Goal: Task Accomplishment & Management: Manage account settings

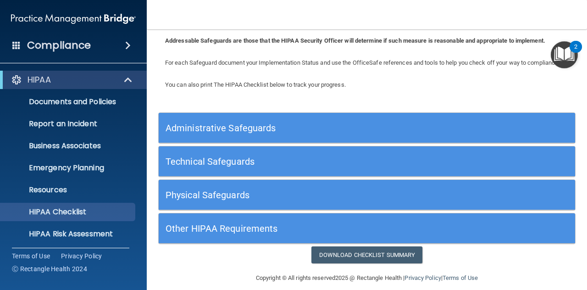
scroll to position [67, 0]
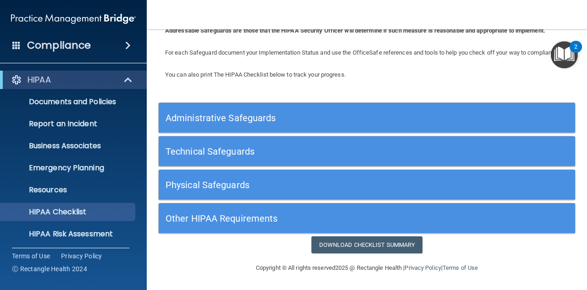
click at [277, 118] on h5 "Administrative Safeguards" at bounding box center [314, 118] width 298 height 10
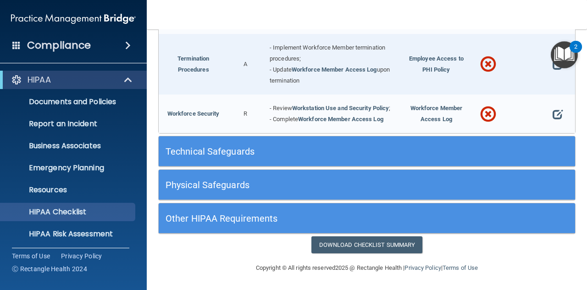
scroll to position [1006, 0]
click at [217, 152] on h5 "Technical Safeguards" at bounding box center [314, 151] width 298 height 10
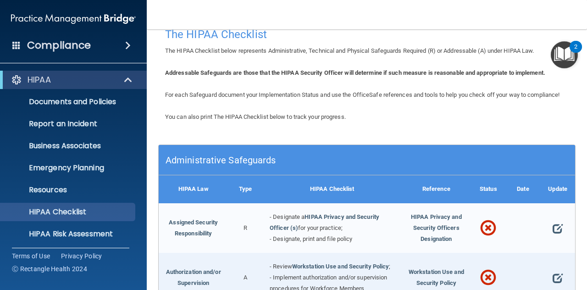
scroll to position [0, 0]
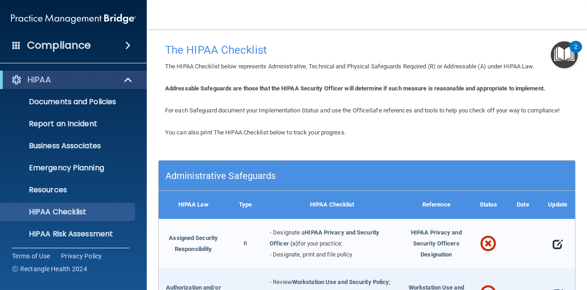
click at [552, 253] on span at bounding box center [557, 244] width 10 height 18
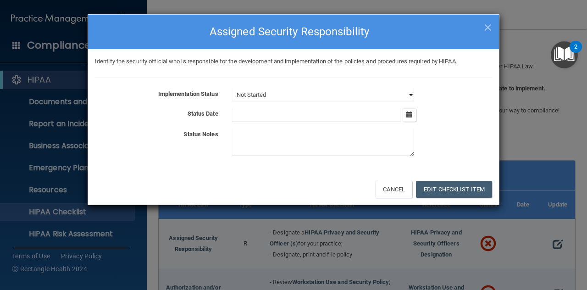
click at [412, 97] on select "Not Started In Progress Completed" at bounding box center [323, 94] width 182 height 13
select select "completed"
click at [232, 88] on select "Not Started In Progress Completed" at bounding box center [323, 94] width 182 height 13
click at [442, 191] on button "Edit Checklist Item" at bounding box center [454, 189] width 76 height 17
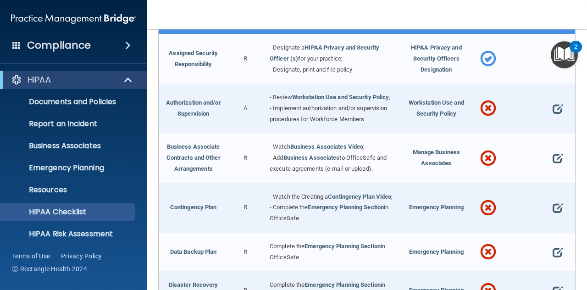
scroll to position [203, 0]
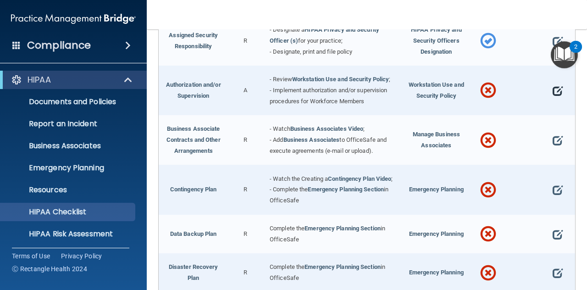
click at [552, 100] on span at bounding box center [557, 91] width 10 height 18
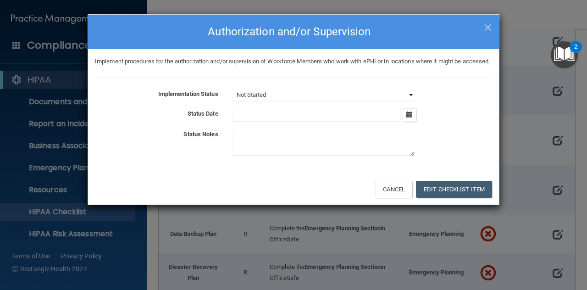
click at [410, 101] on select "Not Started In Progress Completed" at bounding box center [323, 94] width 182 height 13
select select "completed"
click at [232, 99] on select "Not Started In Progress Completed" at bounding box center [323, 94] width 182 height 13
click at [454, 197] on button "Edit Checklist Item" at bounding box center [454, 189] width 76 height 17
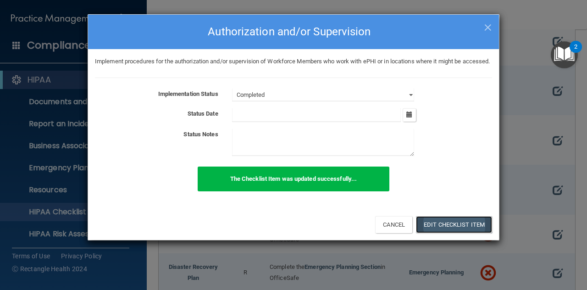
click at [441, 233] on button "Edit Checklist Item" at bounding box center [454, 224] width 76 height 17
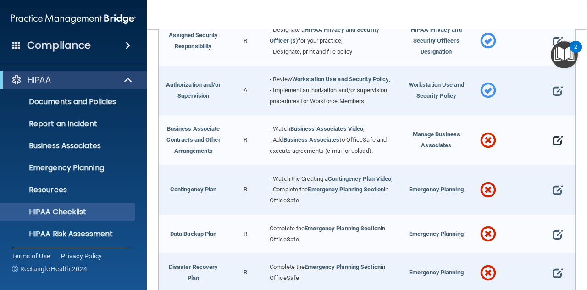
click at [552, 149] on span at bounding box center [557, 140] width 10 height 18
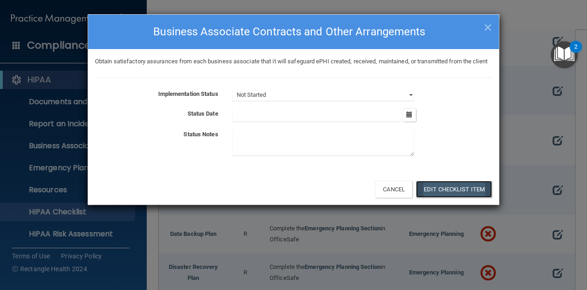
click at [443, 198] on button "Edit Checklist Item" at bounding box center [454, 189] width 76 height 17
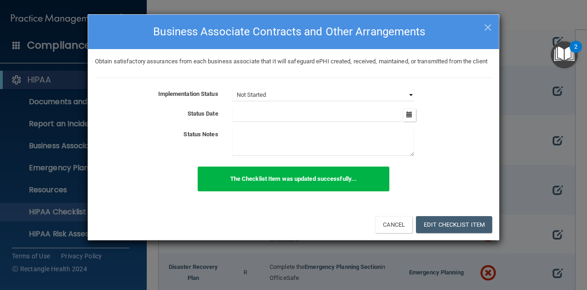
click at [407, 101] on select "Not Started In Progress Completed" at bounding box center [323, 94] width 182 height 13
select select "completed"
click at [232, 99] on select "Not Started In Progress Completed" at bounding box center [323, 94] width 182 height 13
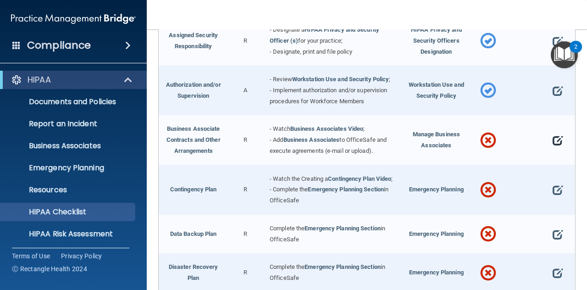
click at [552, 149] on span at bounding box center [557, 140] width 10 height 18
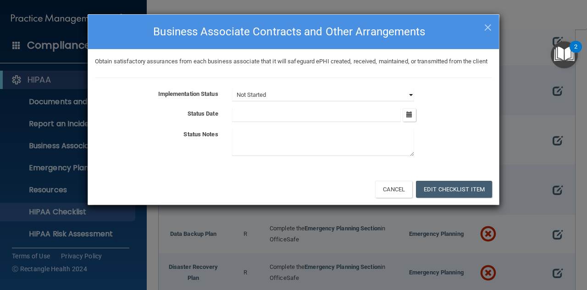
click at [408, 101] on select "Not Started In Progress Completed" at bounding box center [323, 94] width 182 height 13
select select "completed"
click at [232, 99] on select "Not Started In Progress Completed" at bounding box center [323, 94] width 182 height 13
click at [408, 117] on icon "button" at bounding box center [409, 114] width 6 height 6
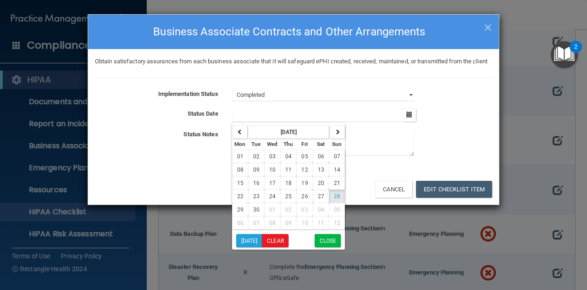
click at [467, 122] on div "September 2025 Mon Tue Wed Thu Fri Sat Sun 01 02 03 04 05 06 07 08 09 10 11 12 …" at bounding box center [362, 115] width 274 height 14
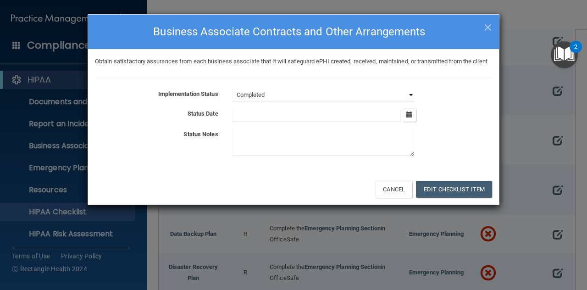
click at [409, 101] on select "Not Started In Progress Completed" at bounding box center [323, 94] width 182 height 13
click at [232, 99] on select "Not Started In Progress Completed" at bounding box center [323, 94] width 182 height 13
click at [407, 117] on icon "button" at bounding box center [409, 114] width 6 height 6
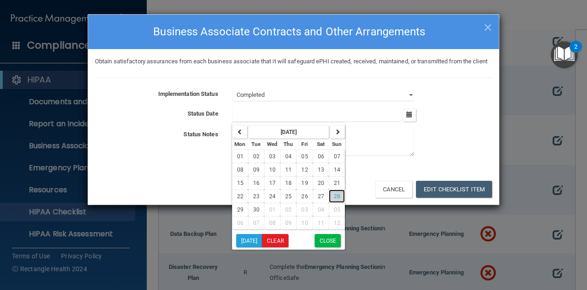
click at [330, 203] on button "28" at bounding box center [337, 195] width 16 height 13
type input "9/28/25"
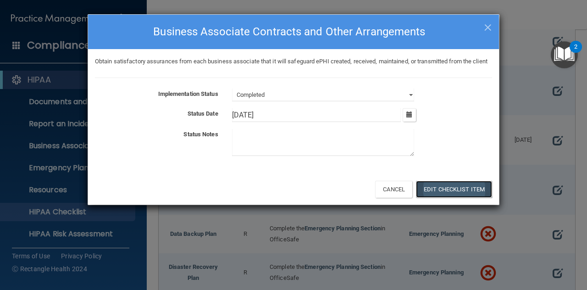
click at [443, 196] on button "Edit Checklist Item" at bounding box center [454, 189] width 76 height 17
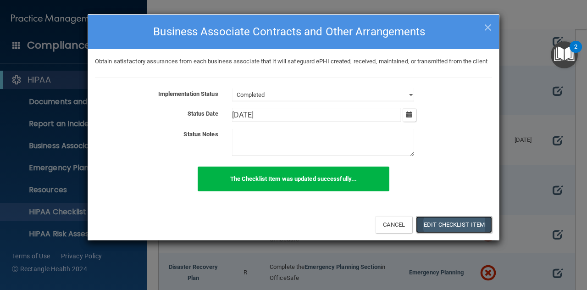
click at [441, 233] on button "Edit Checklist Item" at bounding box center [454, 224] width 76 height 17
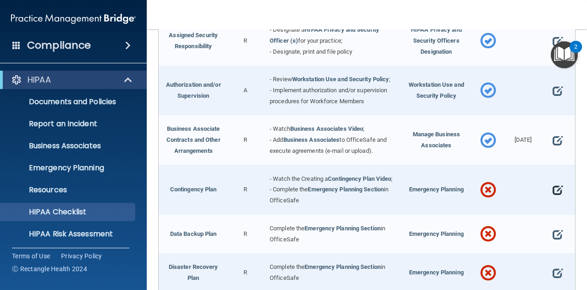
click at [553, 199] on span at bounding box center [557, 190] width 10 height 18
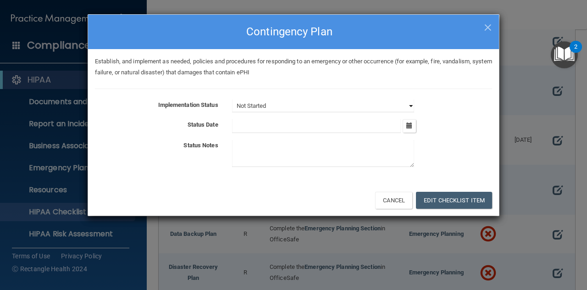
click at [409, 103] on select "Not Started In Progress Completed" at bounding box center [323, 105] width 182 height 13
select select "completed"
click at [232, 99] on select "Not Started In Progress Completed" at bounding box center [323, 105] width 182 height 13
click at [410, 126] on icon "button" at bounding box center [409, 125] width 6 height 6
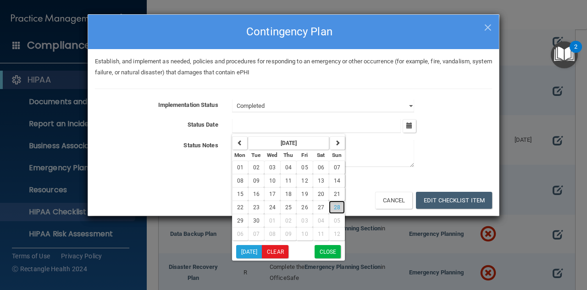
click at [335, 206] on span "28" at bounding box center [337, 207] width 6 height 6
type input "9/28/25"
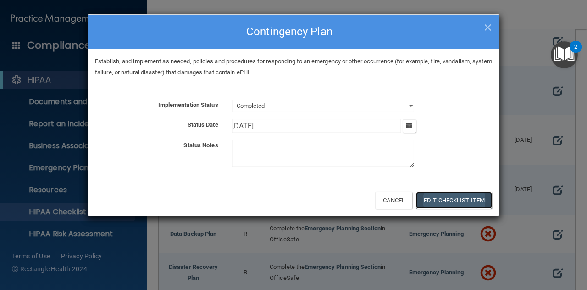
click at [439, 204] on button "Edit Checklist Item" at bounding box center [454, 200] width 76 height 17
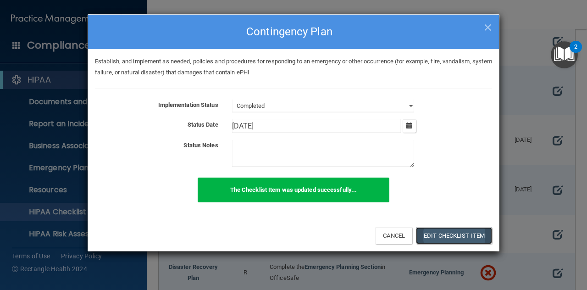
click at [434, 235] on button "Edit Checklist Item" at bounding box center [454, 235] width 76 height 17
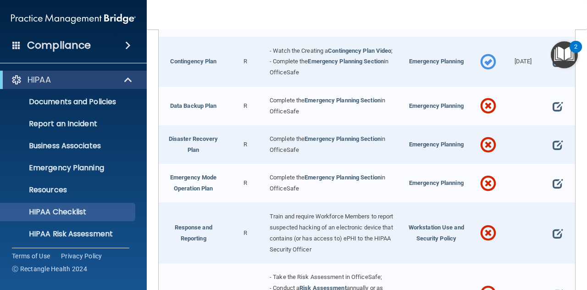
scroll to position [331, 0]
click at [552, 115] on span at bounding box center [557, 106] width 10 height 18
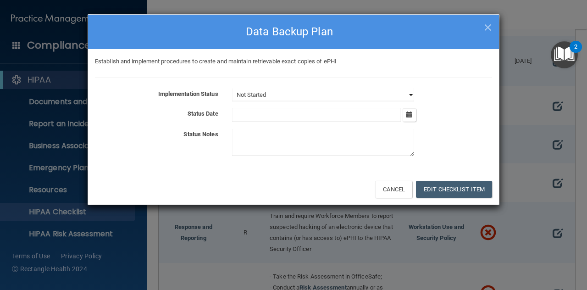
click at [409, 96] on select "Not Started In Progress Completed" at bounding box center [323, 94] width 182 height 13
select select "completed"
click at [232, 88] on select "Not Started In Progress Completed" at bounding box center [323, 94] width 182 height 13
click at [410, 116] on icon "button" at bounding box center [409, 114] width 6 height 6
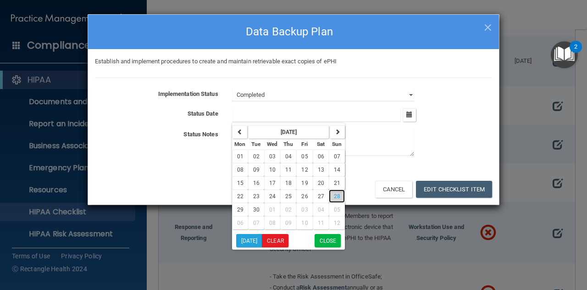
click at [335, 197] on span "28" at bounding box center [337, 196] width 6 height 6
type input "9/28/25"
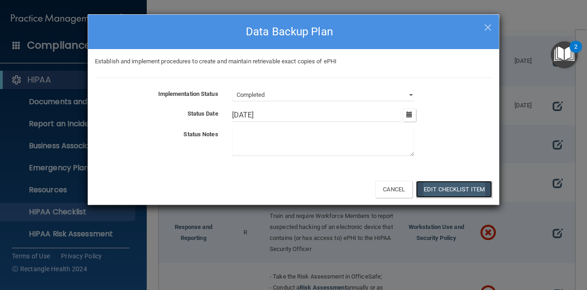
click at [456, 193] on button "Edit Checklist Item" at bounding box center [454, 189] width 76 height 17
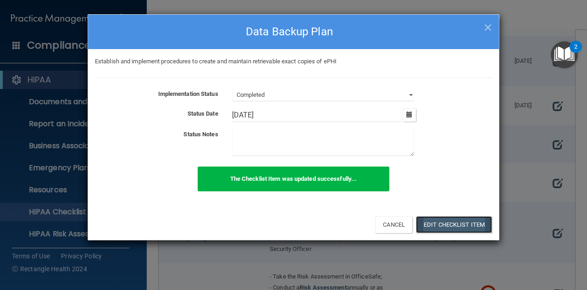
click at [446, 220] on button "Edit Checklist Item" at bounding box center [454, 224] width 76 height 17
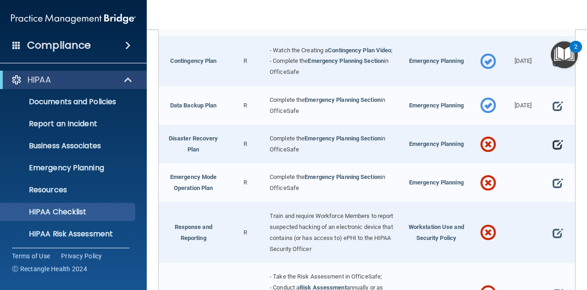
click at [552, 154] on span at bounding box center [557, 144] width 10 height 18
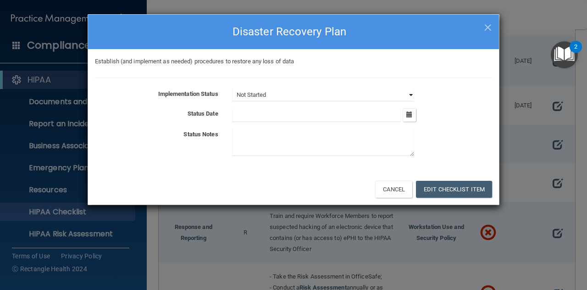
click at [410, 93] on select "Not Started In Progress Completed" at bounding box center [323, 94] width 182 height 13
select select "completed"
click at [232, 88] on select "Not Started In Progress Completed" at bounding box center [323, 94] width 182 height 13
click at [438, 187] on button "Edit Checklist Item" at bounding box center [454, 189] width 76 height 17
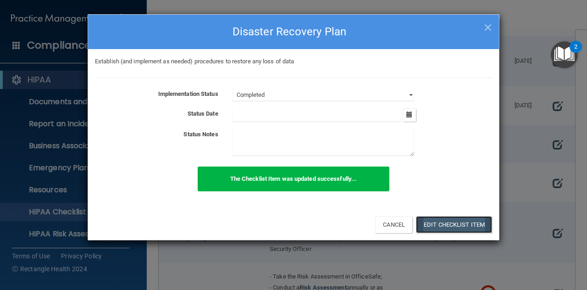
click at [455, 223] on button "Edit Checklist Item" at bounding box center [454, 224] width 76 height 17
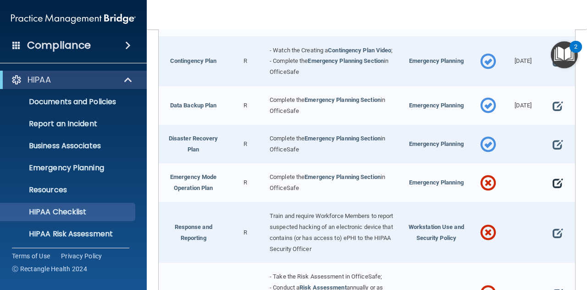
click at [553, 192] on span at bounding box center [557, 183] width 10 height 18
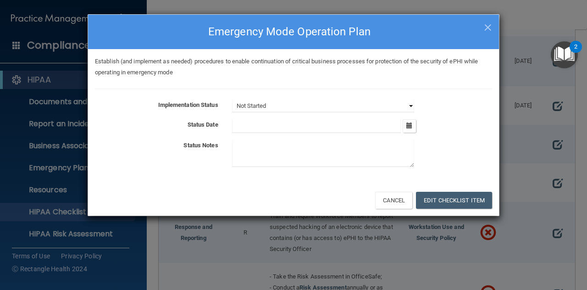
click at [407, 104] on select "Not Started In Progress Completed" at bounding box center [323, 105] width 182 height 13
select select "completed"
click at [232, 99] on select "Not Started In Progress Completed" at bounding box center [323, 105] width 182 height 13
click at [410, 124] on icon "button" at bounding box center [409, 125] width 6 height 6
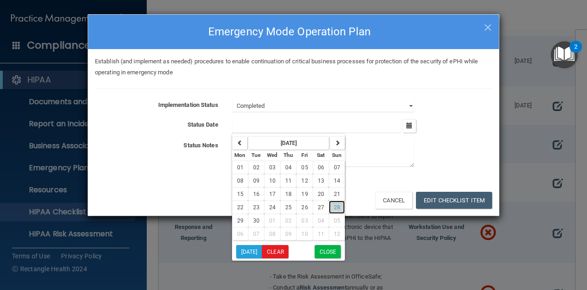
click at [334, 207] on span "28" at bounding box center [337, 207] width 6 height 6
type input "9/28/25"
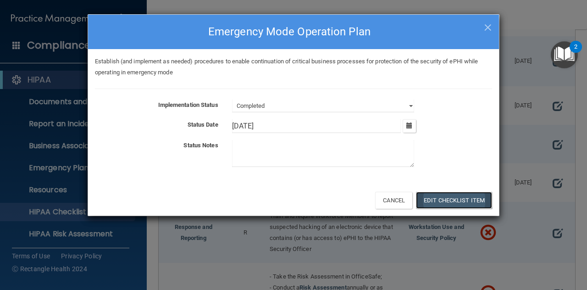
click at [440, 204] on button "Edit Checklist Item" at bounding box center [454, 200] width 76 height 17
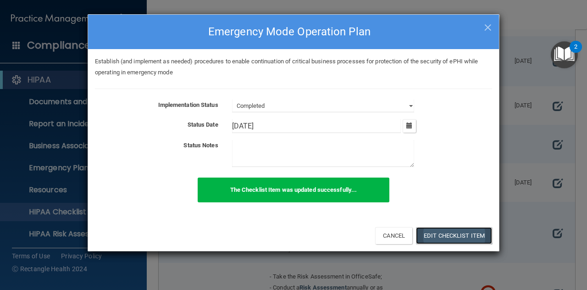
click at [461, 235] on button "Edit Checklist Item" at bounding box center [454, 235] width 76 height 17
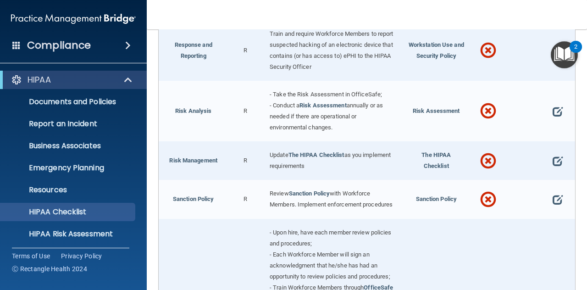
scroll to position [531, 0]
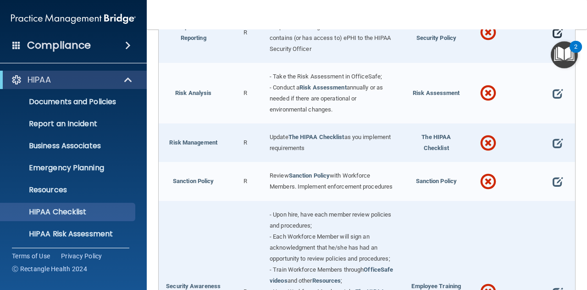
click at [552, 42] on span at bounding box center [557, 32] width 10 height 18
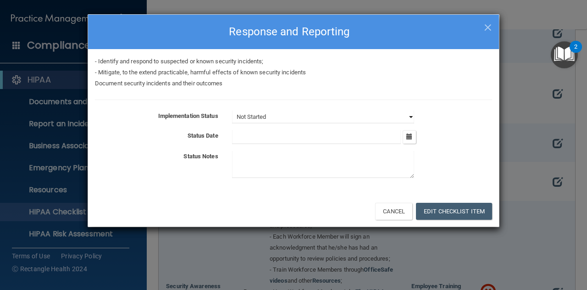
click at [408, 114] on select "Not Started In Progress Completed" at bounding box center [323, 116] width 182 height 13
select select "completed"
click at [232, 110] on select "Not Started In Progress Completed" at bounding box center [323, 116] width 182 height 13
click at [412, 136] on icon "button" at bounding box center [409, 136] width 6 height 6
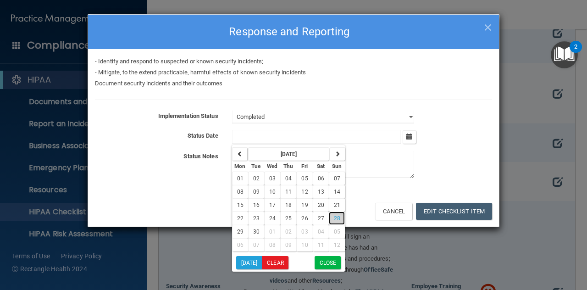
click at [330, 219] on button "28" at bounding box center [337, 217] width 16 height 13
type input "9/28/25"
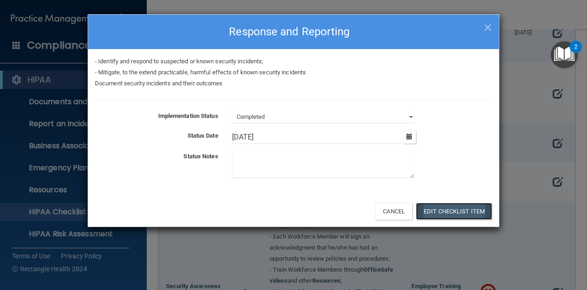
click at [434, 213] on button "Edit Checklist Item" at bounding box center [454, 211] width 76 height 17
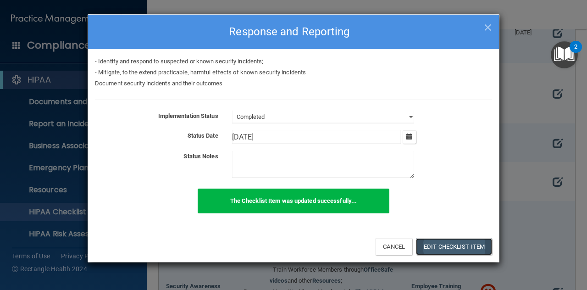
click at [452, 246] on button "Edit Checklist Item" at bounding box center [454, 246] width 76 height 17
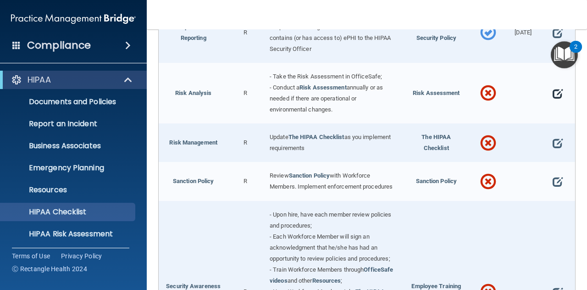
click at [554, 103] on span at bounding box center [557, 93] width 10 height 18
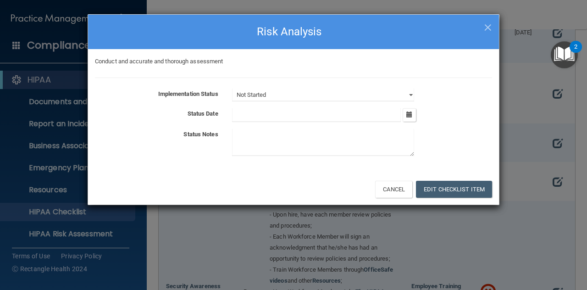
click at [414, 92] on div "Not Started In Progress Completed" at bounding box center [362, 94] width 274 height 13
click at [411, 94] on select "Not Started In Progress Completed" at bounding box center [323, 94] width 182 height 13
select select "completed"
click at [232, 88] on select "Not Started In Progress Completed" at bounding box center [323, 94] width 182 height 13
click at [411, 117] on icon "button" at bounding box center [409, 114] width 6 height 6
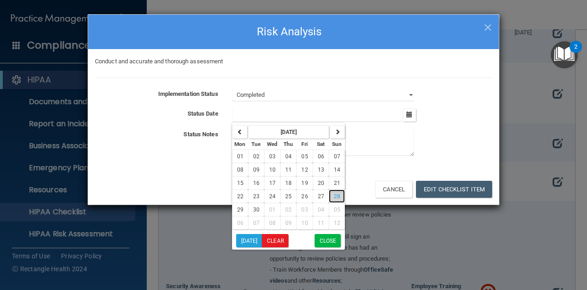
click at [330, 198] on button "28" at bounding box center [337, 195] width 16 height 13
type input "9/28/25"
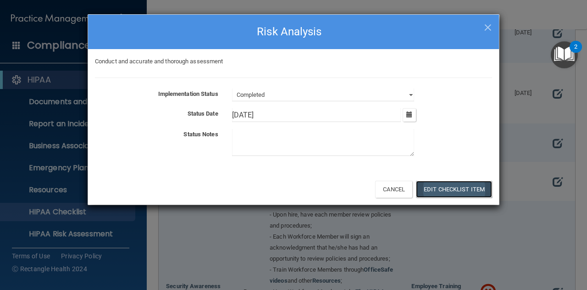
click at [436, 191] on button "Edit Checklist Item" at bounding box center [454, 189] width 76 height 17
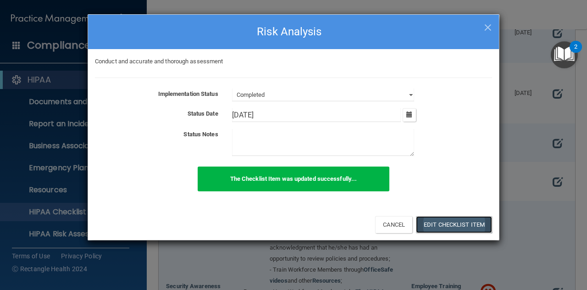
click at [433, 227] on button "Edit Checklist Item" at bounding box center [454, 224] width 76 height 17
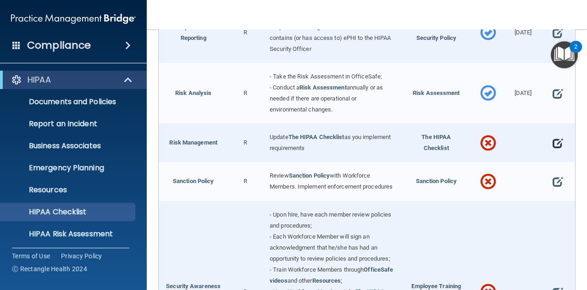
click at [552, 152] on span at bounding box center [557, 143] width 10 height 18
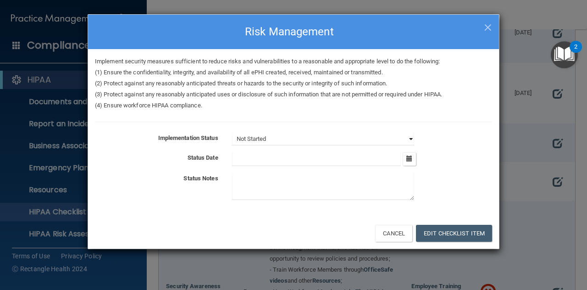
click at [412, 140] on select "Not Started In Progress Completed" at bounding box center [323, 138] width 182 height 13
select select "completed"
click at [232, 132] on select "Not Started In Progress Completed" at bounding box center [323, 138] width 182 height 13
click at [407, 157] on icon "button" at bounding box center [409, 158] width 6 height 6
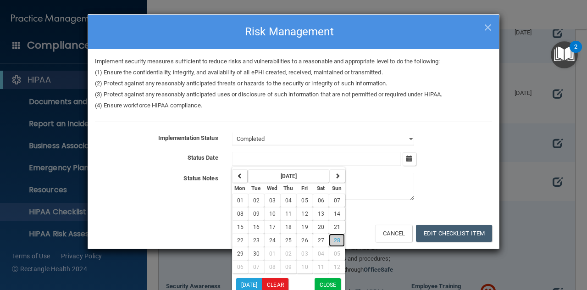
click at [334, 237] on span "28" at bounding box center [337, 240] width 6 height 6
type input "9/28/25"
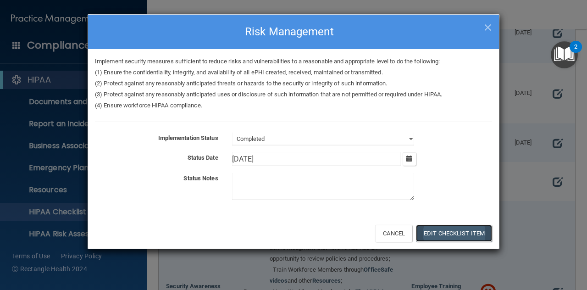
click at [451, 235] on button "Edit Checklist Item" at bounding box center [454, 233] width 76 height 17
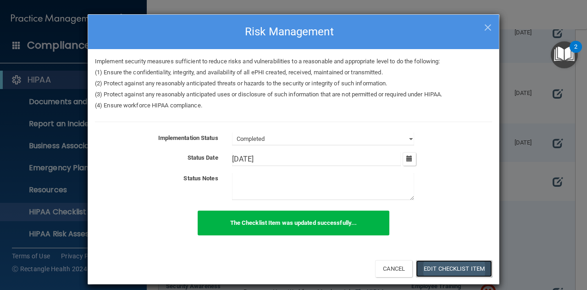
click at [446, 271] on button "Edit Checklist Item" at bounding box center [454, 268] width 76 height 17
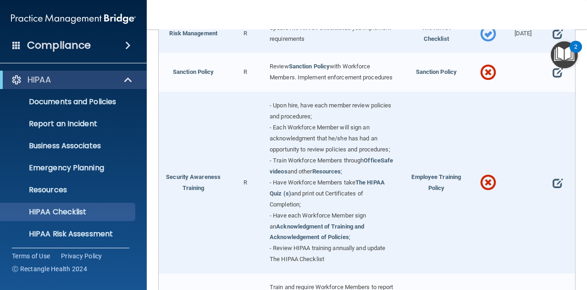
scroll to position [632, 0]
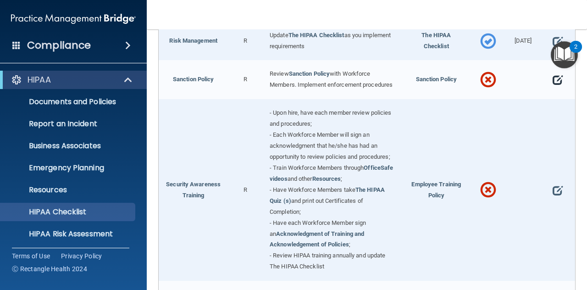
click at [552, 89] on span at bounding box center [557, 80] width 10 height 18
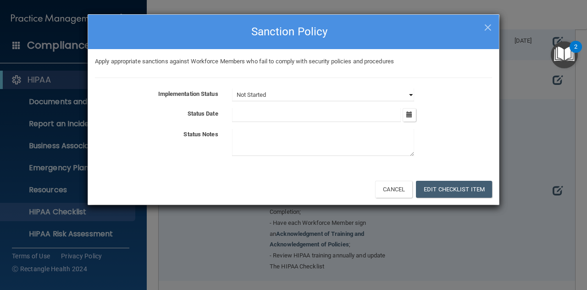
click at [412, 92] on select "Not Started In Progress Completed" at bounding box center [323, 94] width 182 height 13
select select "completed"
click at [232, 88] on select "Not Started In Progress Completed" at bounding box center [323, 94] width 182 height 13
click at [409, 116] on icon "button" at bounding box center [409, 114] width 6 height 6
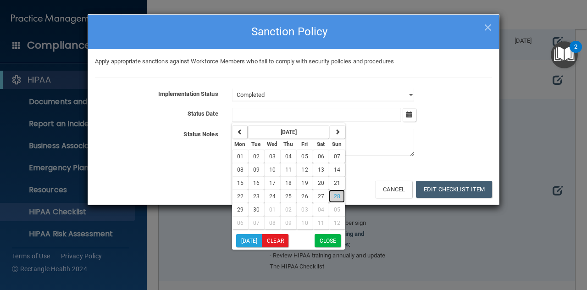
click at [335, 198] on button "28" at bounding box center [337, 195] width 16 height 13
type input "9/28/25"
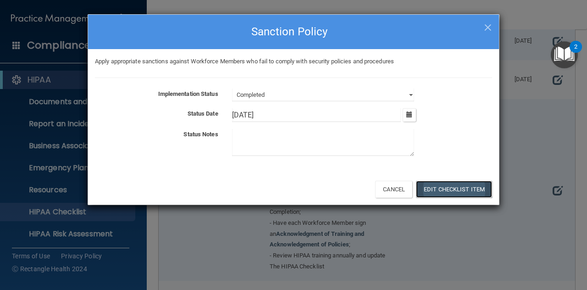
click at [437, 190] on button "Edit Checklist Item" at bounding box center [454, 189] width 76 height 17
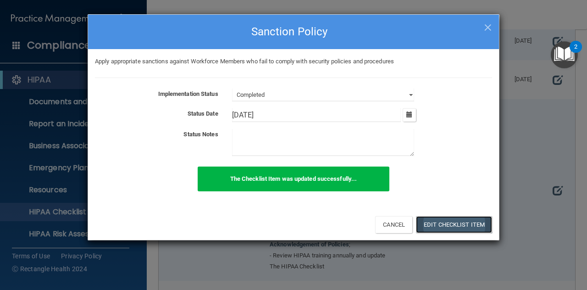
click at [462, 224] on button "Edit Checklist Item" at bounding box center [454, 224] width 76 height 17
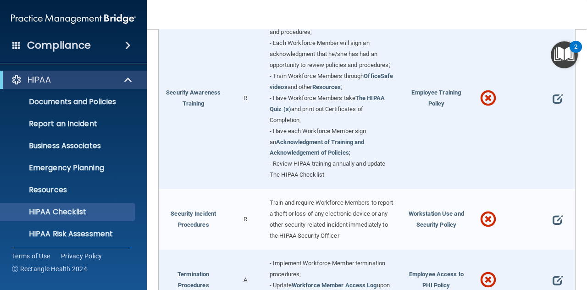
scroll to position [739, 0]
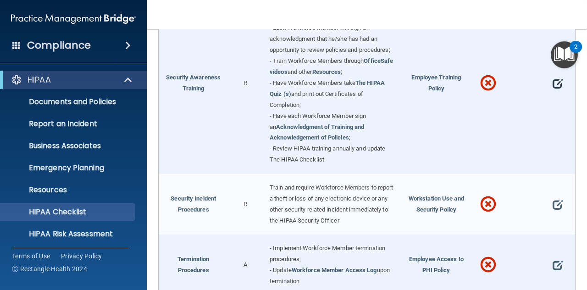
click at [552, 92] on span at bounding box center [557, 83] width 10 height 18
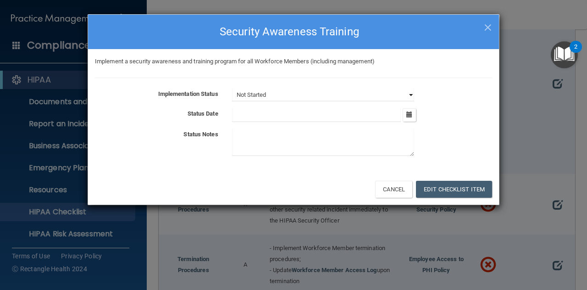
click at [410, 97] on select "Not Started In Progress Completed" at bounding box center [323, 94] width 182 height 13
select select "completed"
click at [232, 88] on select "Not Started In Progress Completed" at bounding box center [323, 94] width 182 height 13
click at [411, 118] on button "button" at bounding box center [408, 114] width 13 height 13
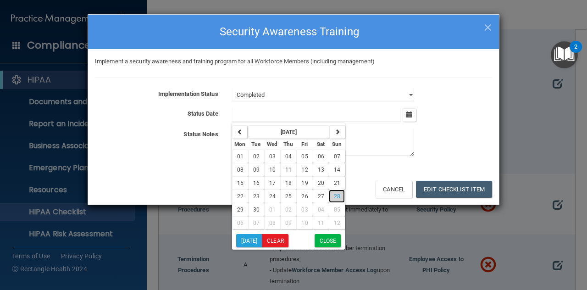
click at [334, 196] on span "28" at bounding box center [337, 196] width 6 height 6
type input "9/28/25"
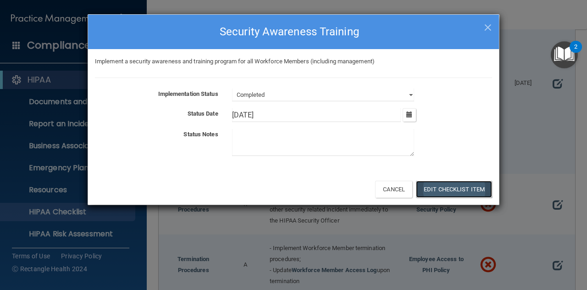
click at [452, 192] on button "Edit Checklist Item" at bounding box center [454, 189] width 76 height 17
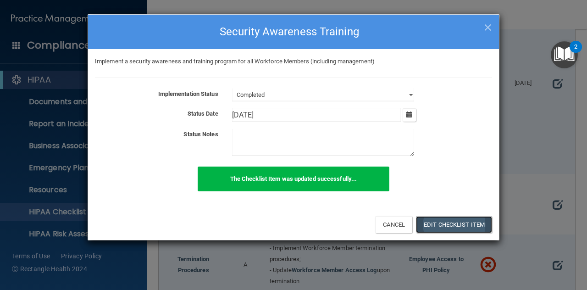
click at [445, 225] on button "Edit Checklist Item" at bounding box center [454, 224] width 76 height 17
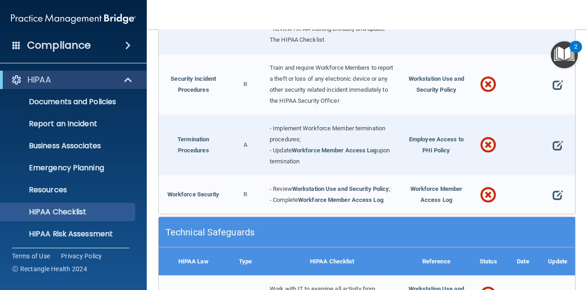
scroll to position [869, 0]
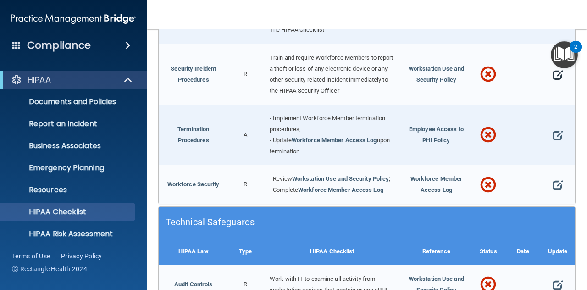
click at [552, 84] on span at bounding box center [557, 75] width 10 height 18
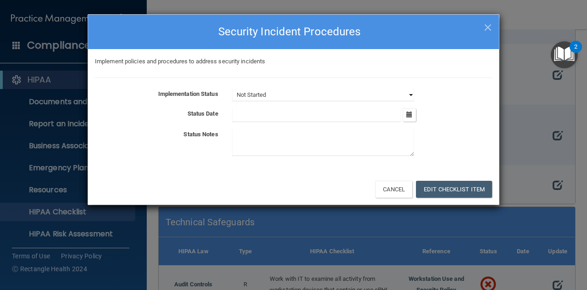
click at [411, 96] on select "Not Started In Progress Completed" at bounding box center [323, 94] width 182 height 13
select select "completed"
click at [232, 88] on select "Not Started In Progress Completed" at bounding box center [323, 94] width 182 height 13
click at [406, 116] on icon "button" at bounding box center [409, 114] width 6 height 6
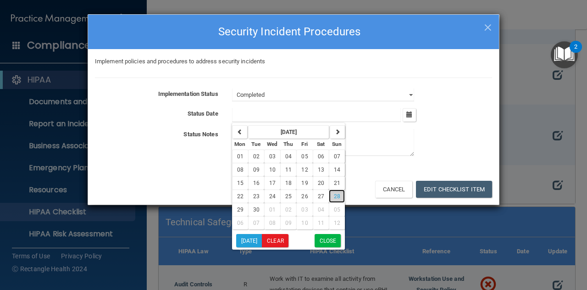
click at [334, 197] on span "28" at bounding box center [337, 196] width 6 height 6
type input "9/28/25"
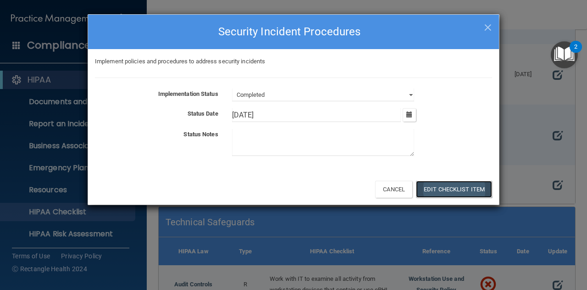
click at [438, 190] on button "Edit Checklist Item" at bounding box center [454, 189] width 76 height 17
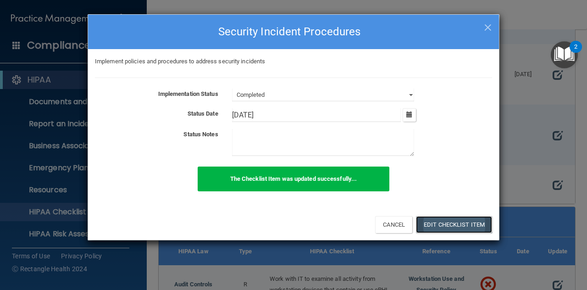
click at [428, 221] on button "Edit Checklist Item" at bounding box center [454, 224] width 76 height 17
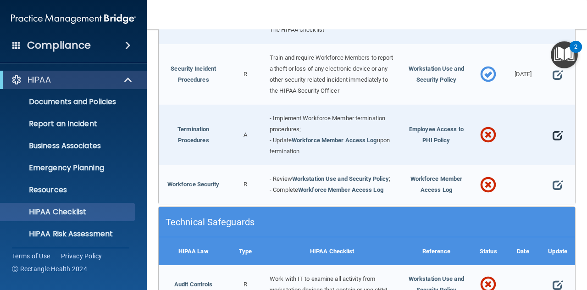
click at [552, 144] on span at bounding box center [557, 135] width 10 height 18
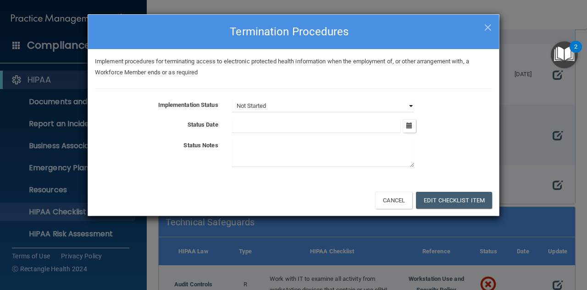
click at [409, 105] on select "Not Started In Progress Completed" at bounding box center [323, 105] width 182 height 13
select select "completed"
click at [232, 99] on select "Not Started In Progress Completed" at bounding box center [323, 105] width 182 height 13
click at [411, 123] on icon "button" at bounding box center [409, 125] width 6 height 6
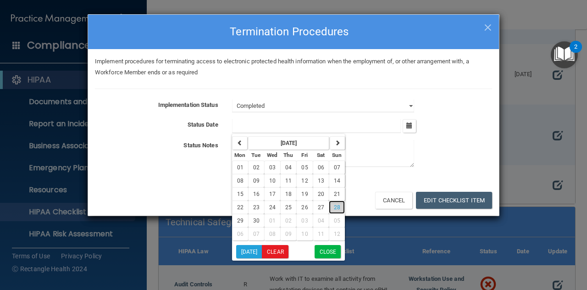
click at [336, 206] on span "28" at bounding box center [337, 207] width 6 height 6
type input "9/28/25"
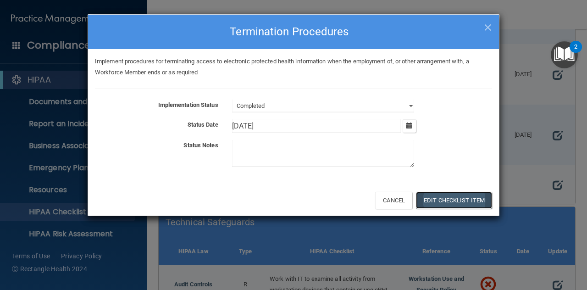
click at [453, 204] on button "Edit Checklist Item" at bounding box center [454, 200] width 76 height 17
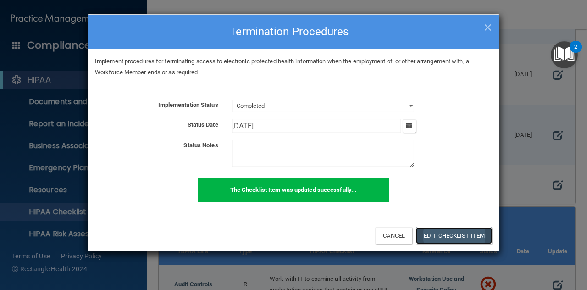
click at [462, 236] on button "Edit Checklist Item" at bounding box center [454, 235] width 76 height 17
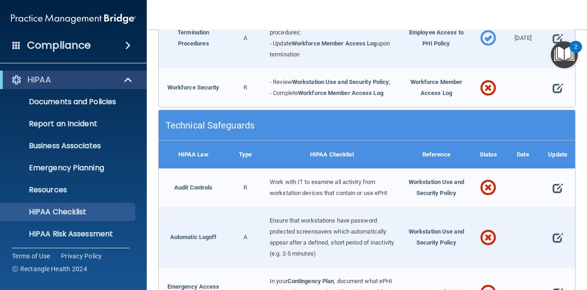
scroll to position [971, 0]
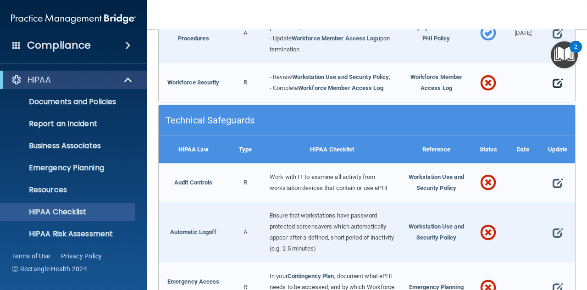
click at [552, 92] on span at bounding box center [557, 83] width 10 height 18
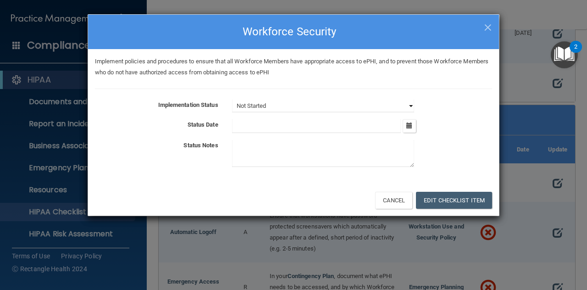
click at [412, 104] on select "Not Started In Progress Completed" at bounding box center [323, 105] width 182 height 13
select select "completed"
click at [232, 99] on select "Not Started In Progress Completed" at bounding box center [323, 105] width 182 height 13
click at [409, 125] on icon "button" at bounding box center [409, 125] width 6 height 6
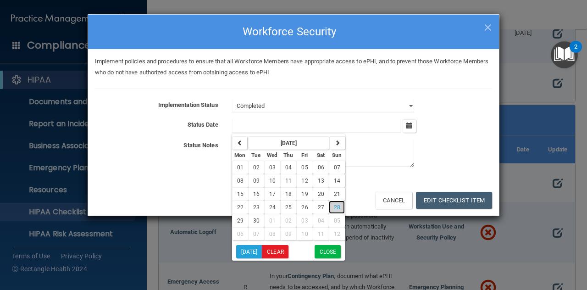
click at [330, 209] on button "28" at bounding box center [337, 206] width 16 height 13
type input "9/28/25"
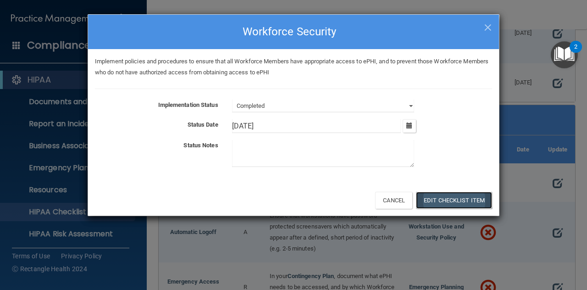
click at [440, 206] on button "Edit Checklist Item" at bounding box center [454, 200] width 76 height 17
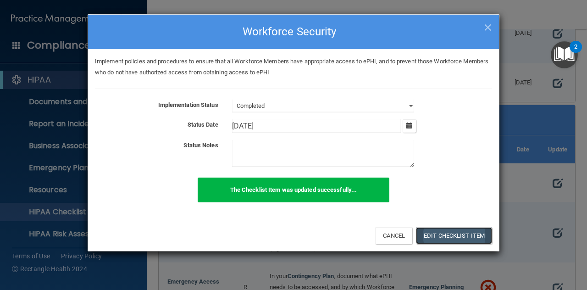
click at [439, 233] on button "Edit Checklist Item" at bounding box center [454, 235] width 76 height 17
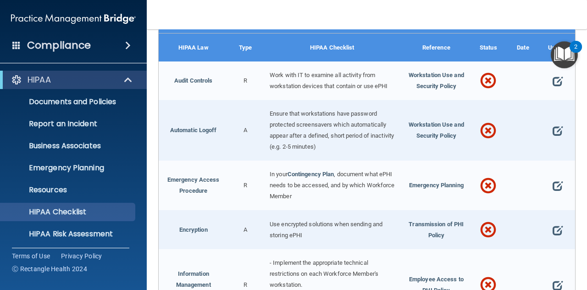
scroll to position [1136, 0]
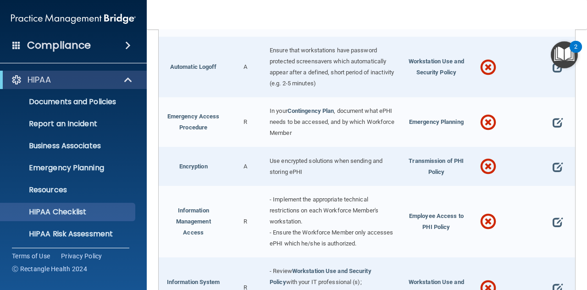
click at [552, 27] on span at bounding box center [557, 18] width 10 height 18
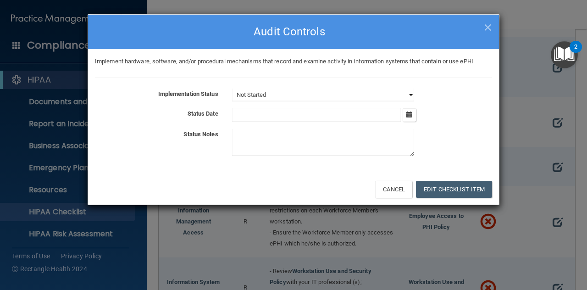
click at [409, 96] on select "Not Started In Progress Completed" at bounding box center [323, 94] width 182 height 13
select select "completed"
click at [232, 88] on select "Not Started In Progress Completed" at bounding box center [323, 94] width 182 height 13
click at [440, 187] on button "Edit Checklist Item" at bounding box center [454, 189] width 76 height 17
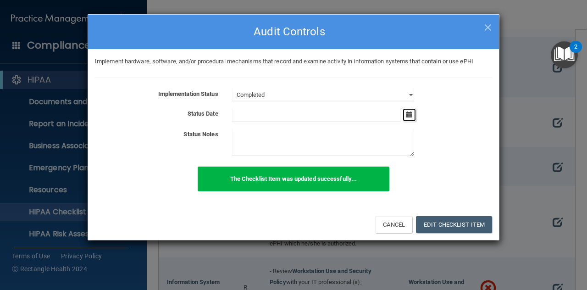
click at [409, 118] on button "button" at bounding box center [408, 114] width 13 height 13
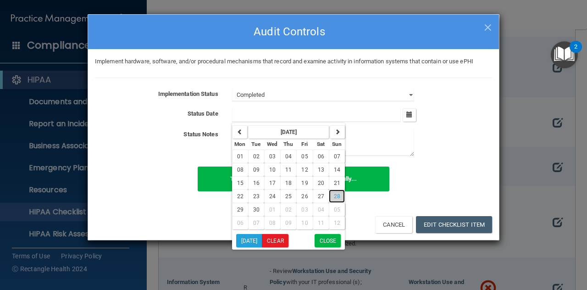
click at [334, 193] on span "28" at bounding box center [337, 196] width 6 height 6
type input "9/28/25"
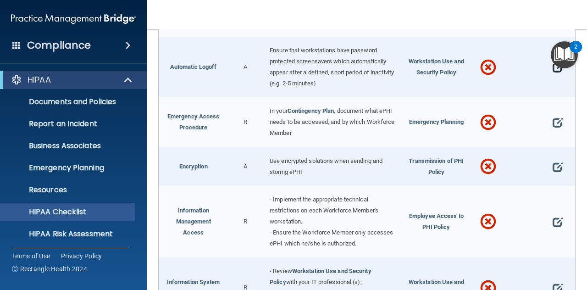
click at [552, 77] on span at bounding box center [557, 67] width 10 height 18
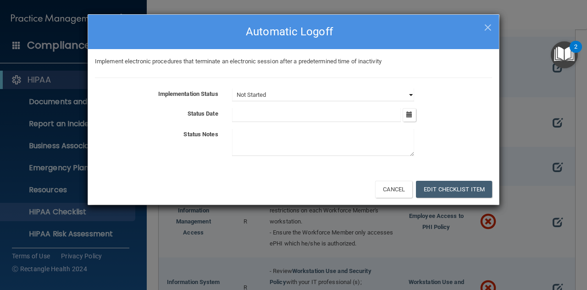
click at [410, 98] on select "Not Started In Progress Completed" at bounding box center [323, 94] width 182 height 13
select select "completed"
click at [232, 88] on select "Not Started In Progress Completed" at bounding box center [323, 94] width 182 height 13
click at [436, 184] on button "Edit Checklist Item" at bounding box center [454, 189] width 76 height 17
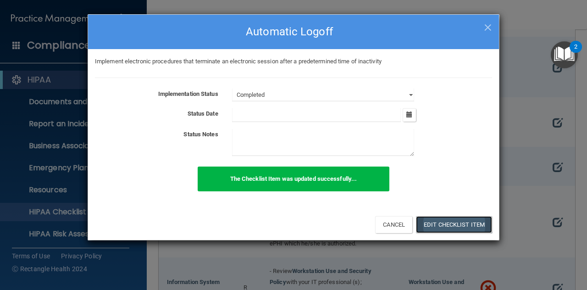
click at [432, 225] on button "Edit Checklist Item" at bounding box center [454, 224] width 76 height 17
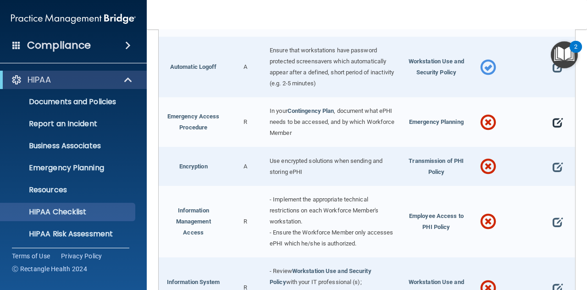
click at [553, 132] on span at bounding box center [557, 122] width 10 height 18
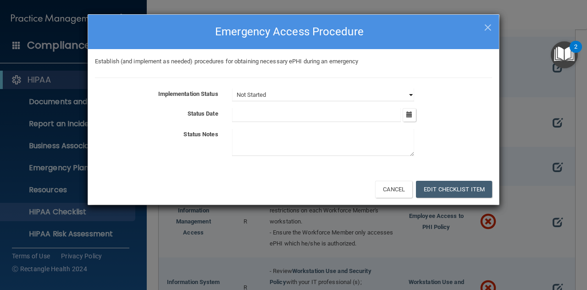
click at [412, 93] on select "Not Started In Progress Completed" at bounding box center [323, 94] width 182 height 13
select select "completed"
click at [232, 88] on select "Not Started In Progress Completed" at bounding box center [323, 94] width 182 height 13
click at [410, 115] on icon "button" at bounding box center [409, 114] width 6 height 6
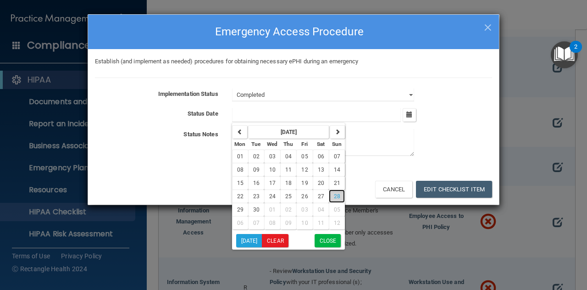
click at [334, 196] on span "28" at bounding box center [337, 196] width 6 height 6
type input "9/28/25"
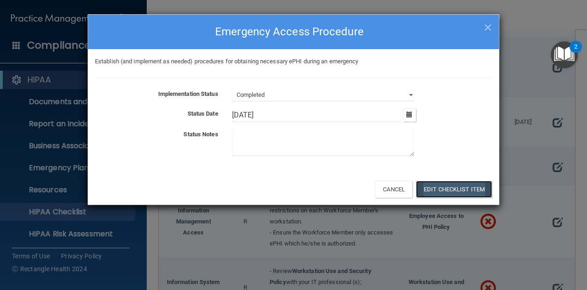
click at [448, 189] on button "Edit Checklist Item" at bounding box center [454, 189] width 76 height 17
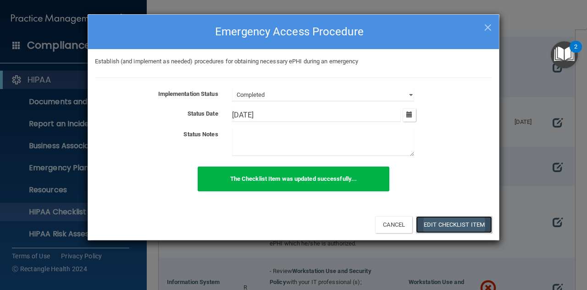
click at [456, 226] on button "Edit Checklist Item" at bounding box center [454, 224] width 76 height 17
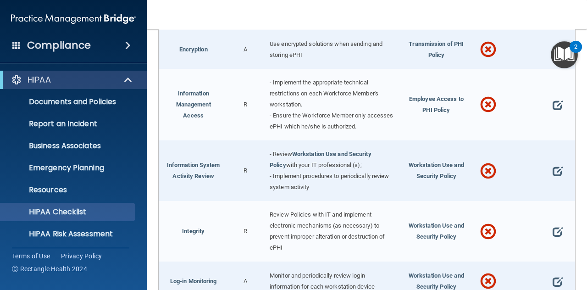
scroll to position [1255, 0]
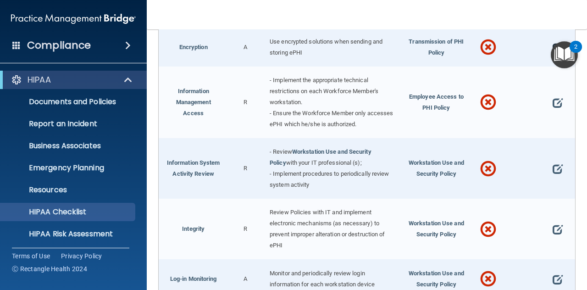
click at [552, 56] on span at bounding box center [557, 47] width 10 height 18
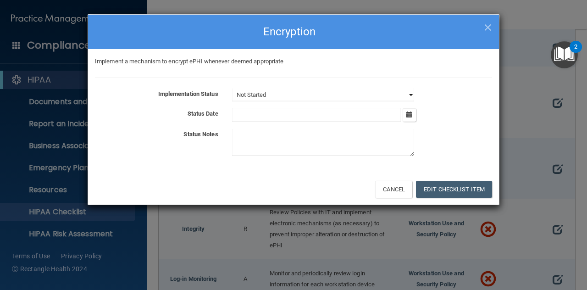
click at [410, 92] on select "Not Started In Progress Completed" at bounding box center [323, 94] width 182 height 13
select select "completed"
click at [232, 88] on select "Not Started In Progress Completed" at bounding box center [323, 94] width 182 height 13
click at [408, 116] on icon "button" at bounding box center [409, 114] width 6 height 6
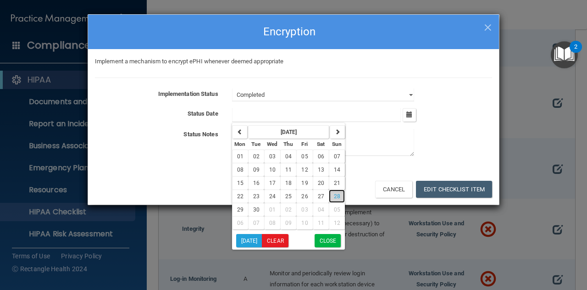
click at [335, 193] on span "28" at bounding box center [337, 196] width 6 height 6
type input "9/28/25"
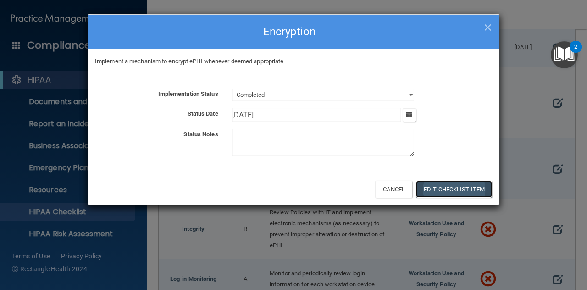
click at [440, 190] on button "Edit Checklist Item" at bounding box center [454, 189] width 76 height 17
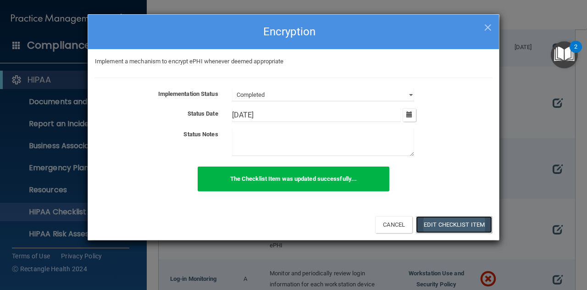
click at [456, 225] on button "Edit Checklist Item" at bounding box center [454, 224] width 76 height 17
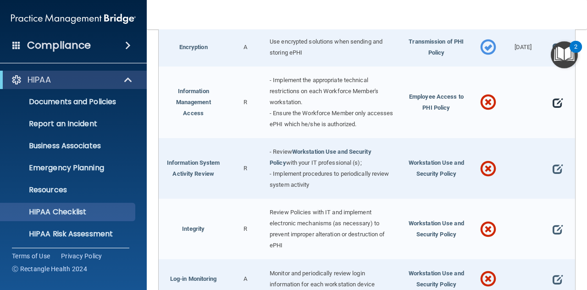
click at [552, 112] on span at bounding box center [557, 102] width 10 height 18
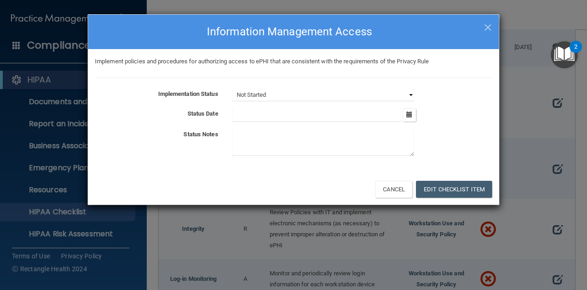
click at [410, 91] on select "Not Started In Progress Completed" at bounding box center [323, 94] width 182 height 13
select select "completed"
click at [232, 88] on select "Not Started In Progress Completed" at bounding box center [323, 94] width 182 height 13
click at [411, 112] on icon "button" at bounding box center [409, 114] width 6 height 6
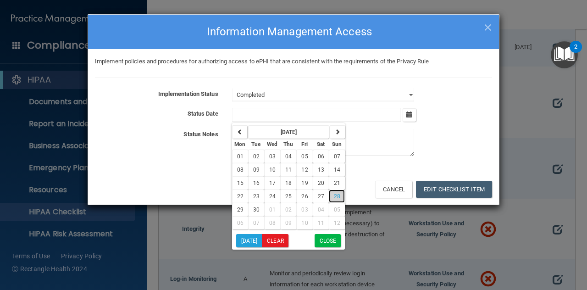
click at [334, 195] on span "28" at bounding box center [337, 196] width 6 height 6
type input "9/28/25"
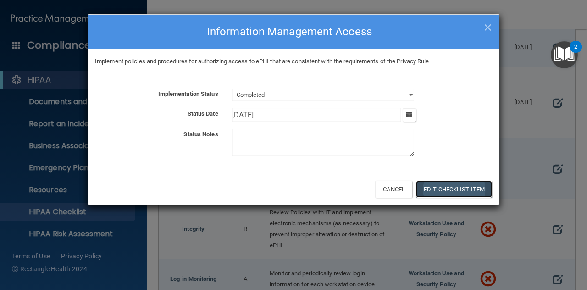
click at [435, 190] on button "Edit Checklist Item" at bounding box center [454, 189] width 76 height 17
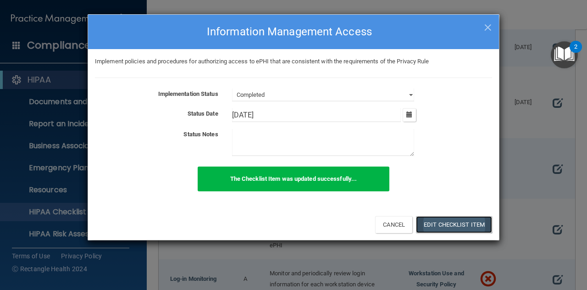
click at [477, 220] on button "Edit Checklist Item" at bounding box center [454, 224] width 76 height 17
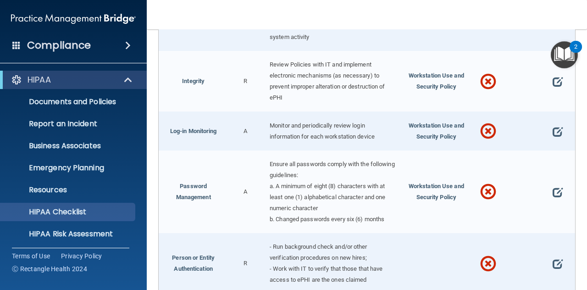
scroll to position [1405, 0]
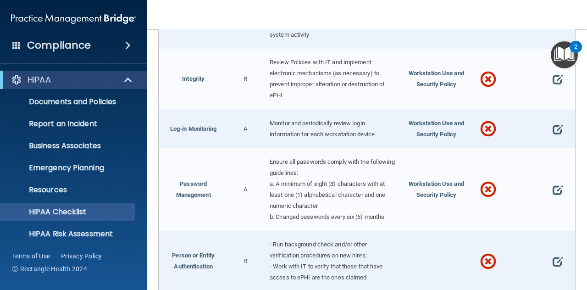
click at [552, 28] on span at bounding box center [557, 19] width 10 height 18
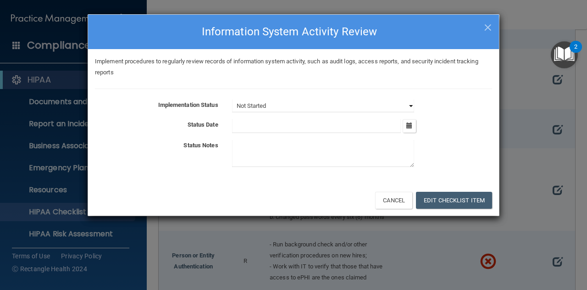
click at [411, 105] on select "Not Started In Progress Completed" at bounding box center [323, 105] width 182 height 13
select select "completed"
click at [232, 99] on select "Not Started In Progress Completed" at bounding box center [323, 105] width 182 height 13
click at [440, 203] on button "Edit Checklist Item" at bounding box center [454, 200] width 76 height 17
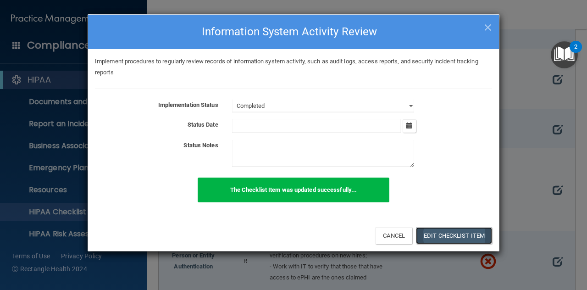
click at [447, 233] on button "Edit Checklist Item" at bounding box center [454, 235] width 76 height 17
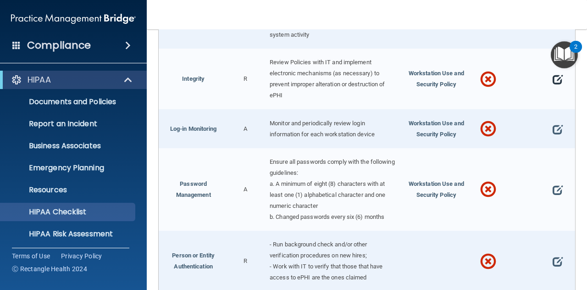
click at [552, 88] on span at bounding box center [557, 79] width 10 height 18
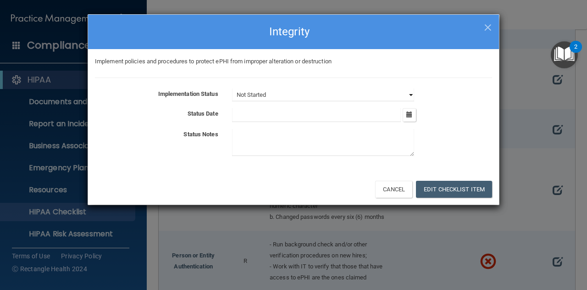
click at [411, 93] on select "Not Started In Progress Completed" at bounding box center [323, 94] width 182 height 13
select select "completed"
click at [232, 88] on select "Not Started In Progress Completed" at bounding box center [323, 94] width 182 height 13
click at [412, 114] on icon "button" at bounding box center [409, 114] width 6 height 6
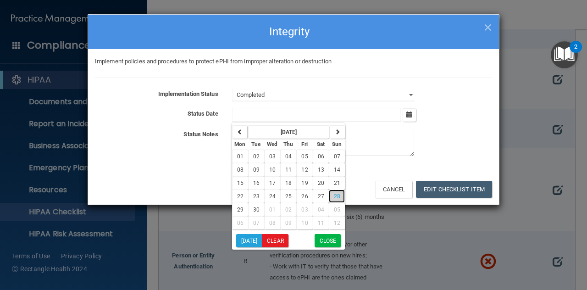
click at [336, 197] on span "28" at bounding box center [337, 196] width 6 height 6
type input "9/28/25"
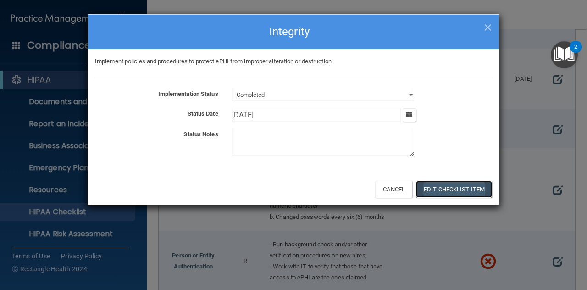
click at [437, 192] on button "Edit Checklist Item" at bounding box center [454, 189] width 76 height 17
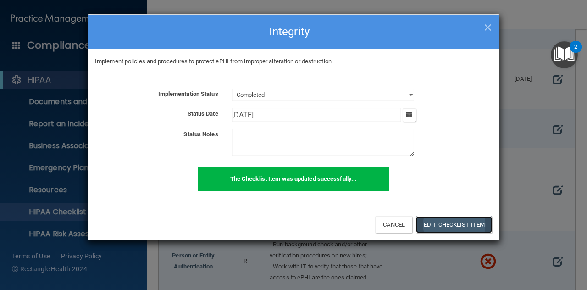
click at [435, 224] on button "Edit Checklist Item" at bounding box center [454, 224] width 76 height 17
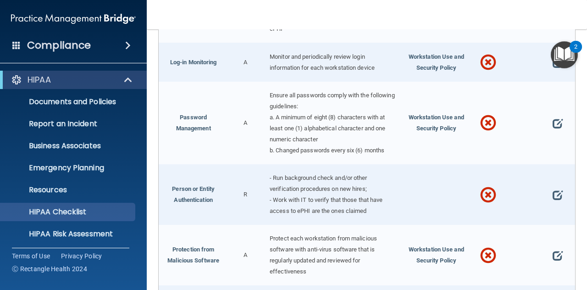
scroll to position [1481, 0]
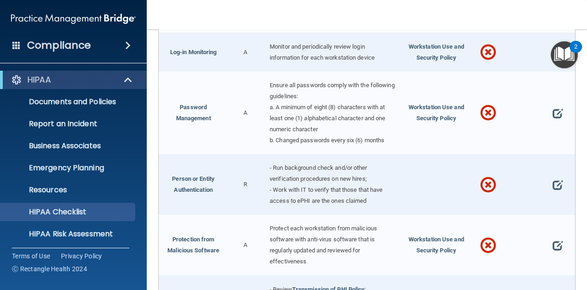
click at [552, 62] on span at bounding box center [557, 53] width 10 height 18
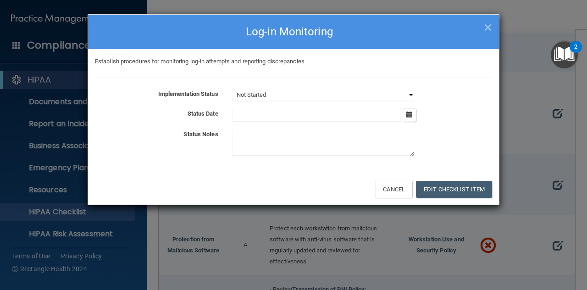
click at [408, 95] on select "Not Started In Progress Completed" at bounding box center [323, 94] width 182 height 13
select select "completed"
click at [232, 88] on select "Not Started In Progress Completed" at bounding box center [323, 94] width 182 height 13
click at [408, 116] on icon "button" at bounding box center [409, 114] width 6 height 6
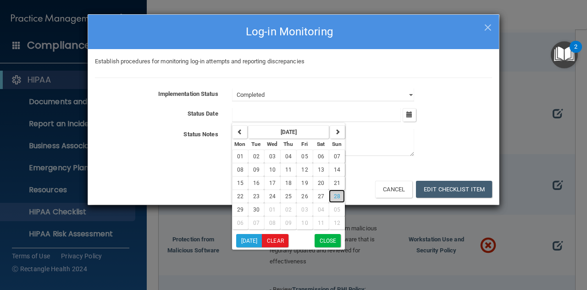
click at [334, 196] on span "28" at bounding box center [337, 196] width 6 height 6
type input "9/28/25"
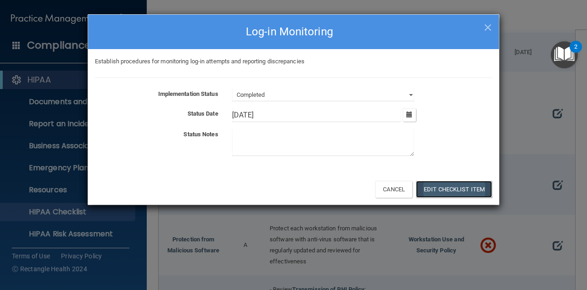
click at [441, 185] on button "Edit Checklist Item" at bounding box center [454, 189] width 76 height 17
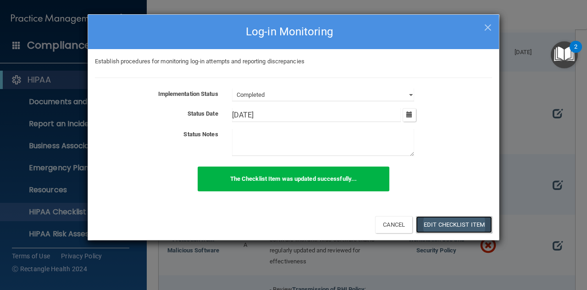
click at [445, 223] on button "Edit Checklist Item" at bounding box center [454, 224] width 76 height 17
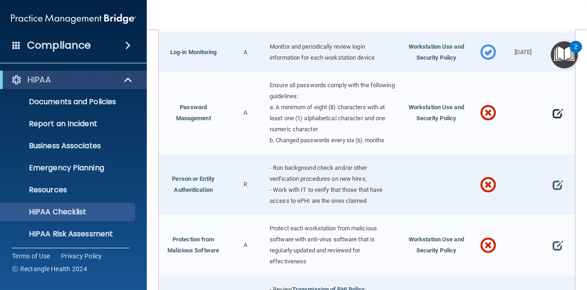
click at [552, 122] on span at bounding box center [557, 113] width 10 height 18
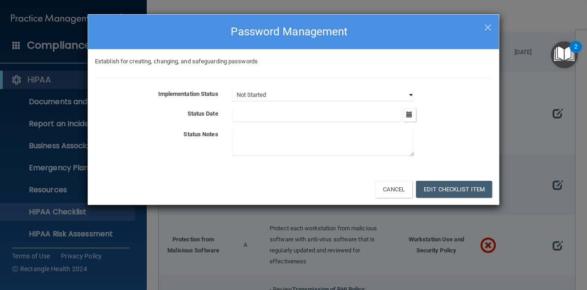
click at [411, 92] on select "Not Started In Progress Completed" at bounding box center [323, 94] width 182 height 13
select select "completed"
click at [232, 88] on select "Not Started In Progress Completed" at bounding box center [323, 94] width 182 height 13
click at [412, 113] on icon "button" at bounding box center [409, 114] width 6 height 6
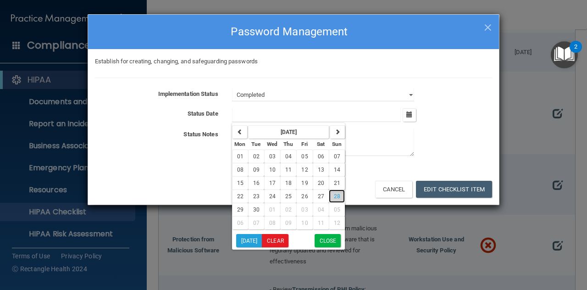
click at [330, 196] on button "28" at bounding box center [337, 195] width 16 height 13
type input "9/28/25"
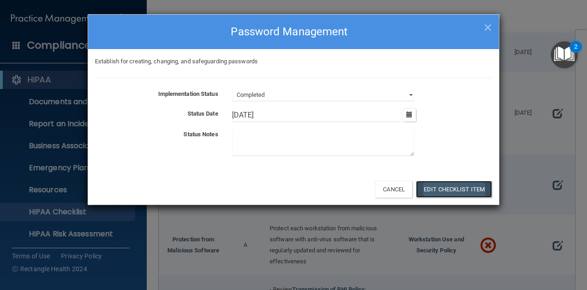
click at [434, 188] on button "Edit Checklist Item" at bounding box center [454, 189] width 76 height 17
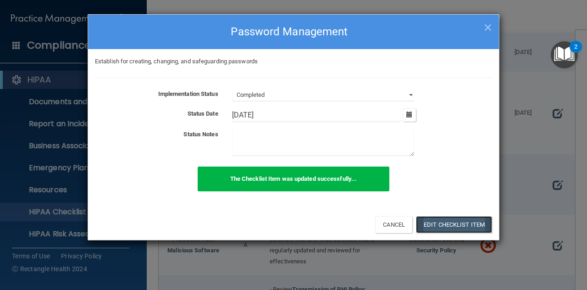
click at [449, 226] on button "Edit Checklist Item" at bounding box center [454, 224] width 76 height 17
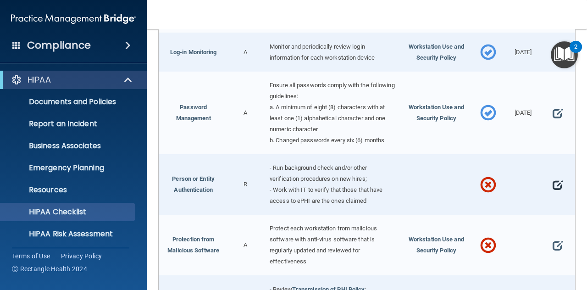
click at [552, 194] on span at bounding box center [557, 185] width 10 height 18
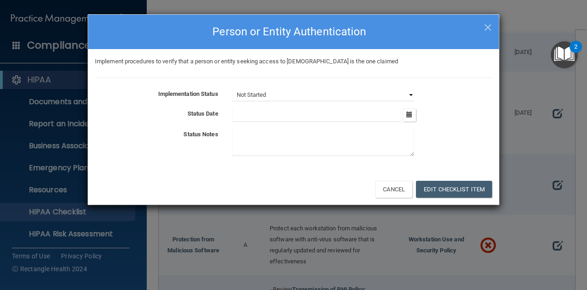
click at [410, 93] on select "Not Started In Progress Completed" at bounding box center [323, 94] width 182 height 13
select select "completed"
click at [232, 88] on select "Not Started In Progress Completed" at bounding box center [323, 94] width 182 height 13
click at [409, 115] on icon "button" at bounding box center [409, 114] width 6 height 6
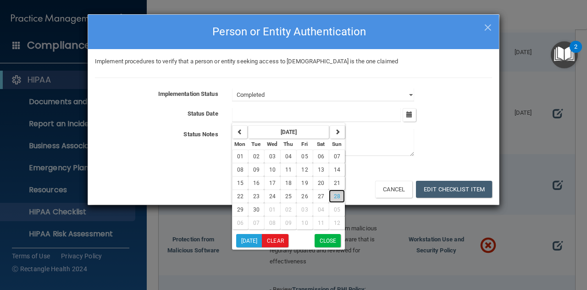
click at [334, 198] on span "28" at bounding box center [337, 196] width 6 height 6
type input "9/28/25"
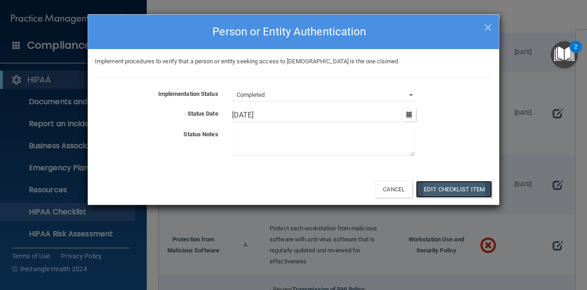
click at [437, 191] on button "Edit Checklist Item" at bounding box center [454, 189] width 76 height 17
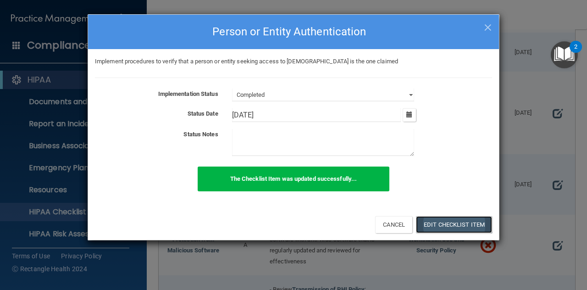
click at [444, 222] on button "Edit Checklist Item" at bounding box center [454, 224] width 76 height 17
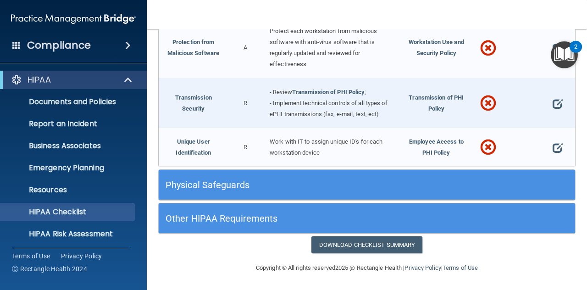
scroll to position [1684, 0]
click at [552, 57] on span at bounding box center [557, 48] width 10 height 18
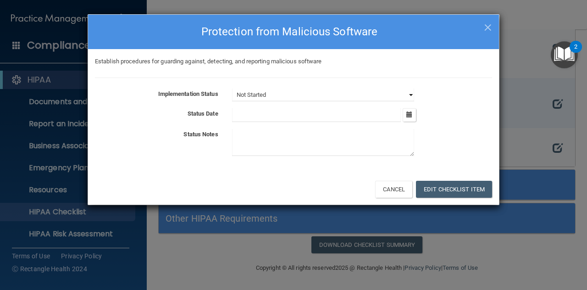
click at [412, 93] on select "Not Started In Progress Completed" at bounding box center [323, 94] width 182 height 13
select select "completed"
click at [232, 88] on select "Not Started In Progress Completed" at bounding box center [323, 94] width 182 height 13
click at [407, 116] on icon "button" at bounding box center [409, 114] width 6 height 6
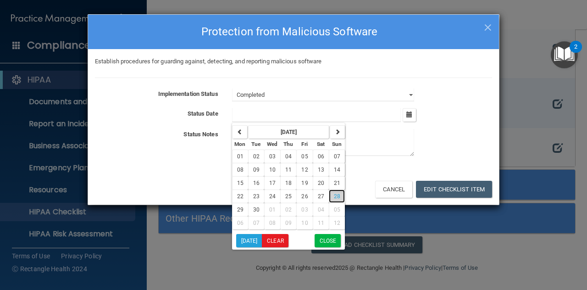
click at [333, 198] on button "28" at bounding box center [337, 195] width 16 height 13
type input "9/28/25"
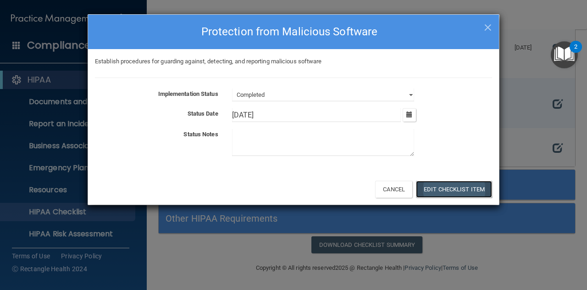
click at [429, 190] on button "Edit Checklist Item" at bounding box center [454, 189] width 76 height 17
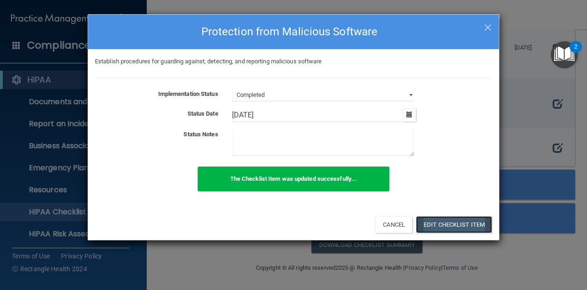
click at [452, 223] on button "Edit Checklist Item" at bounding box center [454, 224] width 76 height 17
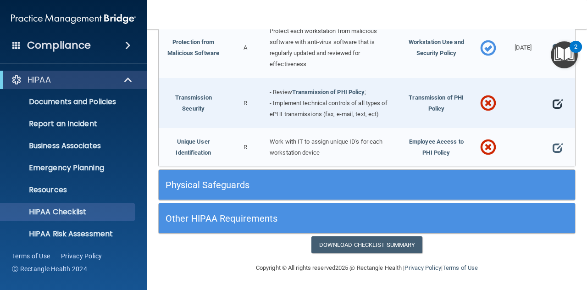
click at [552, 112] on span at bounding box center [557, 103] width 10 height 18
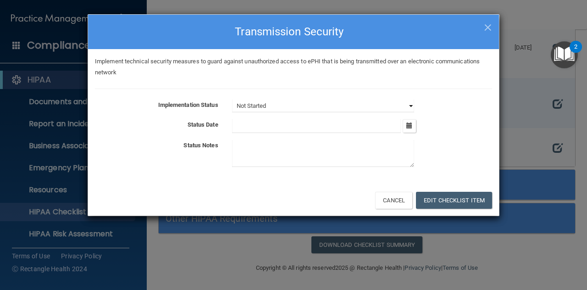
click at [411, 105] on select "Not Started In Progress Completed" at bounding box center [323, 105] width 182 height 13
select select "completed"
click at [232, 99] on select "Not Started In Progress Completed" at bounding box center [323, 105] width 182 height 13
click at [408, 125] on icon "button" at bounding box center [409, 125] width 6 height 6
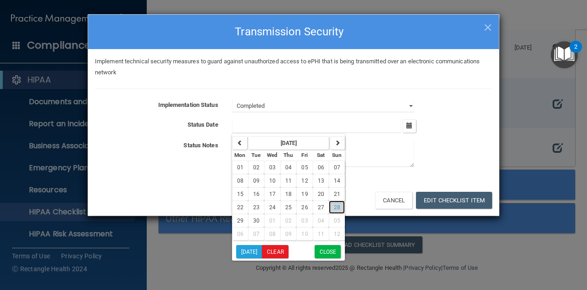
click at [334, 204] on span "28" at bounding box center [337, 207] width 6 height 6
type input "9/28/25"
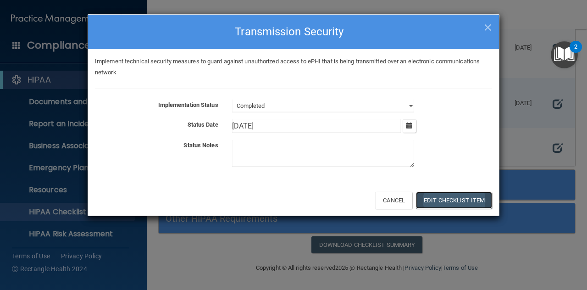
click at [433, 197] on button "Edit Checklist Item" at bounding box center [454, 200] width 76 height 17
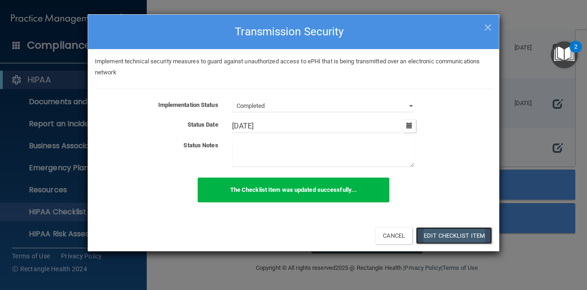
click at [439, 233] on button "Edit Checklist Item" at bounding box center [454, 235] width 76 height 17
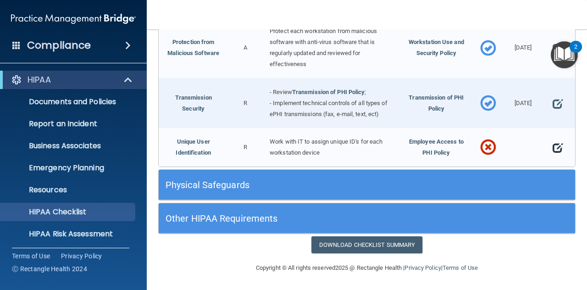
click at [553, 157] on span at bounding box center [557, 147] width 10 height 18
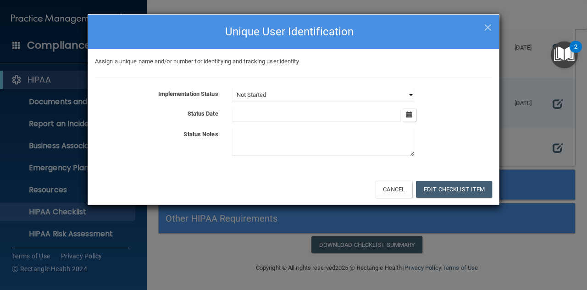
click at [408, 95] on select "Not Started In Progress Completed" at bounding box center [323, 94] width 182 height 13
select select "completed"
click at [232, 88] on select "Not Started In Progress Completed" at bounding box center [323, 94] width 182 height 13
click at [410, 115] on icon "button" at bounding box center [409, 114] width 6 height 6
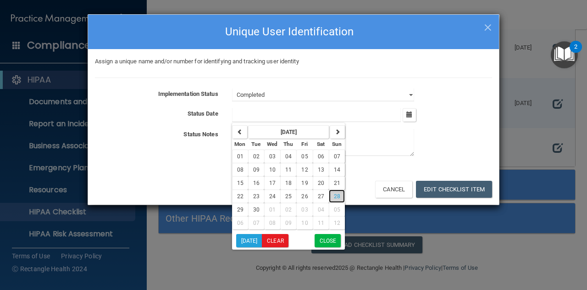
click at [334, 196] on span "28" at bounding box center [337, 196] width 6 height 6
type input "9/28/25"
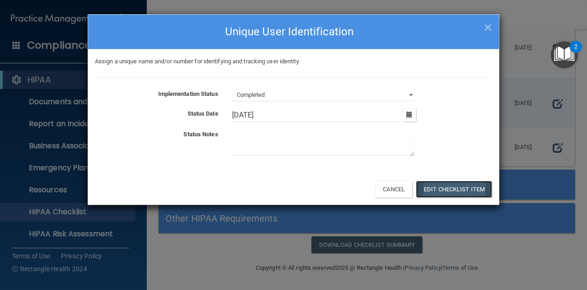
click at [430, 187] on button "Edit Checklist Item" at bounding box center [454, 189] width 76 height 17
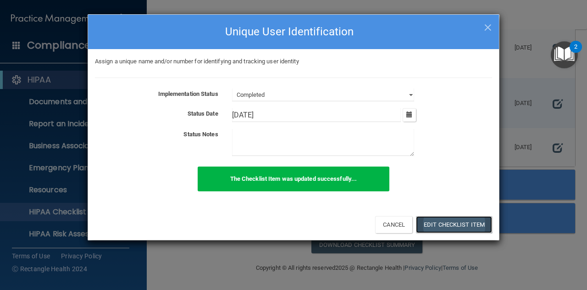
click at [439, 220] on button "Edit Checklist Item" at bounding box center [454, 224] width 76 height 17
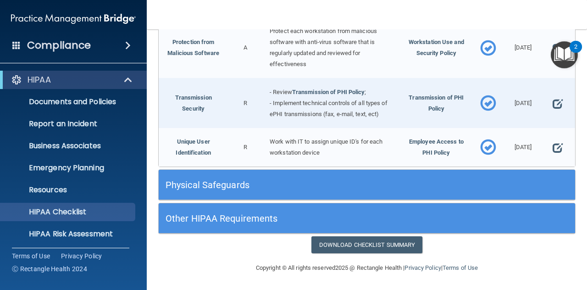
scroll to position [1745, 0]
click at [229, 184] on h5 "Physical Safeguards" at bounding box center [314, 185] width 298 height 10
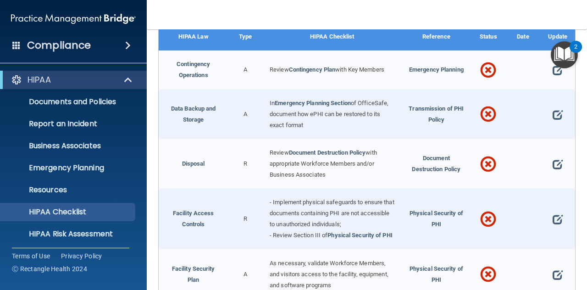
scroll to position [1864, 0]
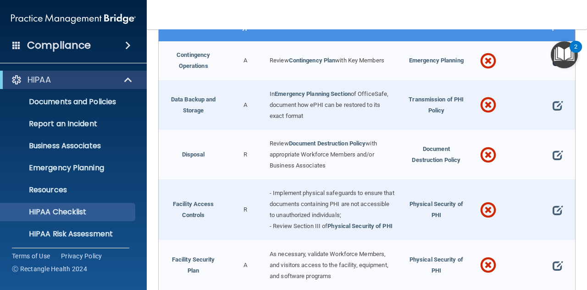
click at [552, 70] on span at bounding box center [557, 61] width 10 height 18
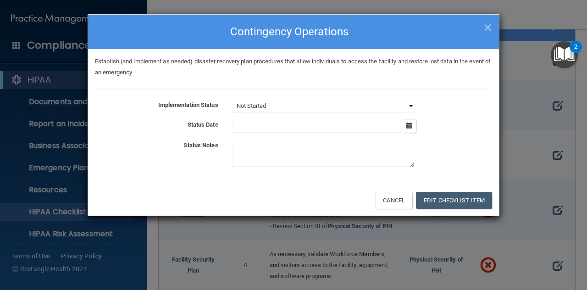
click at [405, 103] on select "Not Started In Progress Completed" at bounding box center [323, 105] width 182 height 13
select select "completed"
click at [232, 99] on select "Not Started In Progress Completed" at bounding box center [323, 105] width 182 height 13
click at [410, 126] on icon "button" at bounding box center [409, 125] width 6 height 6
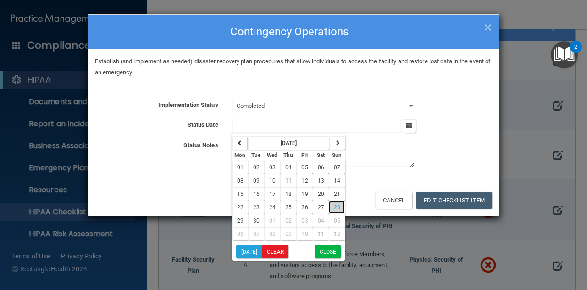
click at [334, 204] on span "28" at bounding box center [337, 207] width 6 height 6
type input "9/28/25"
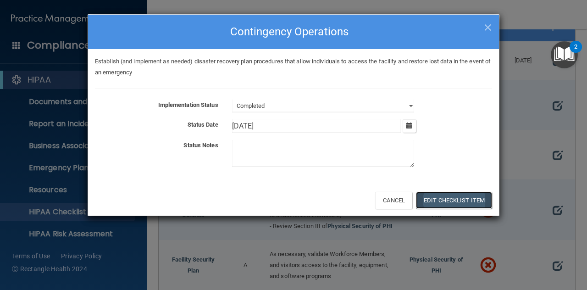
drag, startPoint x: 438, startPoint y: 200, endPoint x: 426, endPoint y: 198, distance: 11.8
click at [426, 198] on button "Edit Checklist Item" at bounding box center [454, 200] width 76 height 17
click at [0, 0] on div "The Checklist Item was updated successfully..." at bounding box center [0, 0] width 0 height 0
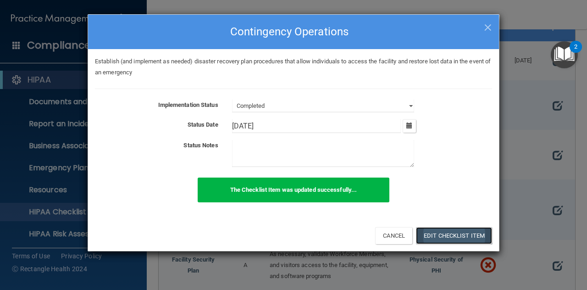
click at [436, 232] on button "Edit Checklist Item" at bounding box center [454, 235] width 76 height 17
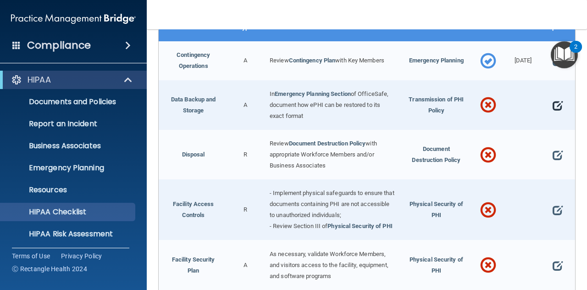
click at [554, 115] on span at bounding box center [557, 105] width 10 height 18
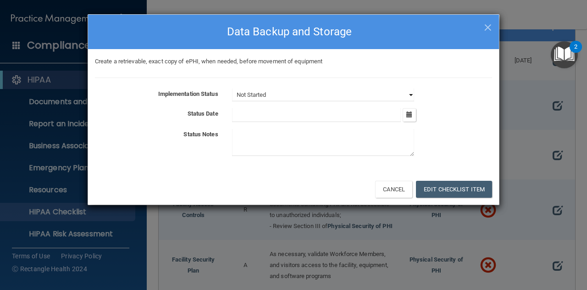
click at [405, 92] on select "Not Started In Progress Completed" at bounding box center [323, 94] width 182 height 13
select select "completed"
click at [232, 88] on select "Not Started In Progress Completed" at bounding box center [323, 94] width 182 height 13
click at [407, 116] on icon "button" at bounding box center [409, 114] width 6 height 6
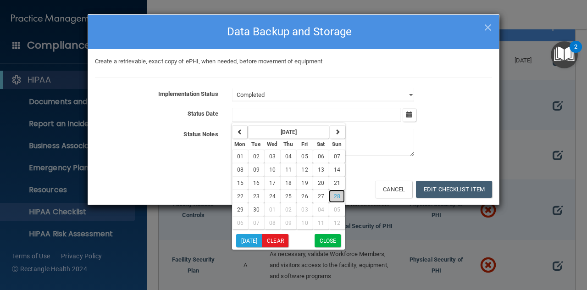
click at [335, 199] on button "28" at bounding box center [337, 195] width 16 height 13
type input "9/28/25"
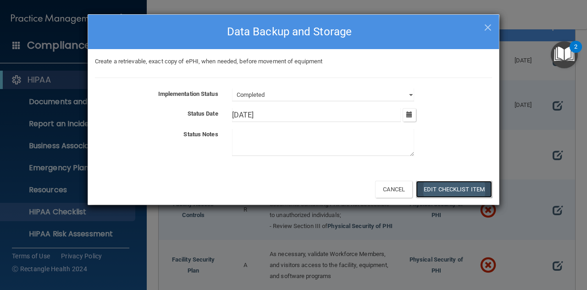
click at [437, 190] on button "Edit Checklist Item" at bounding box center [454, 189] width 76 height 17
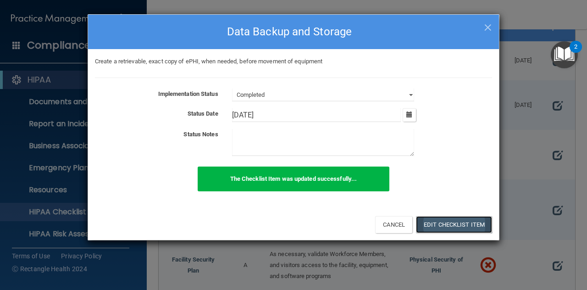
click at [436, 228] on button "Edit Checklist Item" at bounding box center [454, 224] width 76 height 17
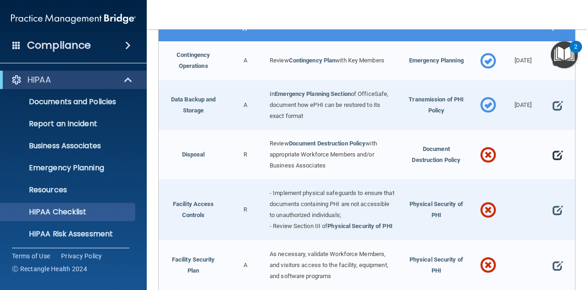
click at [552, 164] on span at bounding box center [557, 155] width 10 height 18
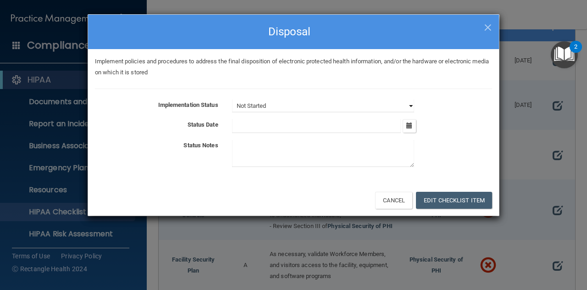
click at [408, 104] on select "Not Started In Progress Completed" at bounding box center [323, 105] width 182 height 13
select select "completed"
click at [232, 99] on select "Not Started In Progress Completed" at bounding box center [323, 105] width 182 height 13
click at [413, 127] on button "button" at bounding box center [408, 125] width 13 height 13
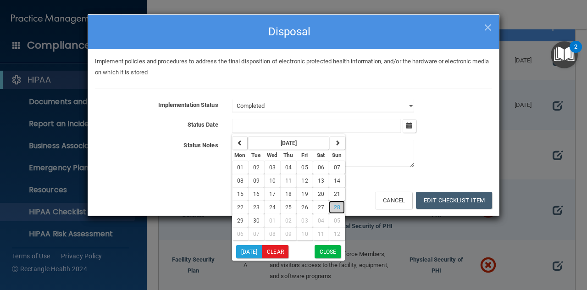
click at [334, 207] on span "28" at bounding box center [337, 207] width 6 height 6
type input "9/28/25"
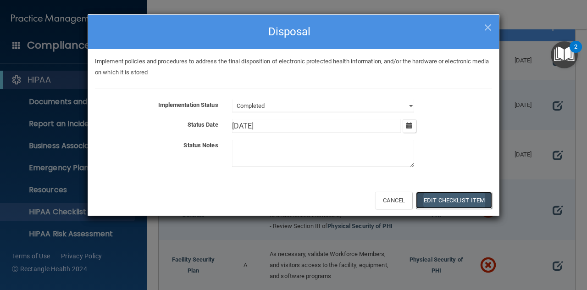
click at [428, 202] on button "Edit Checklist Item" at bounding box center [454, 200] width 76 height 17
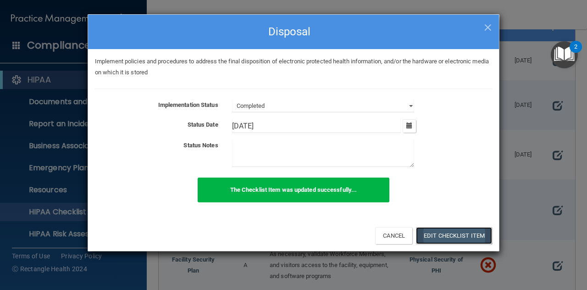
click at [430, 232] on button "Edit Checklist Item" at bounding box center [454, 235] width 76 height 17
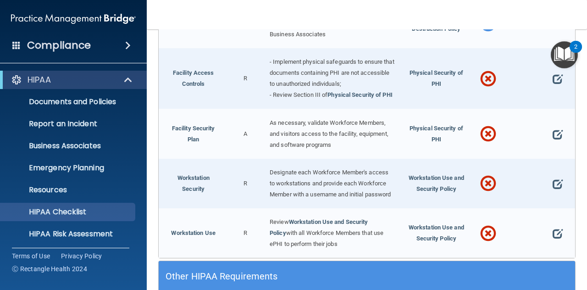
scroll to position [2022, 0]
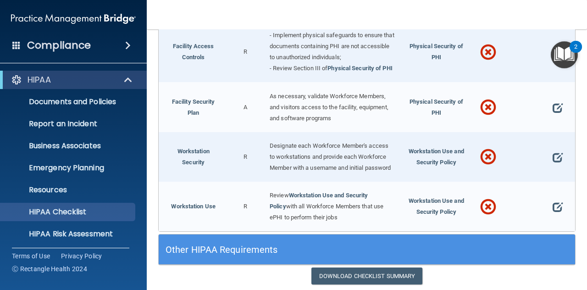
click at [554, 61] on span at bounding box center [557, 52] width 10 height 18
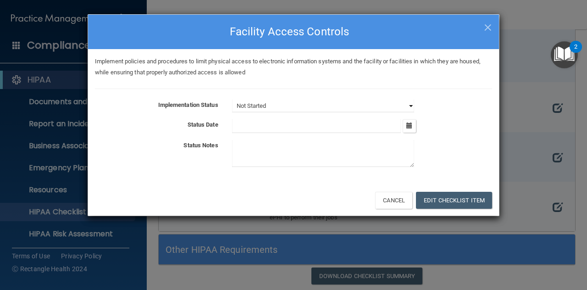
click at [411, 104] on select "Not Started In Progress Completed" at bounding box center [323, 105] width 182 height 13
select select "completed"
click at [232, 99] on select "Not Started In Progress Completed" at bounding box center [323, 105] width 182 height 13
click at [409, 124] on icon "button" at bounding box center [409, 125] width 6 height 6
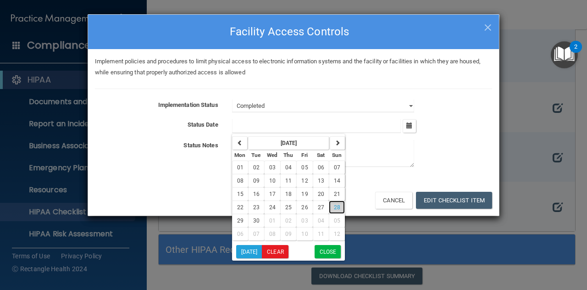
click at [335, 207] on span "28" at bounding box center [337, 207] width 6 height 6
type input "9/28/25"
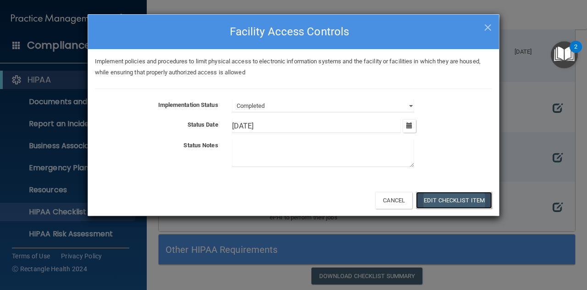
click at [456, 201] on button "Edit Checklist Item" at bounding box center [454, 200] width 76 height 17
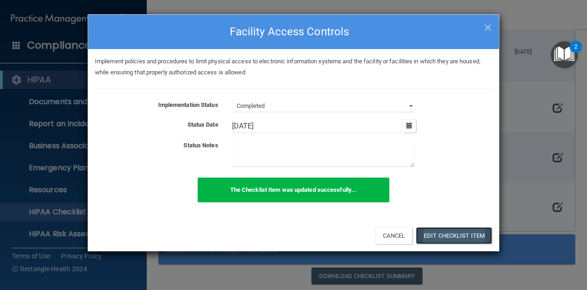
click at [443, 237] on button "Edit Checklist Item" at bounding box center [454, 235] width 76 height 17
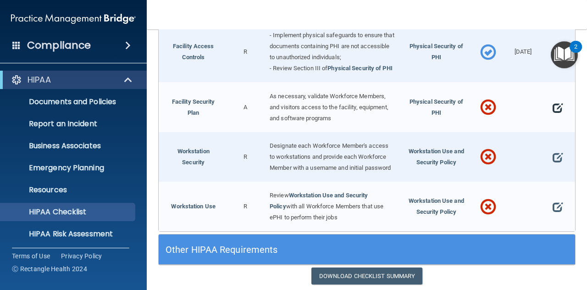
click at [552, 116] on span at bounding box center [557, 107] width 10 height 18
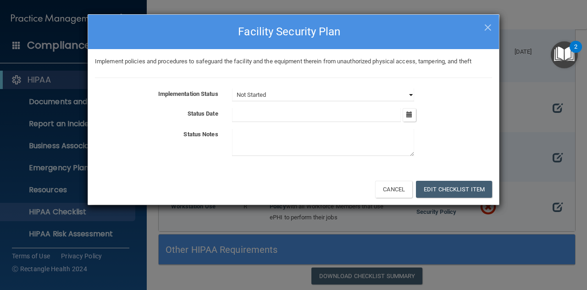
click at [412, 92] on select "Not Started In Progress Completed" at bounding box center [323, 94] width 182 height 13
select select "completed"
click at [232, 88] on select "Not Started In Progress Completed" at bounding box center [323, 94] width 182 height 13
click at [411, 115] on icon "button" at bounding box center [409, 114] width 6 height 6
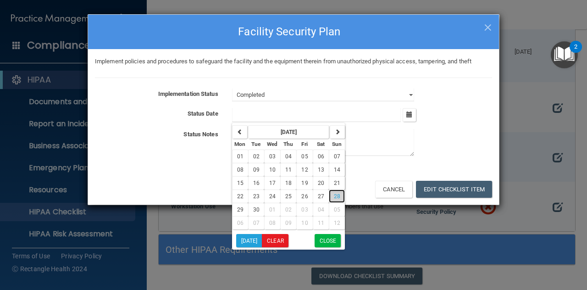
click at [335, 197] on span "28" at bounding box center [337, 196] width 6 height 6
type input "9/28/25"
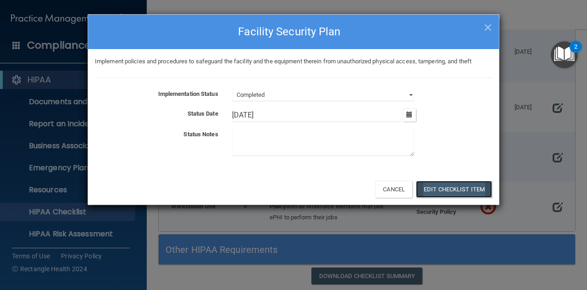
click at [448, 188] on button "Edit Checklist Item" at bounding box center [454, 189] width 76 height 17
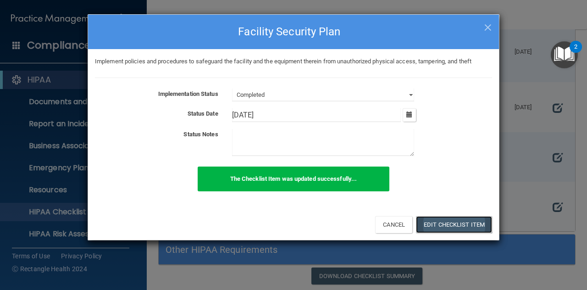
click at [471, 224] on button "Edit Checklist Item" at bounding box center [454, 224] width 76 height 17
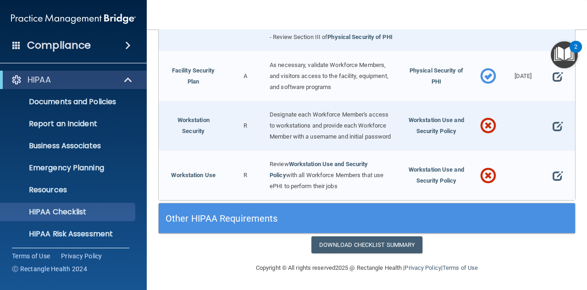
scroll to position [2140, 0]
click at [552, 126] on span at bounding box center [557, 126] width 10 height 18
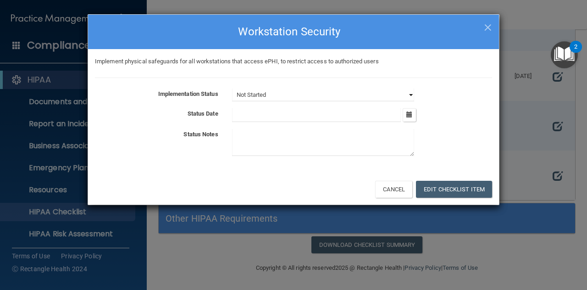
click at [411, 96] on select "Not Started In Progress Completed" at bounding box center [323, 94] width 182 height 13
select select "completed"
click at [232, 88] on select "Not Started In Progress Completed" at bounding box center [323, 94] width 182 height 13
click at [411, 115] on icon "button" at bounding box center [409, 114] width 6 height 6
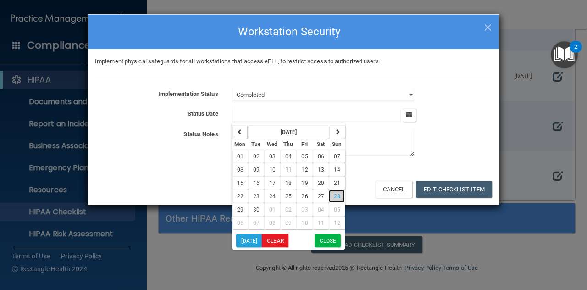
click at [334, 193] on span "28" at bounding box center [337, 196] width 6 height 6
type input "9/28/25"
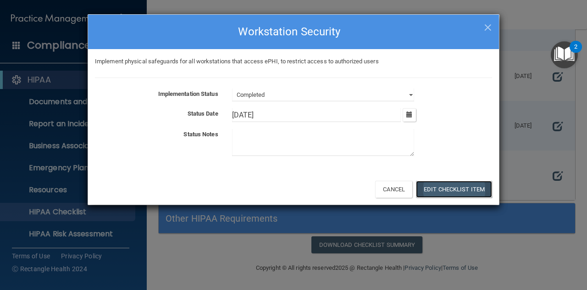
click at [434, 189] on button "Edit Checklist Item" at bounding box center [454, 189] width 76 height 17
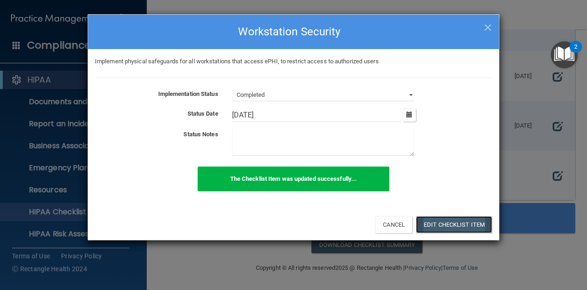
click at [437, 222] on button "Edit Checklist Item" at bounding box center [454, 224] width 76 height 17
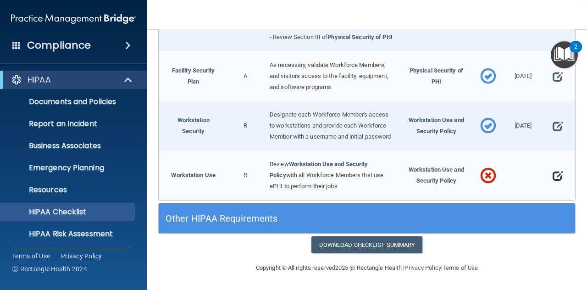
click at [553, 177] on span at bounding box center [557, 175] width 10 height 18
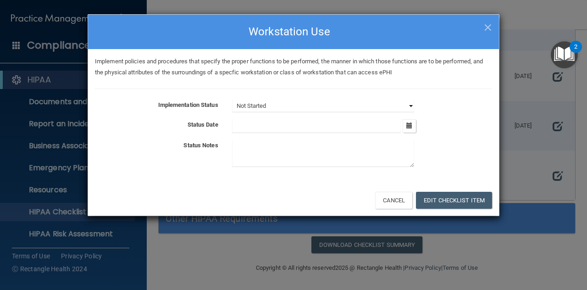
click at [409, 104] on select "Not Started In Progress Completed" at bounding box center [323, 105] width 182 height 13
select select "completed"
click at [232, 99] on select "Not Started In Progress Completed" at bounding box center [323, 105] width 182 height 13
click at [410, 125] on icon "button" at bounding box center [409, 125] width 6 height 6
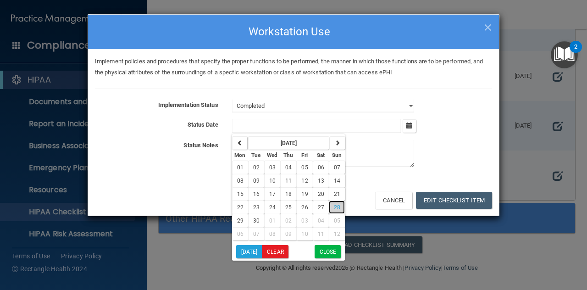
click at [334, 204] on span "28" at bounding box center [337, 207] width 6 height 6
type input "9/28/25"
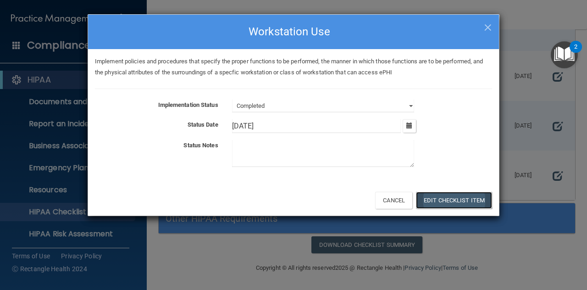
click at [441, 197] on button "Edit Checklist Item" at bounding box center [454, 200] width 76 height 17
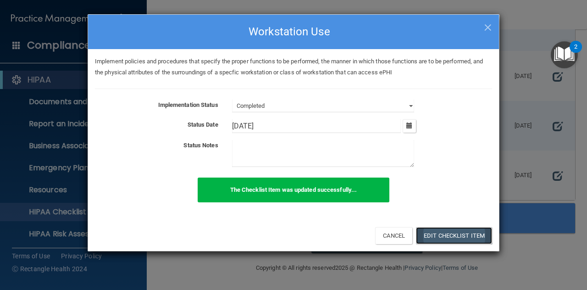
click at [443, 235] on button "Edit Checklist Item" at bounding box center [454, 235] width 76 height 17
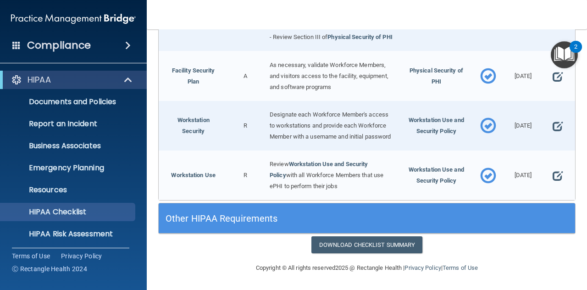
click at [236, 220] on h5 "Other HIPAA Requirements" at bounding box center [314, 218] width 298 height 10
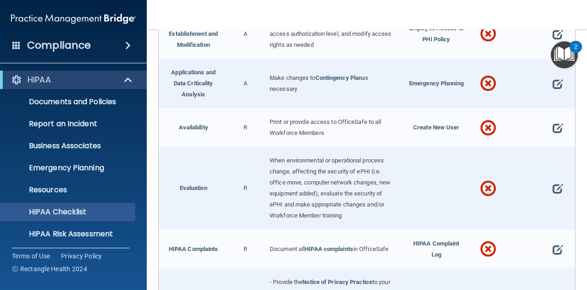
scroll to position [2302, 0]
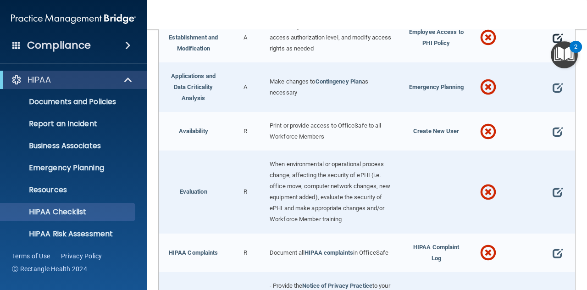
click at [552, 47] on span at bounding box center [557, 37] width 10 height 18
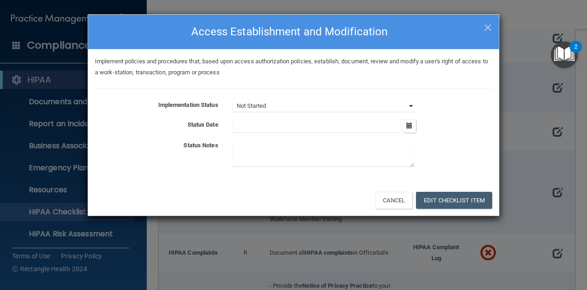
click at [406, 105] on select "Not Started In Progress Completed" at bounding box center [323, 105] width 182 height 13
select select "completed"
click at [232, 99] on select "Not Started In Progress Completed" at bounding box center [323, 105] width 182 height 13
click at [414, 122] on button "button" at bounding box center [408, 125] width 13 height 13
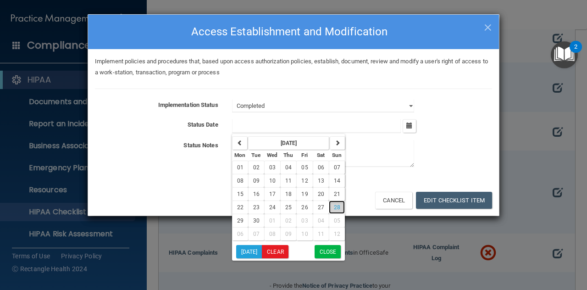
click at [334, 204] on span "28" at bounding box center [337, 207] width 6 height 6
type input "9/28/25"
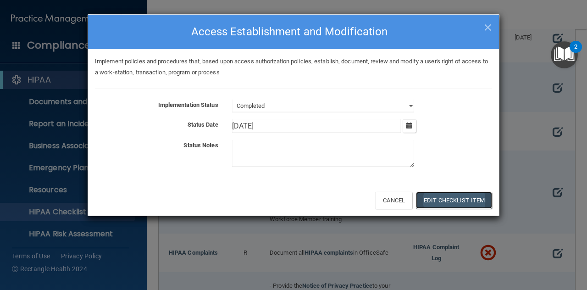
click at [456, 198] on button "Edit Checklist Item" at bounding box center [454, 200] width 76 height 17
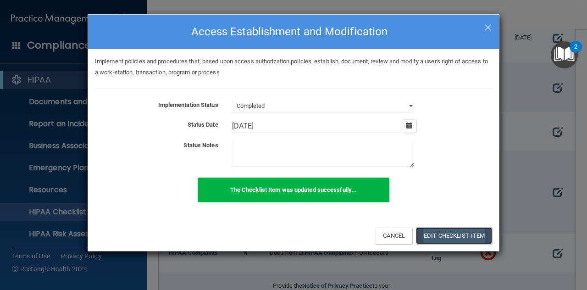
click at [456, 236] on button "Edit Checklist Item" at bounding box center [454, 235] width 76 height 17
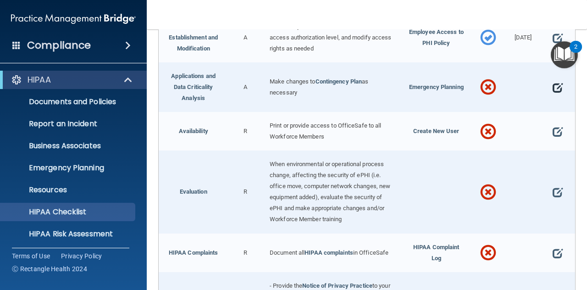
click at [552, 97] on span at bounding box center [557, 87] width 10 height 18
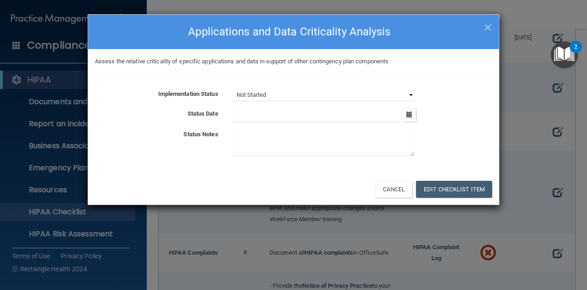
click at [411, 93] on select "Not Started In Progress Completed" at bounding box center [323, 94] width 182 height 13
select select "completed"
click at [232, 88] on select "Not Started In Progress Completed" at bounding box center [323, 94] width 182 height 13
click at [408, 116] on icon "button" at bounding box center [409, 114] width 6 height 6
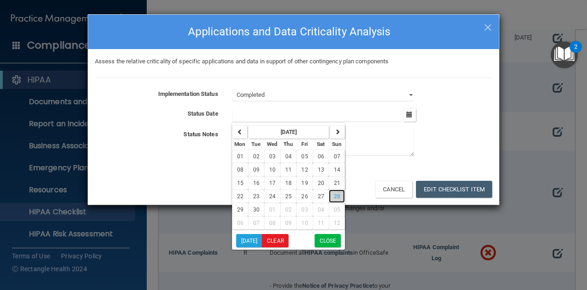
click at [334, 198] on span "28" at bounding box center [337, 196] width 6 height 6
type input "9/28/25"
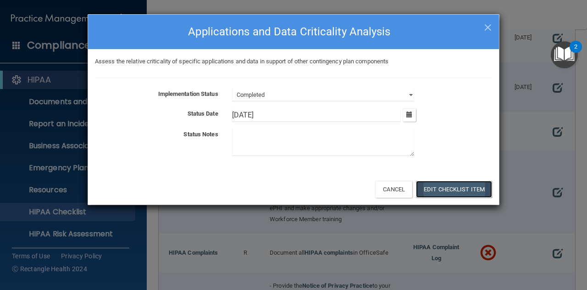
click at [440, 189] on button "Edit Checklist Item" at bounding box center [454, 189] width 76 height 17
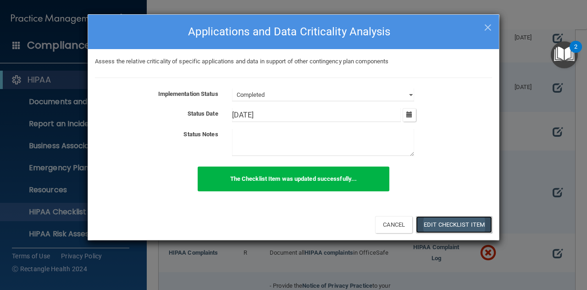
click at [426, 227] on button "Edit Checklist Item" at bounding box center [454, 224] width 76 height 17
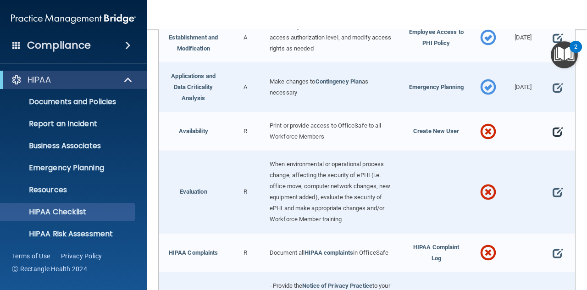
click at [554, 141] on span at bounding box center [557, 131] width 10 height 18
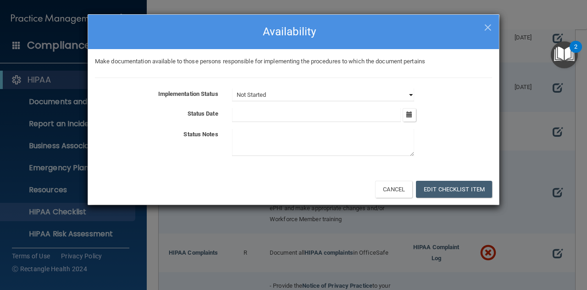
click at [409, 96] on select "Not Started In Progress Completed" at bounding box center [323, 94] width 182 height 13
select select "completed"
click at [232, 88] on select "Not Started In Progress Completed" at bounding box center [323, 94] width 182 height 13
click at [412, 115] on icon "button" at bounding box center [409, 114] width 6 height 6
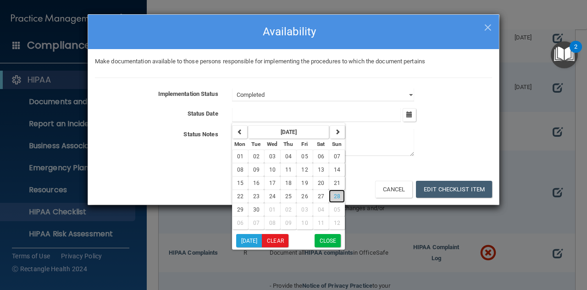
click at [334, 196] on span "28" at bounding box center [337, 196] width 6 height 6
type input "9/28/25"
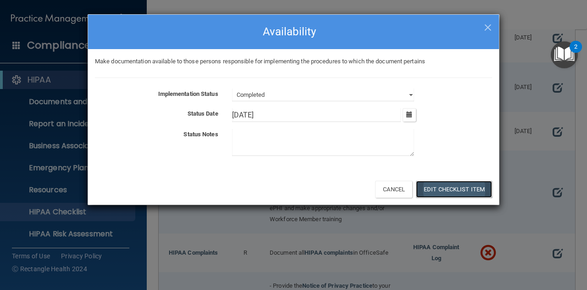
click at [444, 189] on button "Edit Checklist Item" at bounding box center [454, 189] width 76 height 17
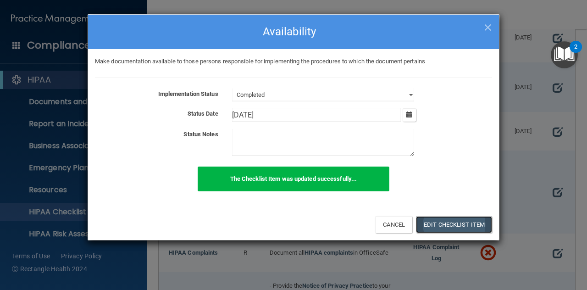
click at [429, 220] on button "Edit Checklist Item" at bounding box center [454, 224] width 76 height 17
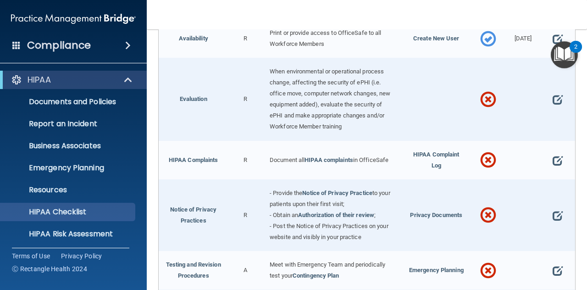
scroll to position [2412, 0]
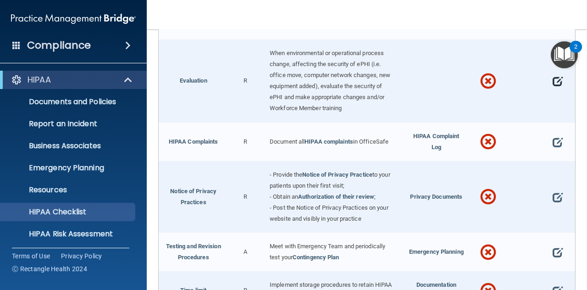
click at [552, 90] on span at bounding box center [557, 81] width 10 height 18
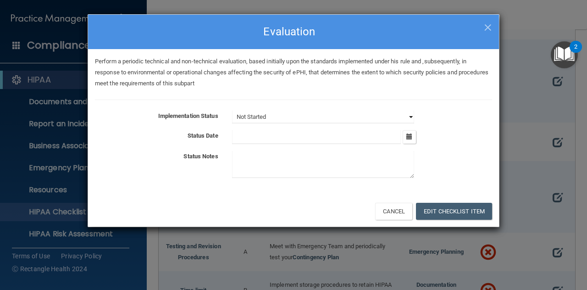
click at [410, 115] on select "Not Started In Progress Completed" at bounding box center [323, 116] width 182 height 13
select select "completed"
click at [232, 110] on select "Not Started In Progress Completed" at bounding box center [323, 116] width 182 height 13
click at [409, 137] on icon "button" at bounding box center [409, 136] width 6 height 6
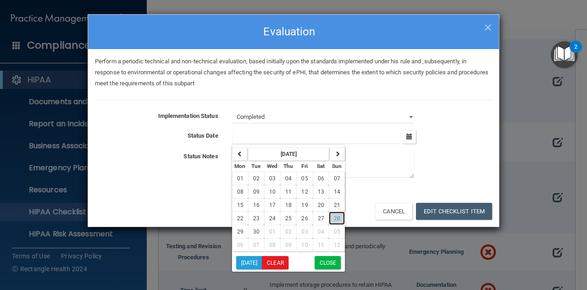
click at [335, 216] on span "28" at bounding box center [337, 218] width 6 height 6
type input "9/28/25"
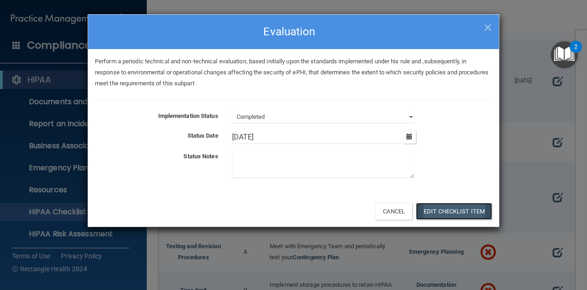
click at [438, 210] on button "Edit Checklist Item" at bounding box center [454, 211] width 76 height 17
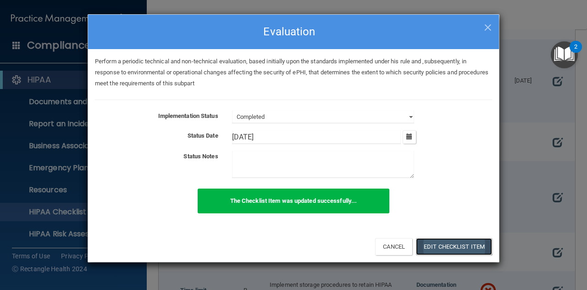
click at [463, 246] on button "Edit Checklist Item" at bounding box center [454, 246] width 76 height 17
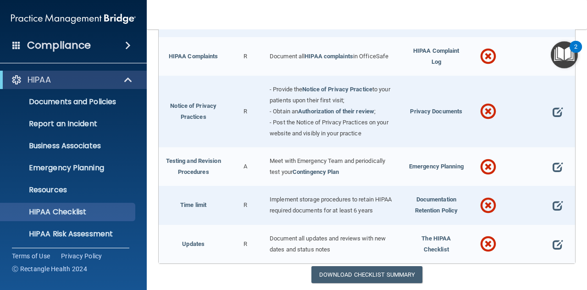
scroll to position [2512, 0]
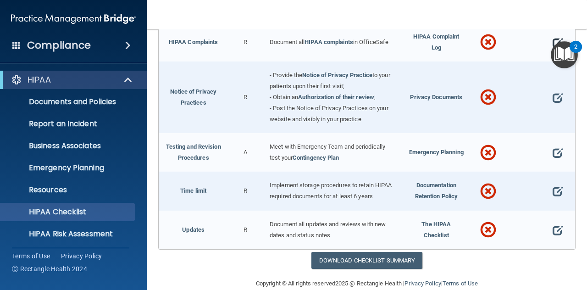
click at [552, 52] on span at bounding box center [557, 42] width 10 height 18
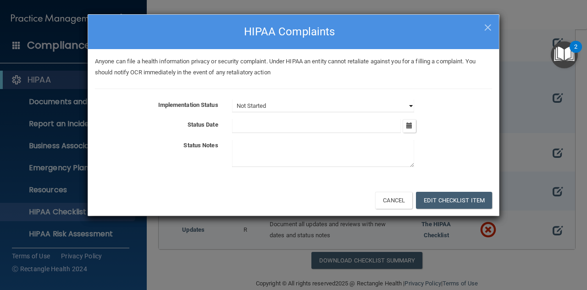
click at [409, 104] on select "Not Started In Progress Completed" at bounding box center [323, 105] width 182 height 13
select select "completed"
click at [232, 99] on select "Not Started In Progress Completed" at bounding box center [323, 105] width 182 height 13
click at [412, 122] on icon "button" at bounding box center [409, 125] width 6 height 6
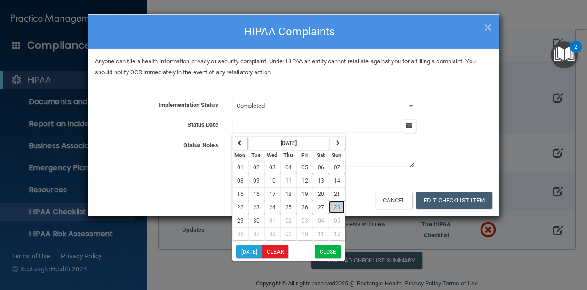
click at [334, 206] on span "28" at bounding box center [337, 207] width 6 height 6
type input "9/28/25"
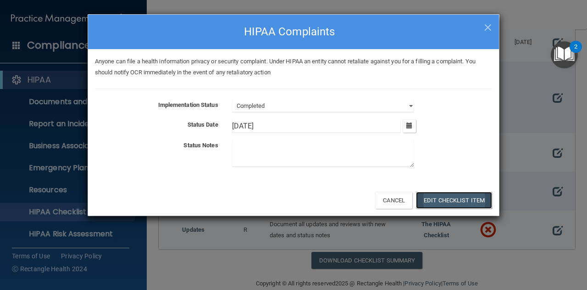
click at [440, 200] on button "Edit Checklist Item" at bounding box center [454, 200] width 76 height 17
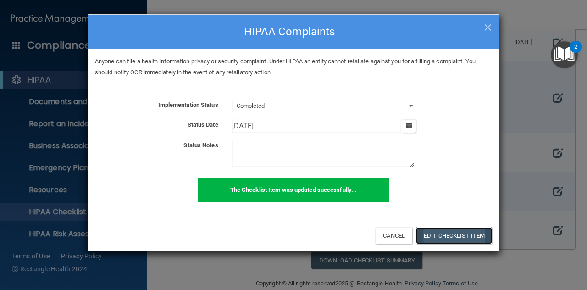
click at [434, 234] on button "Edit Checklist Item" at bounding box center [454, 235] width 76 height 17
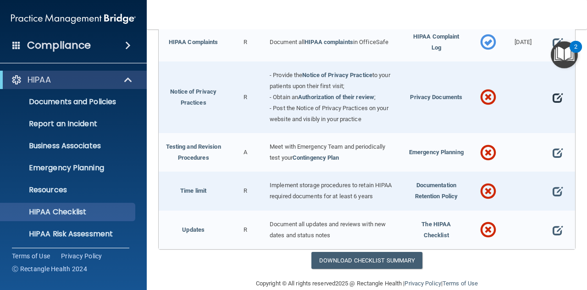
click at [553, 107] on span at bounding box center [557, 97] width 10 height 18
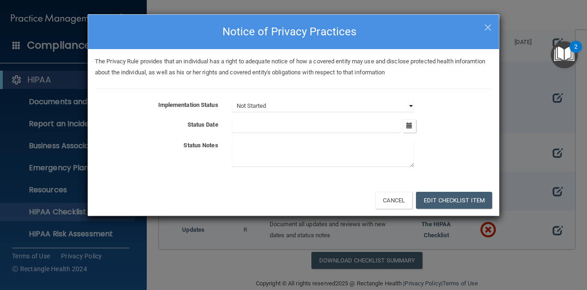
click at [409, 103] on select "Not Started In Progress Completed" at bounding box center [323, 105] width 182 height 13
select select "completed"
click at [232, 99] on select "Not Started In Progress Completed" at bounding box center [323, 105] width 182 height 13
click at [409, 126] on icon "button" at bounding box center [409, 125] width 6 height 6
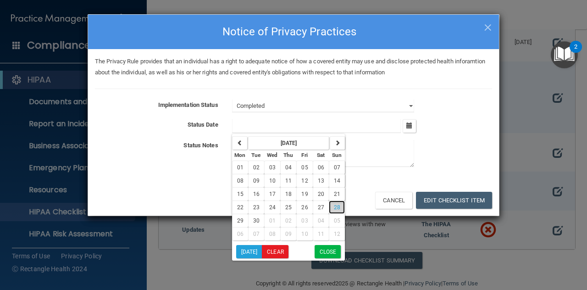
click at [335, 209] on button "28" at bounding box center [337, 206] width 16 height 13
type input "9/28/25"
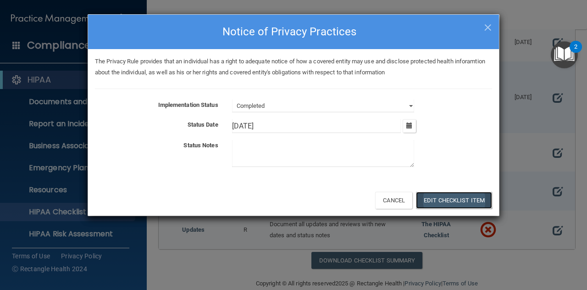
click at [435, 197] on button "Edit Checklist Item" at bounding box center [454, 200] width 76 height 17
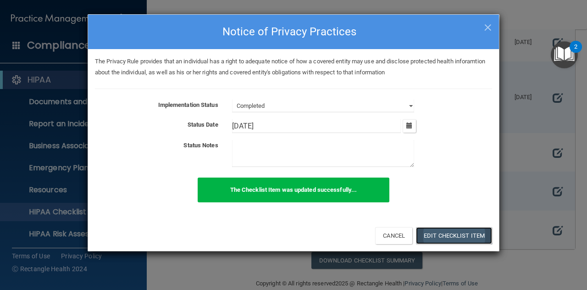
click at [435, 233] on button "Edit Checklist Item" at bounding box center [454, 235] width 76 height 17
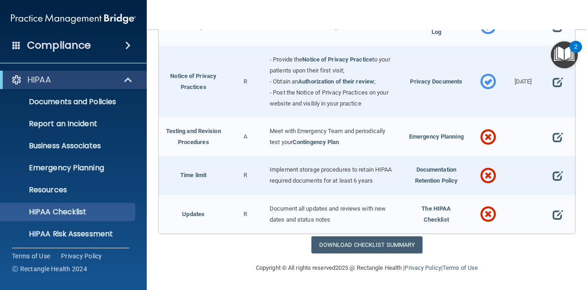
scroll to position [2633, 0]
click at [552, 128] on span at bounding box center [557, 137] width 10 height 18
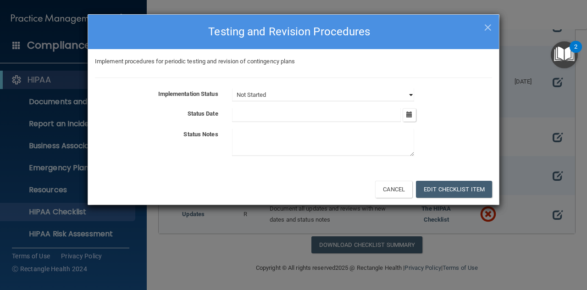
click at [411, 94] on select "Not Started In Progress Completed" at bounding box center [323, 94] width 182 height 13
select select "completed"
click at [232, 88] on select "Not Started In Progress Completed" at bounding box center [323, 94] width 182 height 13
click at [410, 116] on icon "button" at bounding box center [409, 114] width 6 height 6
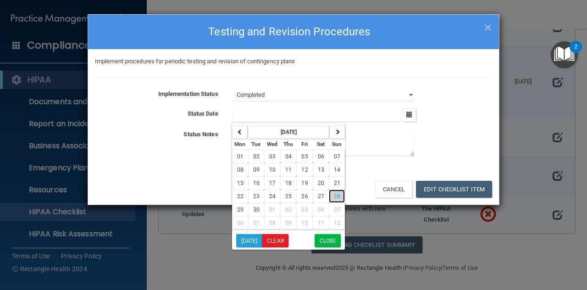
click at [329, 198] on button "28" at bounding box center [337, 195] width 16 height 13
type input "9/28/25"
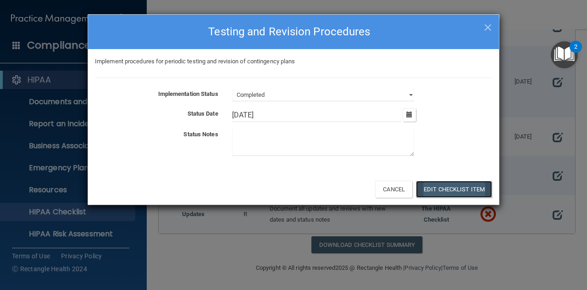
click at [432, 191] on button "Edit Checklist Item" at bounding box center [454, 189] width 76 height 17
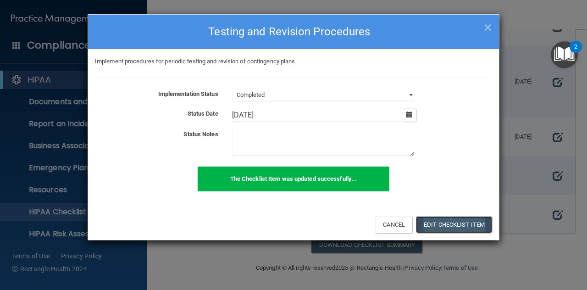
click at [440, 222] on button "Edit Checklist Item" at bounding box center [454, 224] width 76 height 17
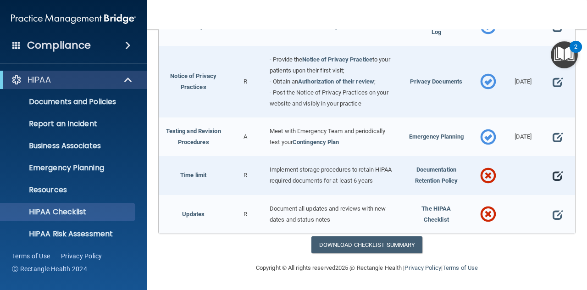
click at [552, 175] on span at bounding box center [557, 175] width 10 height 18
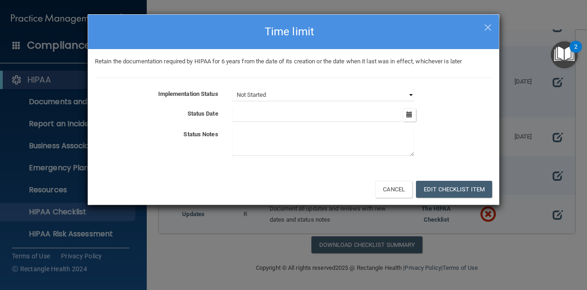
click at [408, 97] on select "Not Started In Progress Completed" at bounding box center [323, 94] width 182 height 13
select select "completed"
click at [232, 88] on select "Not Started In Progress Completed" at bounding box center [323, 94] width 182 height 13
click at [409, 116] on icon "button" at bounding box center [409, 114] width 6 height 6
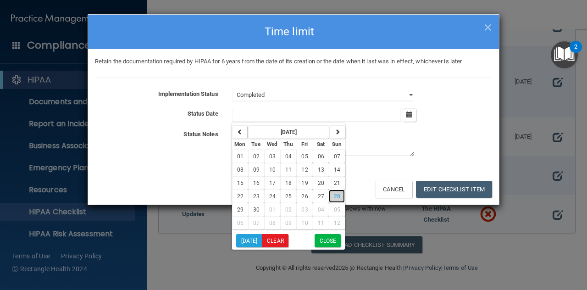
click at [334, 198] on span "28" at bounding box center [337, 196] width 6 height 6
type input "9/28/25"
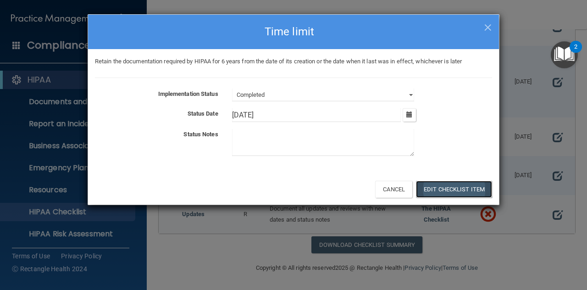
click at [430, 190] on button "Edit Checklist Item" at bounding box center [454, 189] width 76 height 17
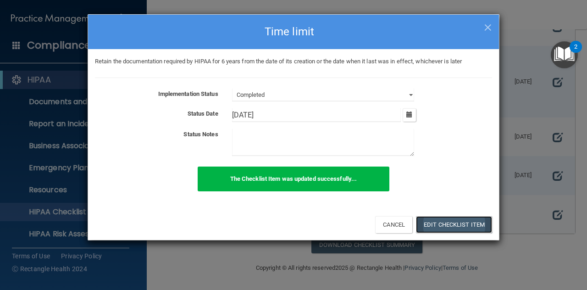
click at [445, 228] on button "Edit Checklist Item" at bounding box center [454, 224] width 76 height 17
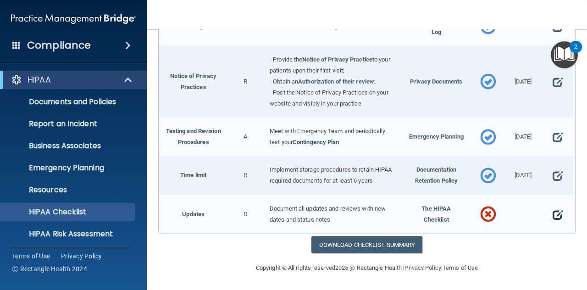
click at [552, 217] on span at bounding box center [557, 214] width 10 height 18
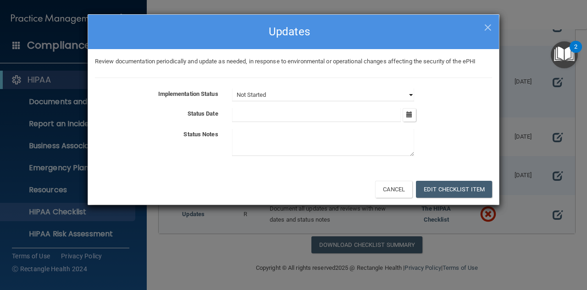
click at [410, 98] on select "Not Started In Progress Completed" at bounding box center [323, 94] width 182 height 13
select select "completed"
click at [232, 88] on select "Not Started In Progress Completed" at bounding box center [323, 94] width 182 height 13
click at [409, 113] on icon "button" at bounding box center [409, 114] width 6 height 6
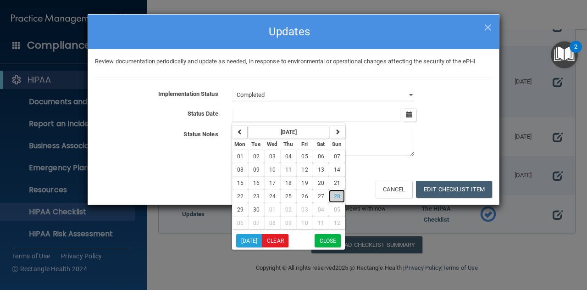
click at [334, 198] on button "28" at bounding box center [337, 195] width 16 height 13
type input "9/28/25"
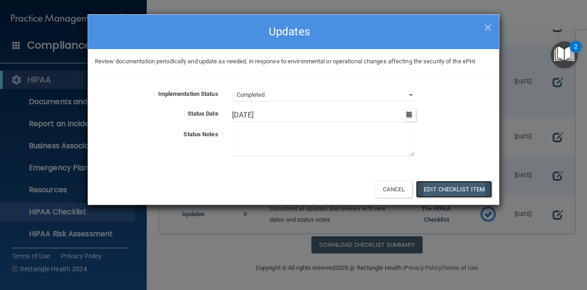
click at [430, 190] on button "Edit Checklist Item" at bounding box center [454, 189] width 76 height 17
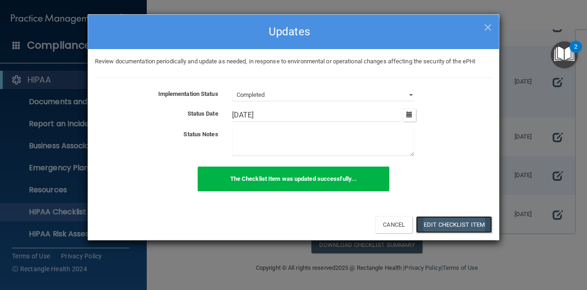
click at [434, 225] on button "Edit Checklist Item" at bounding box center [454, 224] width 76 height 17
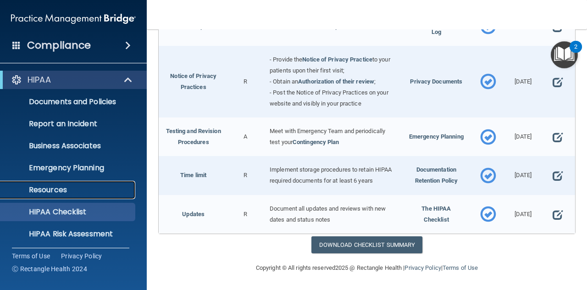
click at [47, 187] on p "Resources" at bounding box center [68, 189] width 125 height 9
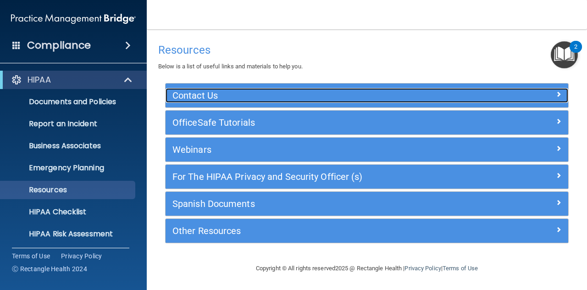
click at [556, 95] on span at bounding box center [557, 93] width 5 height 11
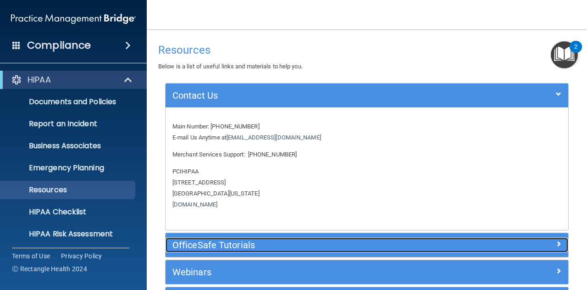
click at [555, 246] on span at bounding box center [557, 243] width 5 height 11
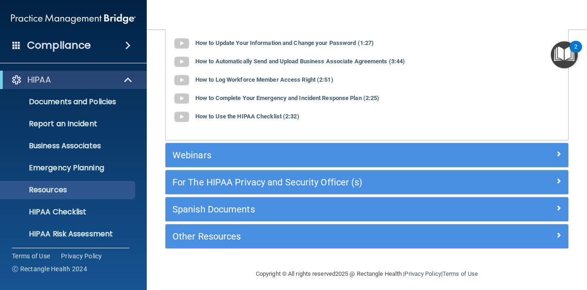
scroll to position [118, 0]
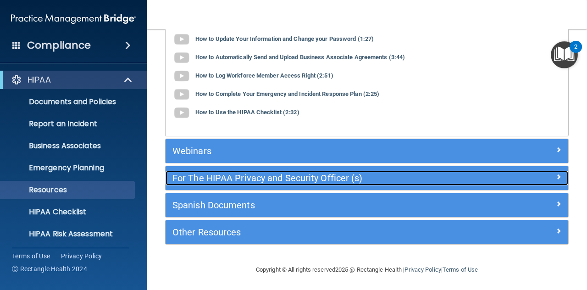
click at [555, 174] on span at bounding box center [557, 176] width 5 height 11
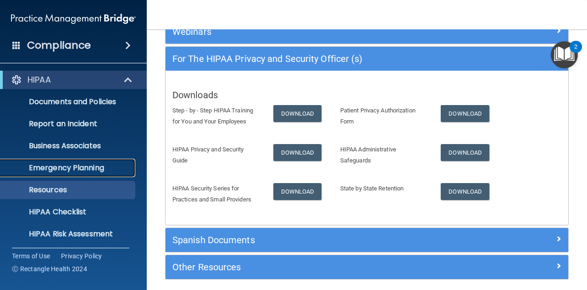
click at [79, 174] on link "Emergency Planning" at bounding box center [63, 168] width 144 height 18
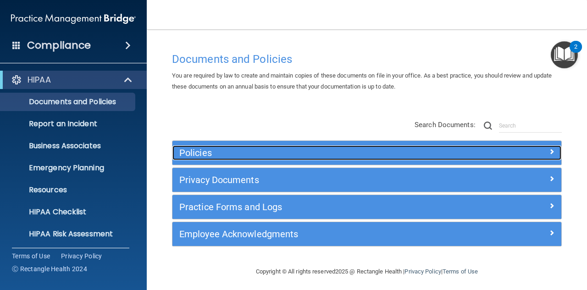
click at [549, 154] on span at bounding box center [551, 151] width 5 height 11
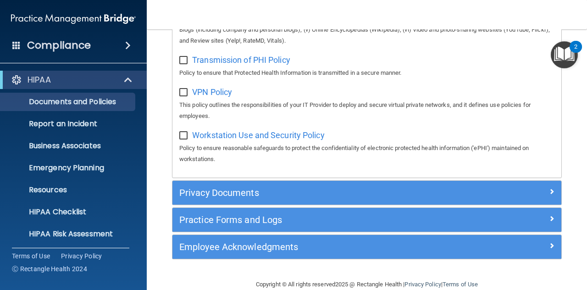
scroll to position [852, 0]
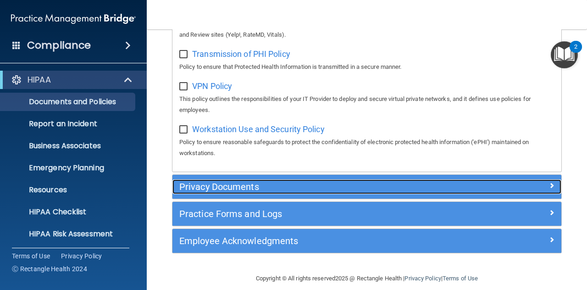
click at [540, 190] on div at bounding box center [512, 184] width 97 height 11
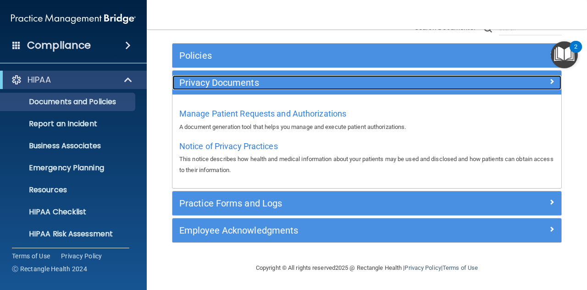
scroll to position [96, 0]
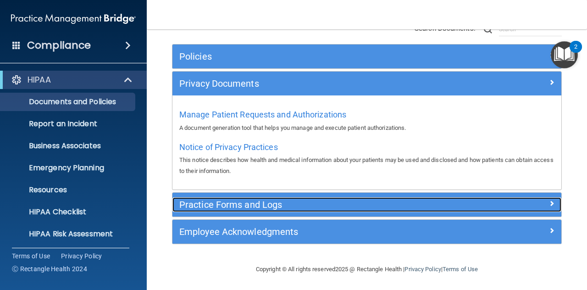
click at [542, 208] on div "Practice Forms and Logs" at bounding box center [366, 204] width 389 height 15
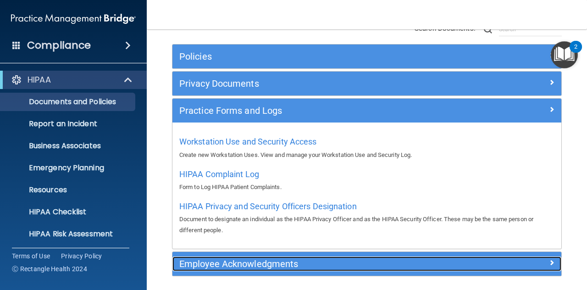
click at [541, 262] on div at bounding box center [512, 261] width 97 height 11
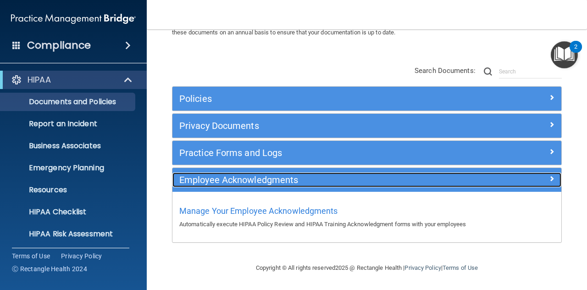
scroll to position [53, 0]
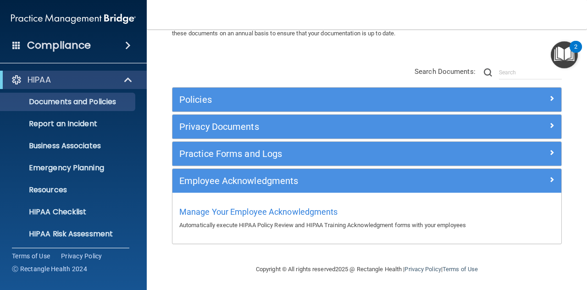
click at [127, 44] on span at bounding box center [127, 45] width 5 height 11
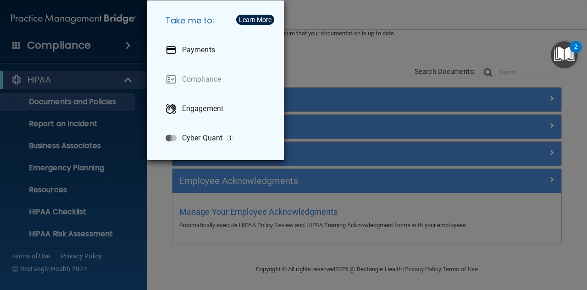
click at [109, 54] on div "Take me to: Payments Compliance Engagement Cyber Quant" at bounding box center [293, 145] width 587 height 290
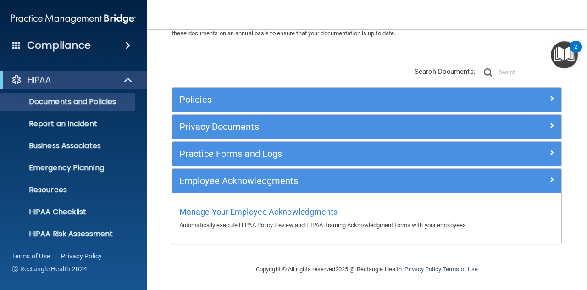
click at [72, 46] on h4 "Compliance" at bounding box center [59, 45] width 64 height 13
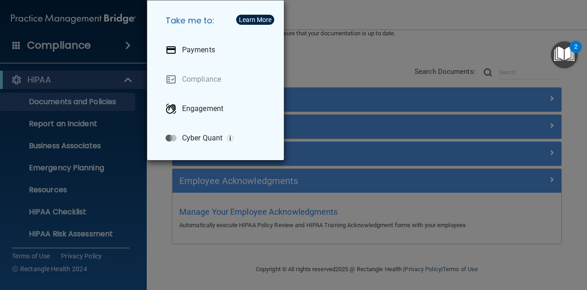
click at [98, 85] on div "Take me to: Payments Compliance Engagement Cyber Quant" at bounding box center [293, 145] width 587 height 290
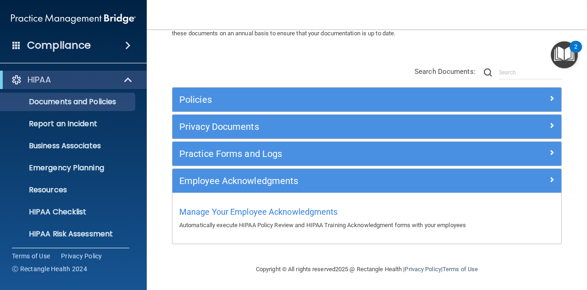
click at [571, 49] on div "2" at bounding box center [575, 47] width 12 height 12
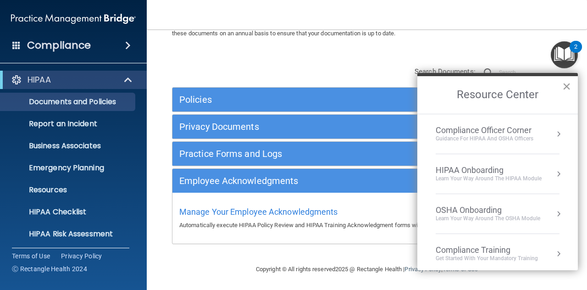
click at [566, 87] on button "×" at bounding box center [566, 86] width 9 height 15
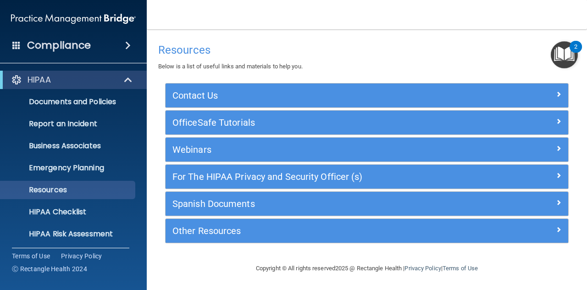
click at [16, 42] on span at bounding box center [16, 45] width 8 height 8
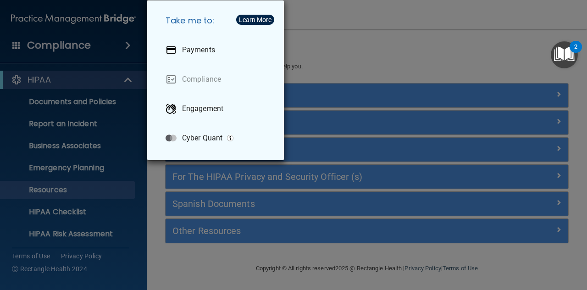
click at [254, 21] on div "Learn More" at bounding box center [255, 19] width 33 height 6
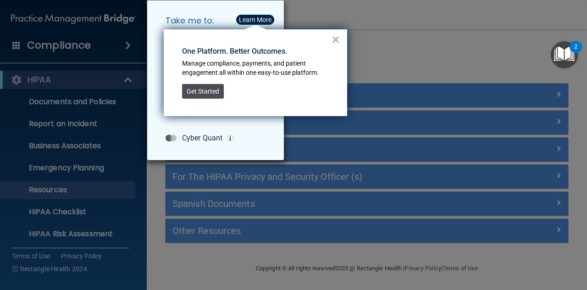
click at [210, 95] on button "Get Started" at bounding box center [203, 91] width 42 height 15
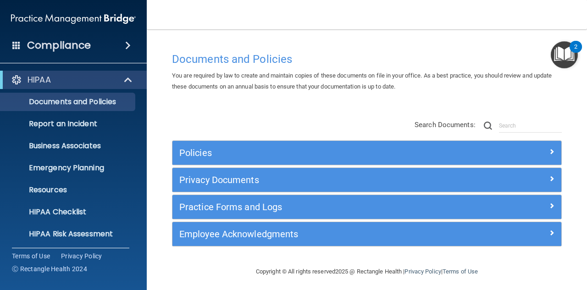
click at [128, 48] on span at bounding box center [127, 45] width 5 height 11
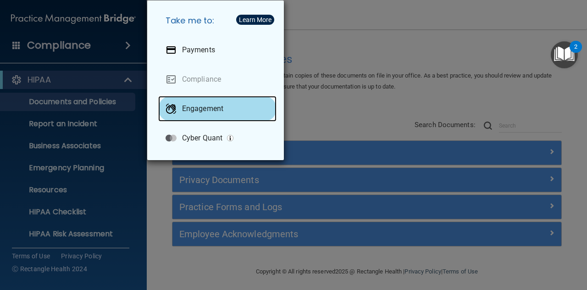
click at [201, 110] on p "Engagement" at bounding box center [202, 108] width 41 height 9
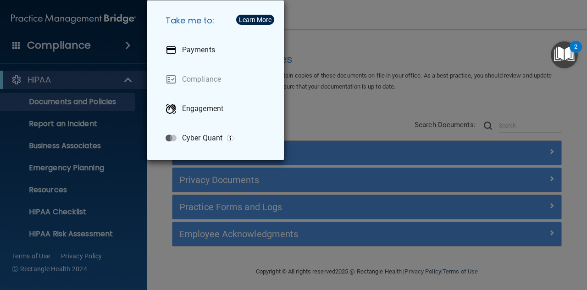
click at [324, 16] on div "Take me to: Payments Compliance Engagement Cyber Quant" at bounding box center [293, 145] width 587 height 290
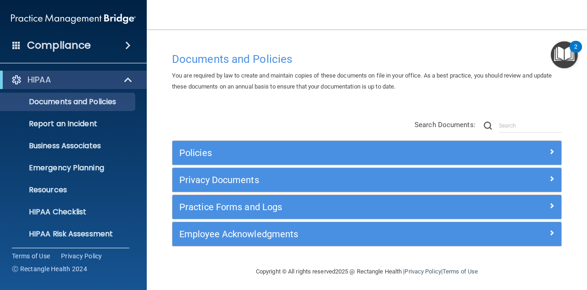
click at [14, 47] on span at bounding box center [16, 45] width 8 height 8
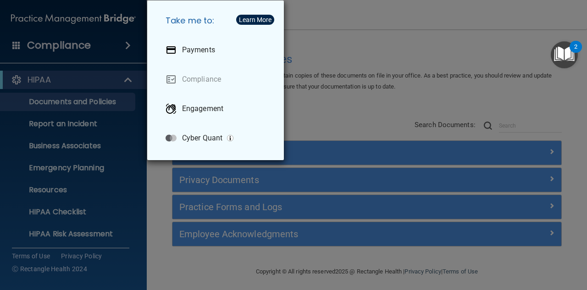
click at [76, 22] on div "Take me to: Payments Compliance Engagement Cyber Quant" at bounding box center [293, 145] width 587 height 290
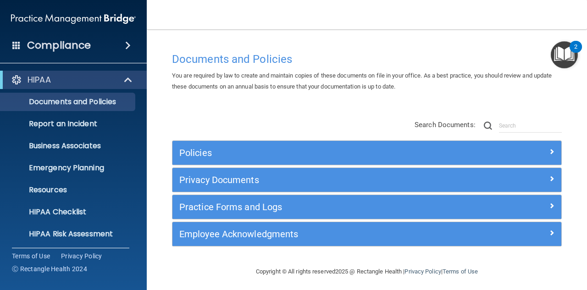
click at [130, 90] on ul "Documents and Policies Report an Incident Business Associates Emergency Plannin…" at bounding box center [74, 166] width 166 height 154
click at [131, 47] on span at bounding box center [127, 45] width 5 height 11
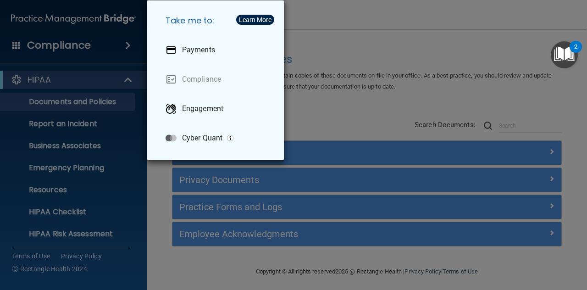
click at [57, 52] on div "Take me to: Payments Compliance Engagement Cyber Quant" at bounding box center [293, 145] width 587 height 290
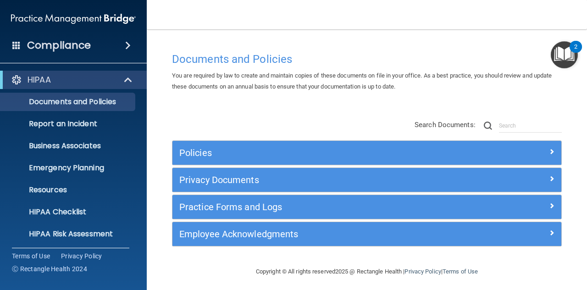
click at [57, 47] on h4 "Compliance" at bounding box center [59, 45] width 64 height 13
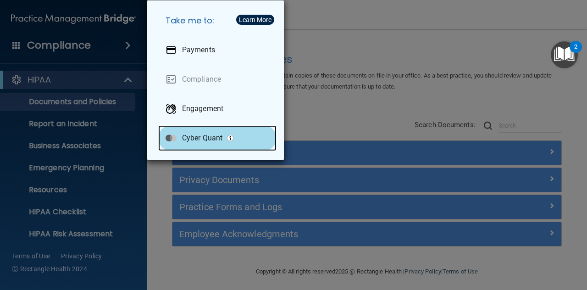
click at [211, 141] on p "Cyber Quant" at bounding box center [202, 137] width 40 height 9
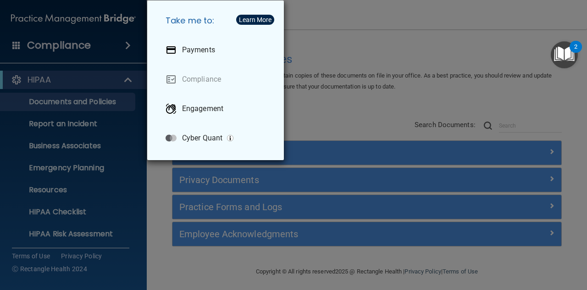
click at [97, 34] on div "Take me to: Payments Compliance Engagement Cyber Quant" at bounding box center [293, 145] width 587 height 290
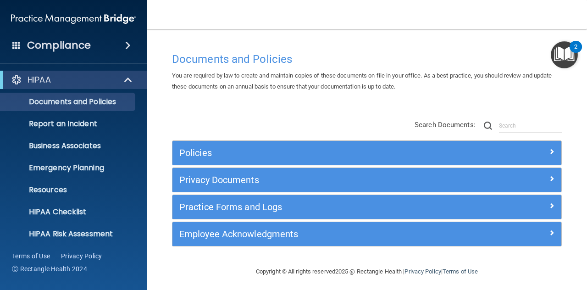
click at [567, 50] on img "Open Resource Center, 2 new notifications" at bounding box center [563, 54] width 27 height 27
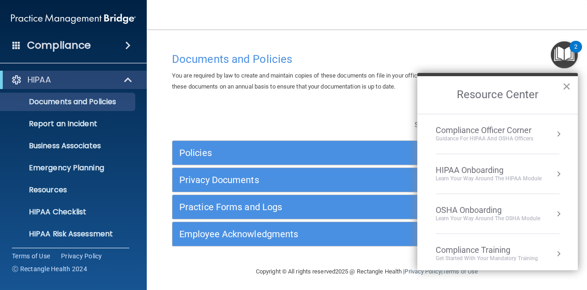
click at [567, 79] on button "×" at bounding box center [566, 86] width 9 height 15
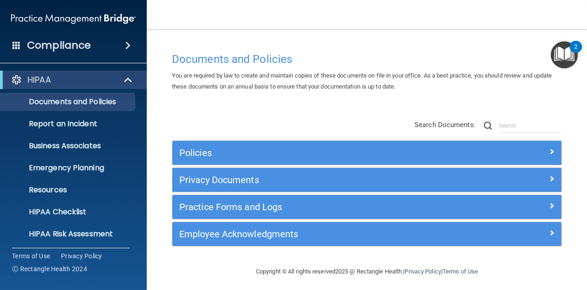
click at [571, 56] on img "Open Resource Center, 2 new notifications" at bounding box center [563, 54] width 27 height 27
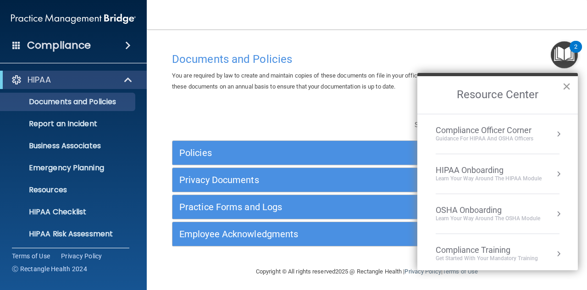
click at [566, 86] on button "×" at bounding box center [566, 86] width 9 height 15
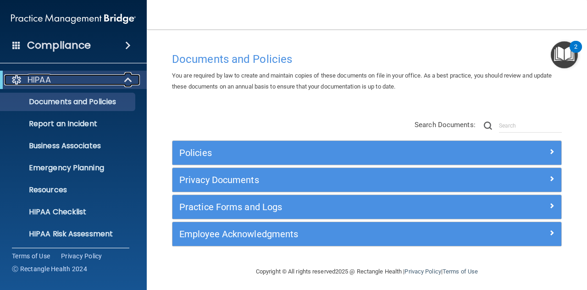
click at [126, 82] on span at bounding box center [129, 79] width 8 height 11
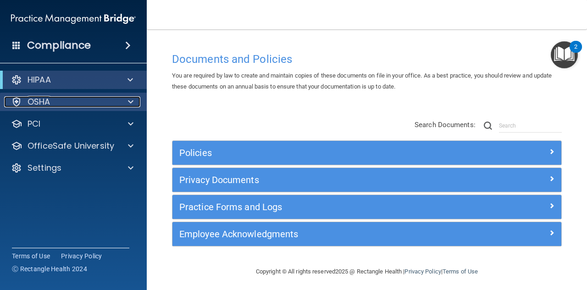
click at [130, 99] on span at bounding box center [130, 101] width 5 height 11
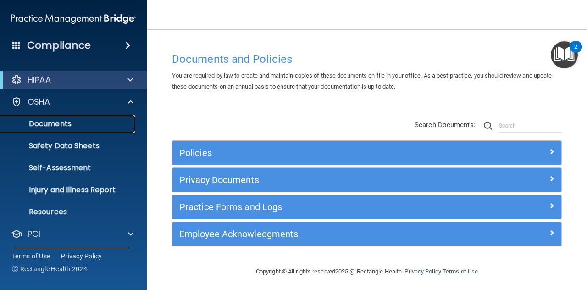
click at [62, 130] on link "Documents" at bounding box center [63, 124] width 144 height 18
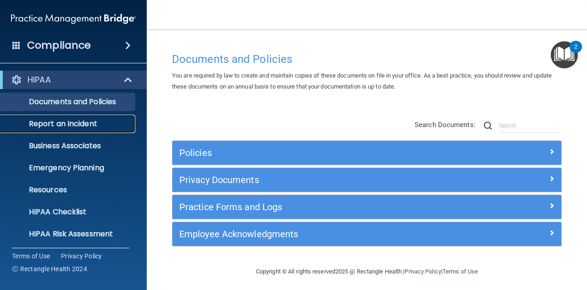
click at [86, 122] on p "Report an Incident" at bounding box center [68, 123] width 125 height 9
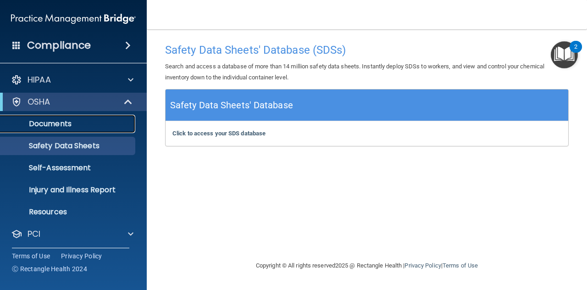
click at [55, 125] on p "Documents" at bounding box center [68, 123] width 125 height 9
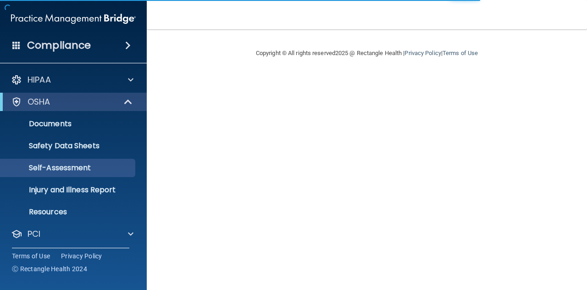
click at [125, 47] on span at bounding box center [127, 45] width 5 height 11
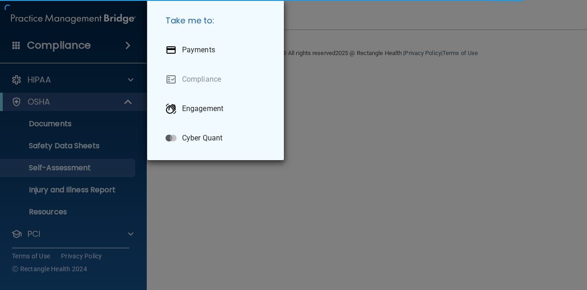
click at [20, 49] on div "Take me to: Payments Compliance Engagement Cyber Quant" at bounding box center [293, 145] width 587 height 290
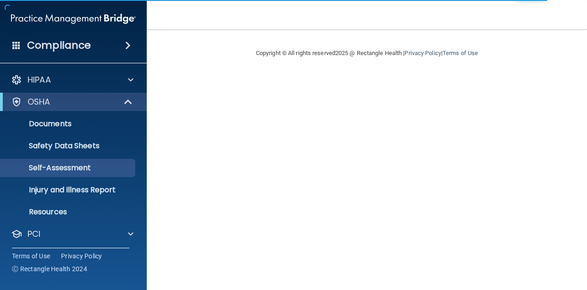
click at [14, 45] on span at bounding box center [16, 45] width 8 height 8
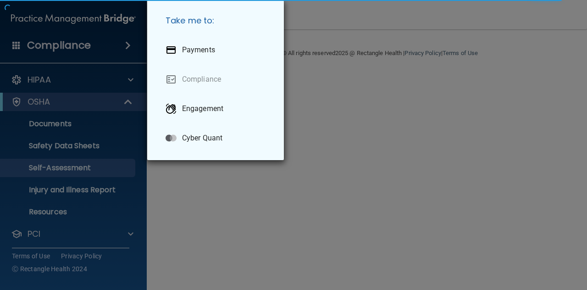
click at [35, 41] on div "Take me to: Payments Compliance Engagement Cyber Quant" at bounding box center [293, 145] width 587 height 290
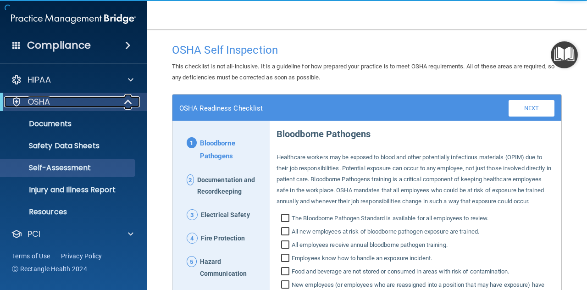
click at [125, 105] on span at bounding box center [129, 101] width 8 height 11
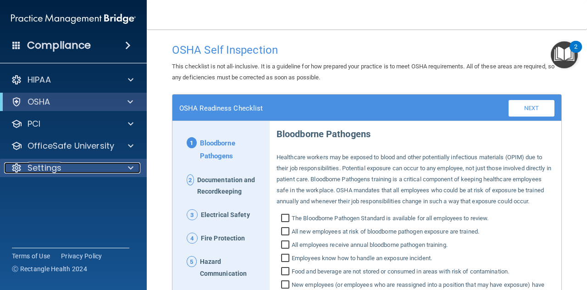
click at [130, 166] on span at bounding box center [130, 167] width 5 height 11
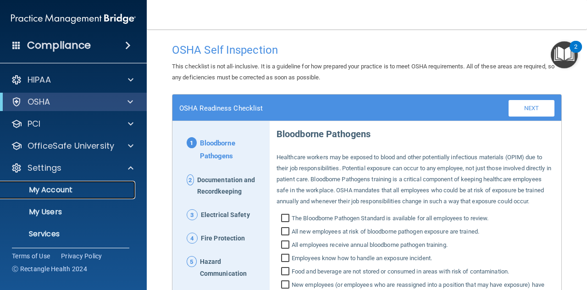
click at [58, 189] on p "My Account" at bounding box center [68, 189] width 125 height 9
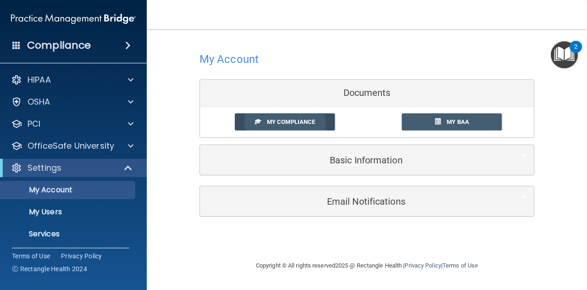
click at [286, 119] on span "My Compliance" at bounding box center [291, 121] width 48 height 7
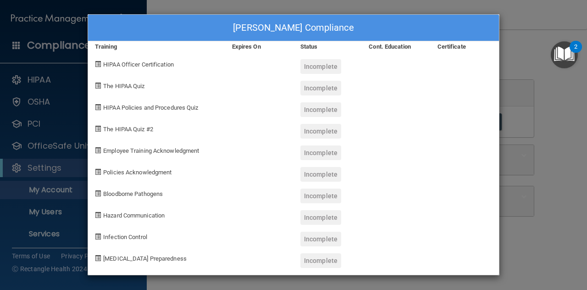
click at [46, 239] on div "Sharanjot Mann's Compliance Training Expires On Status Cont. Education Certific…" at bounding box center [293, 145] width 587 height 290
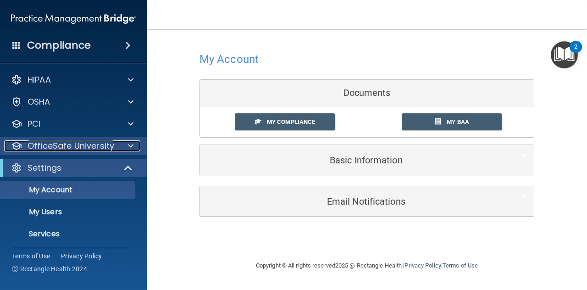
click at [124, 144] on div at bounding box center [129, 145] width 23 height 11
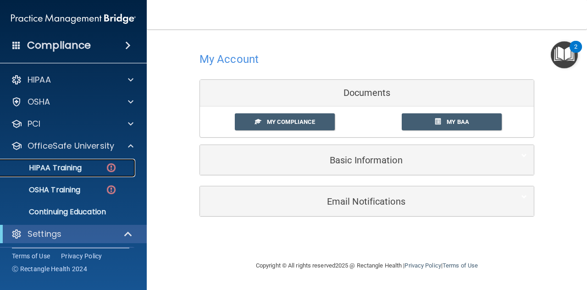
click at [66, 165] on p "HIPAA Training" at bounding box center [44, 167] width 76 height 9
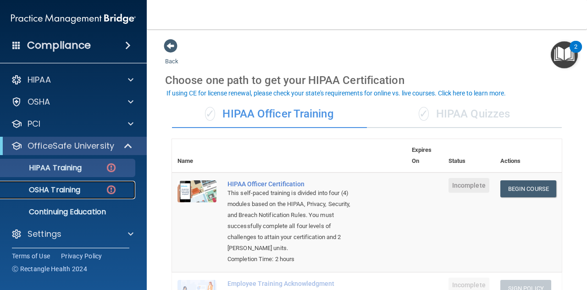
click at [64, 185] on p "OSHA Training" at bounding box center [43, 189] width 74 height 9
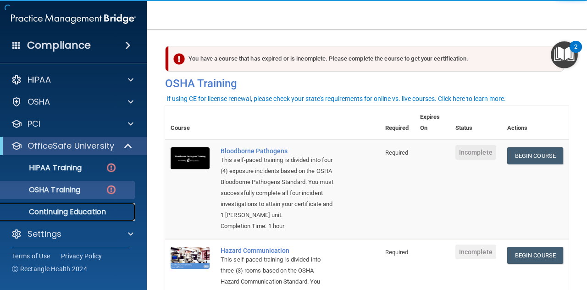
click at [68, 212] on p "Continuing Education" at bounding box center [68, 211] width 125 height 9
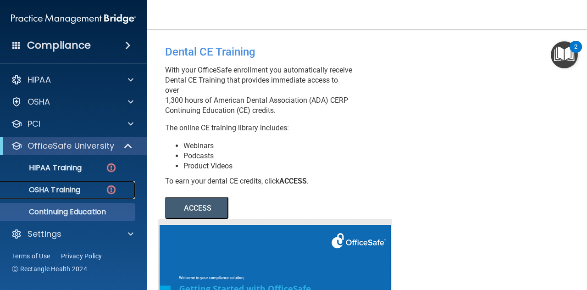
click at [54, 195] on link "OSHA Training" at bounding box center [63, 190] width 144 height 18
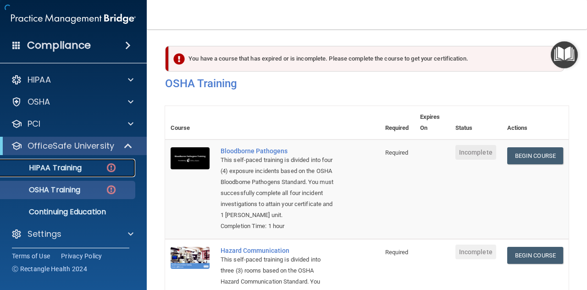
click at [67, 167] on p "HIPAA Training" at bounding box center [44, 167] width 76 height 9
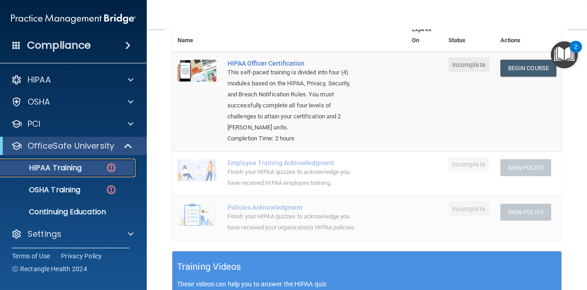
scroll to position [119, 0]
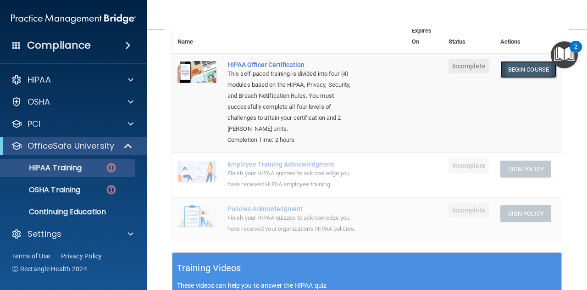
click at [519, 72] on link "Begin Course" at bounding box center [528, 69] width 56 height 17
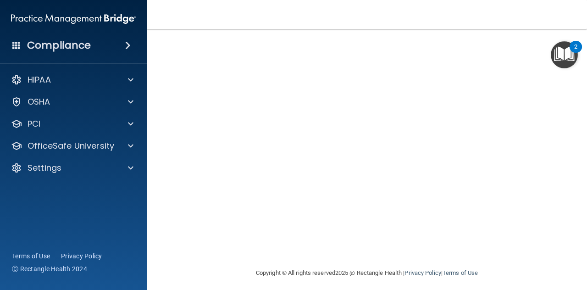
scroll to position [119, 0]
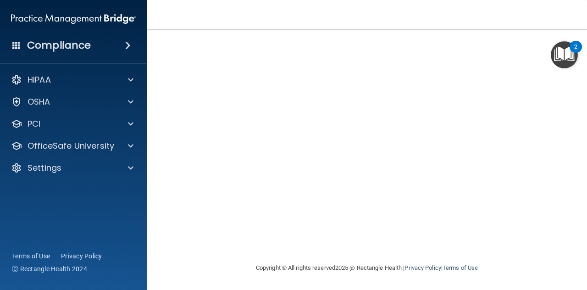
click at [574, 49] on div "2" at bounding box center [575, 53] width 3 height 12
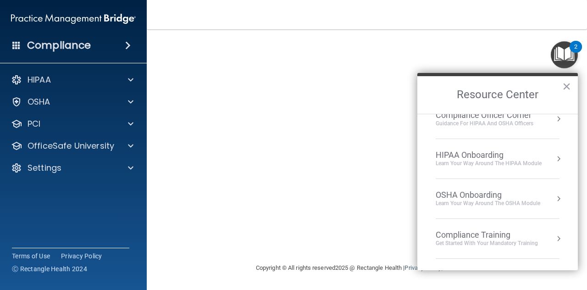
scroll to position [0, 0]
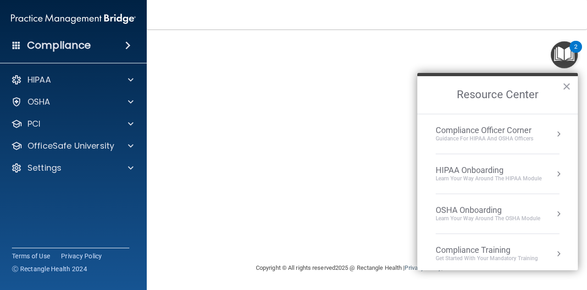
click at [203, 6] on nav "Toggle navigation Sharanjot Mann sharanjotmann@yahoo.com Manage My Enterprise A…" at bounding box center [367, 14] width 440 height 29
click at [568, 85] on button "×" at bounding box center [566, 86] width 9 height 15
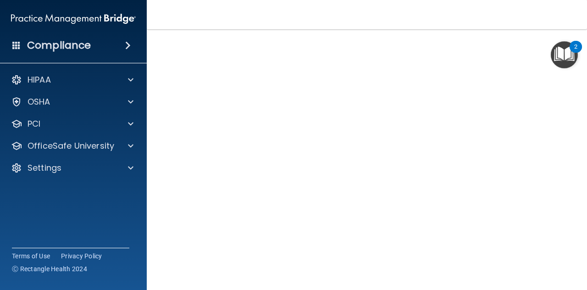
scroll to position [48, 0]
drag, startPoint x: 574, startPoint y: 172, endPoint x: 581, endPoint y: 192, distance: 20.9
click at [581, 192] on main "HIPAA Officer Certification This course doesn’t expire until . Are you sure you…" at bounding box center [367, 159] width 440 height 260
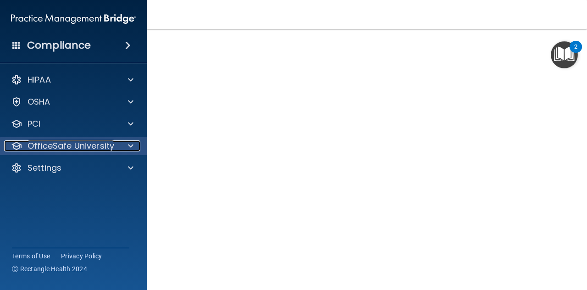
click at [128, 148] on span at bounding box center [130, 145] width 5 height 11
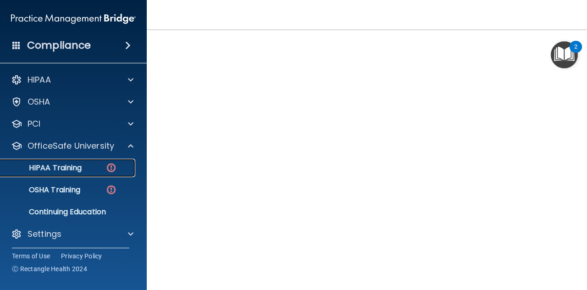
click at [110, 168] on img at bounding box center [110, 167] width 11 height 11
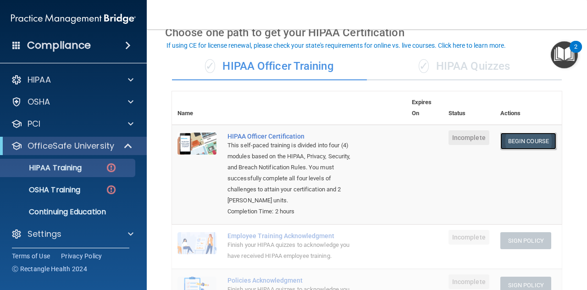
click at [511, 142] on link "Begin Course" at bounding box center [528, 140] width 56 height 17
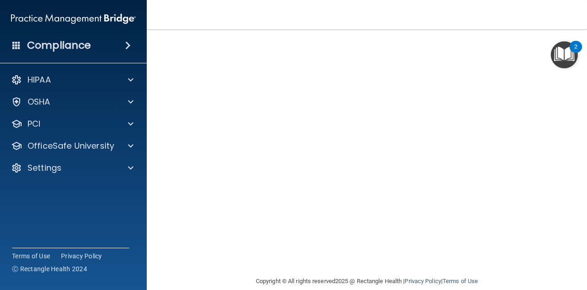
scroll to position [119, 0]
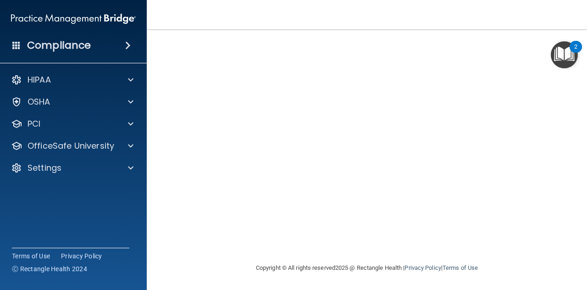
click at [570, 53] on img "Open Resource Center, 2 new notifications" at bounding box center [563, 54] width 27 height 27
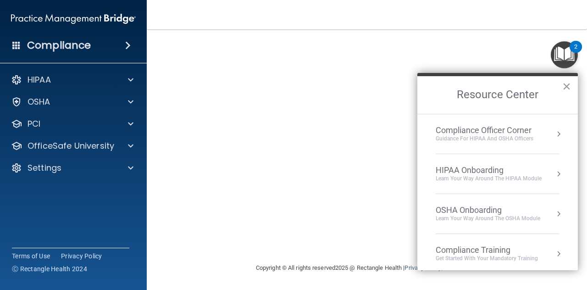
click at [566, 84] on button "×" at bounding box center [566, 86] width 9 height 15
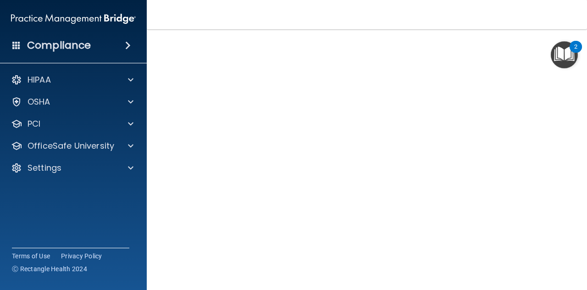
scroll to position [48, 0]
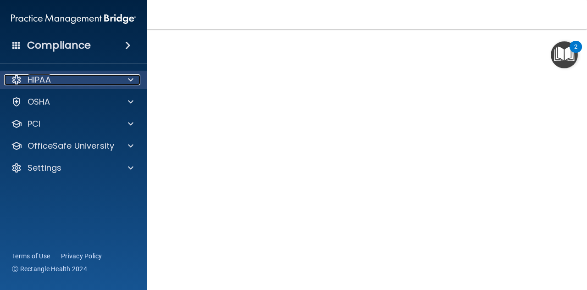
click at [133, 77] on div at bounding box center [129, 79] width 23 height 11
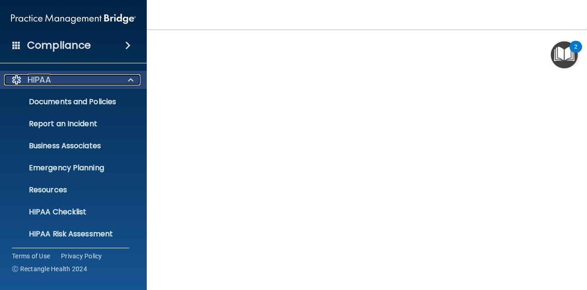
click at [133, 79] on div at bounding box center [129, 79] width 23 height 11
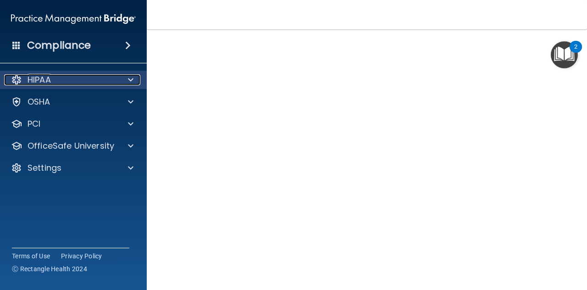
click at [131, 79] on span at bounding box center [130, 79] width 5 height 11
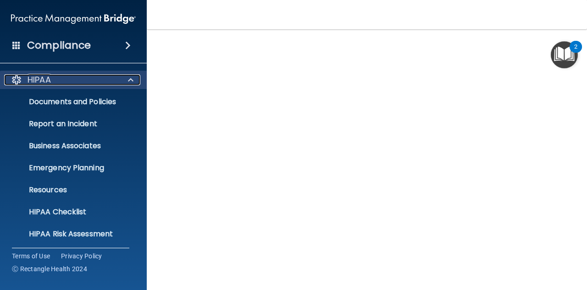
click at [129, 79] on span at bounding box center [130, 79] width 5 height 11
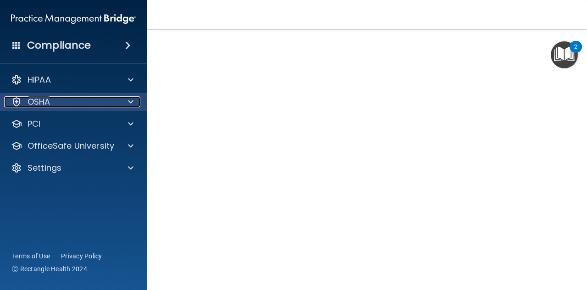
click at [130, 100] on span at bounding box center [130, 101] width 5 height 11
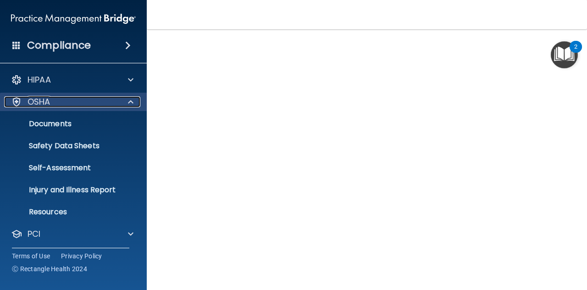
click at [130, 100] on span at bounding box center [130, 101] width 5 height 11
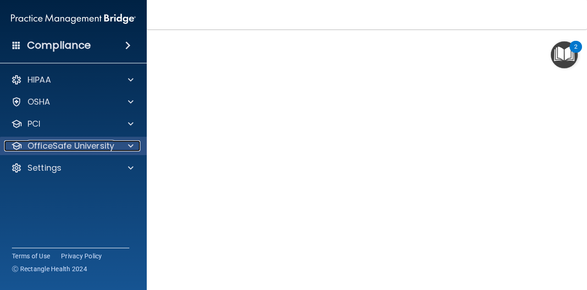
click at [126, 145] on div at bounding box center [129, 145] width 23 height 11
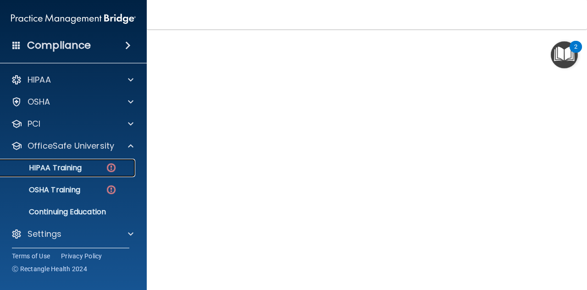
click at [82, 167] on div "HIPAA Training" at bounding box center [68, 167] width 125 height 9
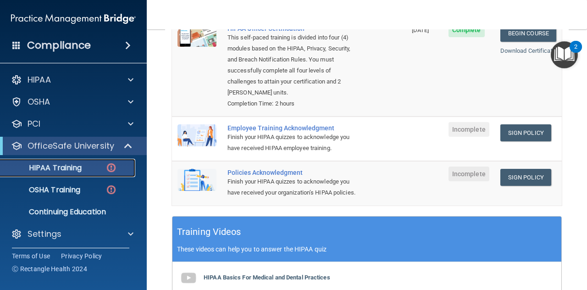
scroll to position [158, 0]
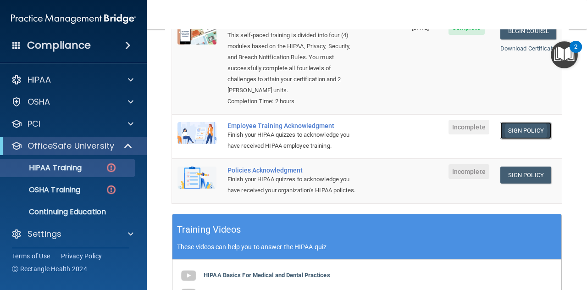
click at [507, 122] on link "Sign Policy" at bounding box center [525, 130] width 51 height 17
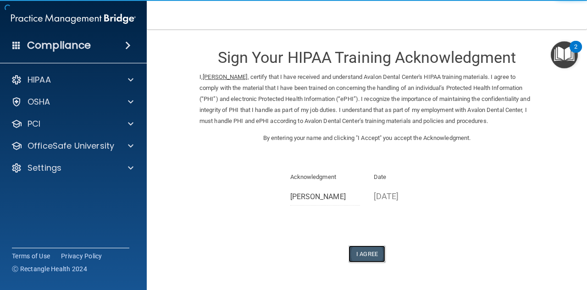
click at [363, 251] on button "I Agree" at bounding box center [366, 253] width 37 height 17
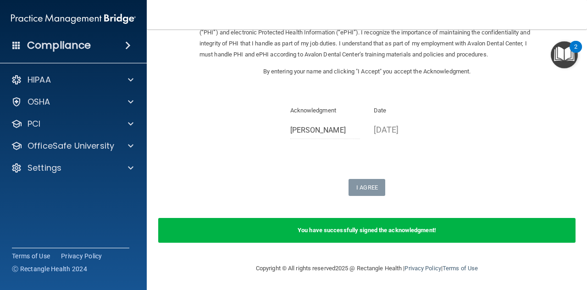
scroll to position [60, 0]
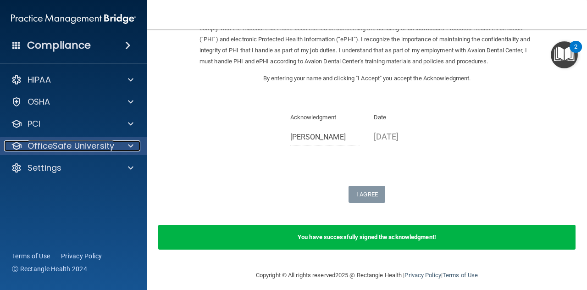
click at [132, 141] on span at bounding box center [130, 145] width 5 height 11
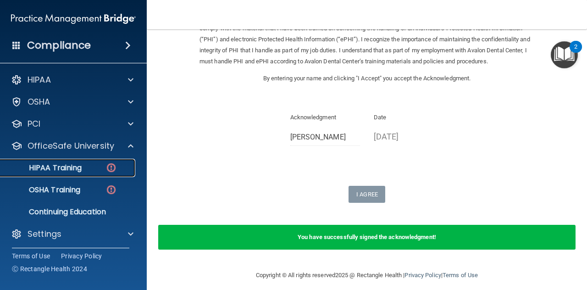
click at [92, 166] on div "HIPAA Training" at bounding box center [68, 167] width 125 height 9
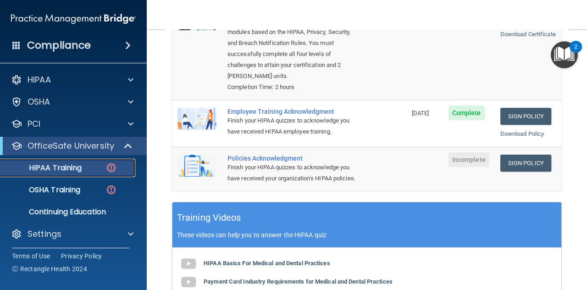
scroll to position [168, 0]
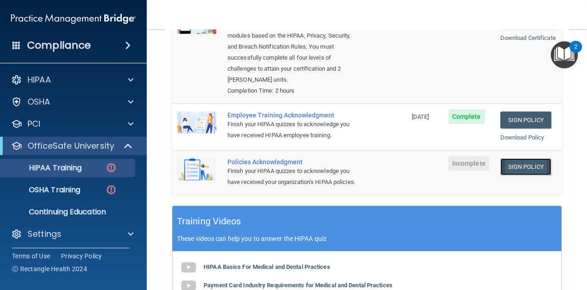
click at [509, 158] on link "Sign Policy" at bounding box center [525, 166] width 51 height 17
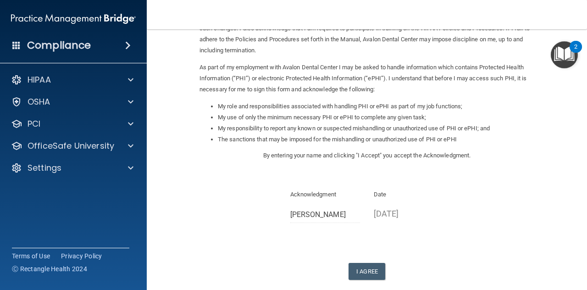
scroll to position [83, 0]
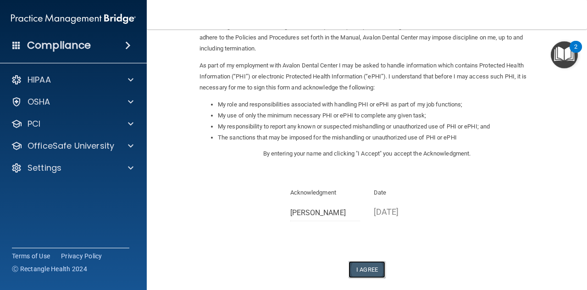
click at [370, 270] on button "I Agree" at bounding box center [366, 269] width 37 height 17
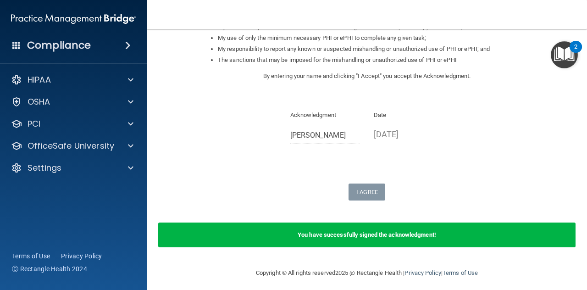
scroll to position [166, 0]
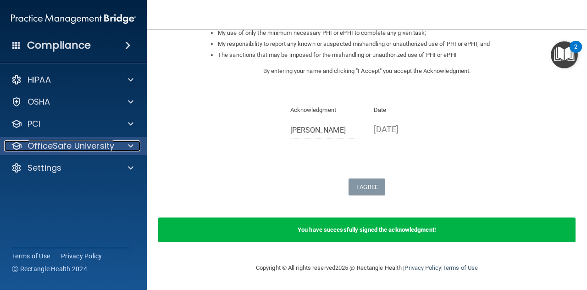
click at [93, 145] on p "OfficeSafe University" at bounding box center [70, 145] width 87 height 11
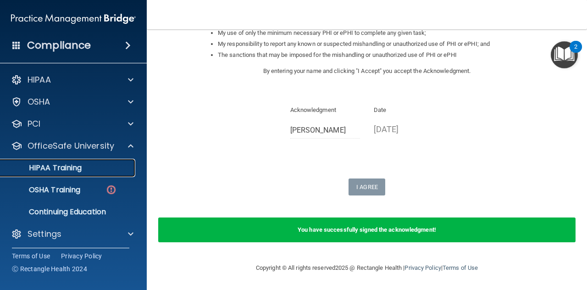
click at [77, 171] on p "HIPAA Training" at bounding box center [44, 167] width 76 height 9
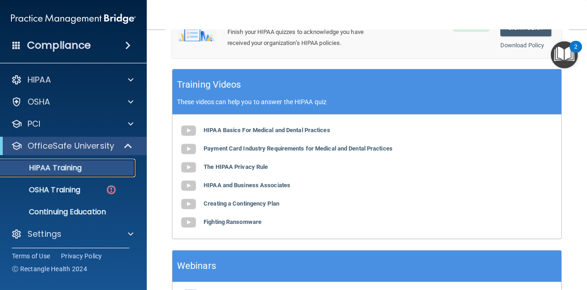
scroll to position [324, 0]
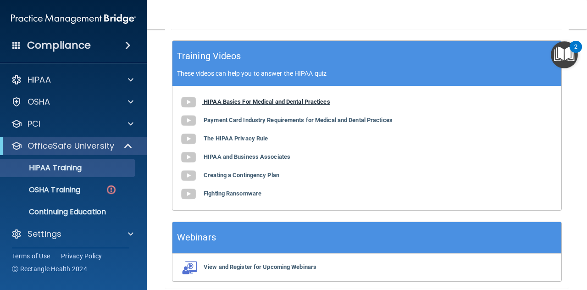
click at [190, 109] on img at bounding box center [188, 102] width 18 height 18
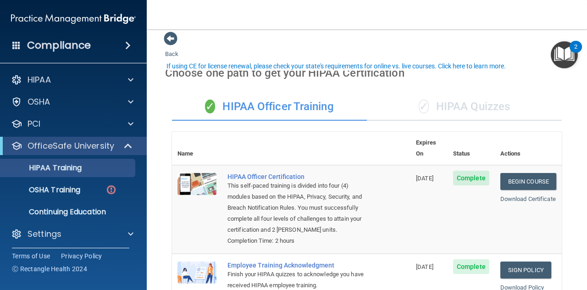
scroll to position [4, 0]
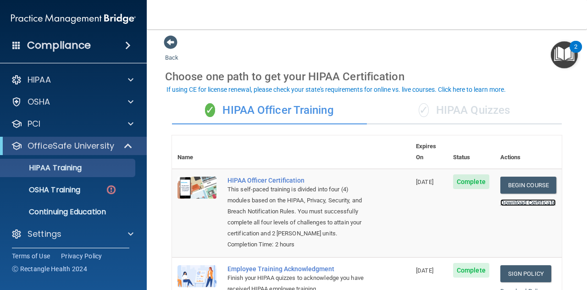
click at [504, 201] on link "Download Certificate" at bounding box center [527, 202] width 55 height 7
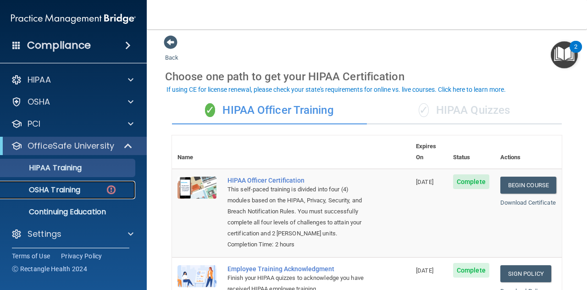
click at [65, 188] on p "OSHA Training" at bounding box center [43, 189] width 74 height 9
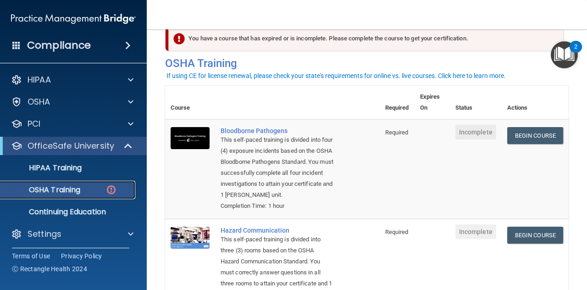
scroll to position [25, 0]
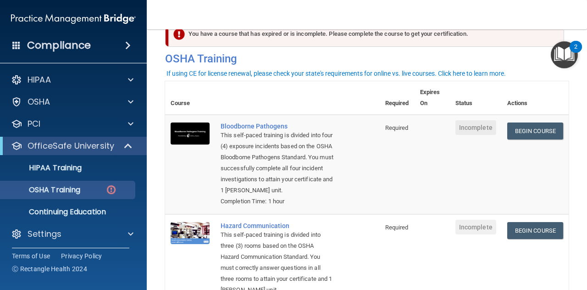
click at [302, 99] on th at bounding box center [297, 97] width 165 height 33
drag, startPoint x: 231, startPoint y: 165, endPoint x: 375, endPoint y: 167, distance: 144.4
click at [375, 167] on tr "Bloodborne Pathogens This self-paced training is divided into four (4) exposure…" at bounding box center [366, 164] width 403 height 99
click at [501, 161] on td "Begin Course Download Certificate" at bounding box center [534, 164] width 67 height 99
click at [522, 130] on link "Begin Course" at bounding box center [535, 130] width 56 height 17
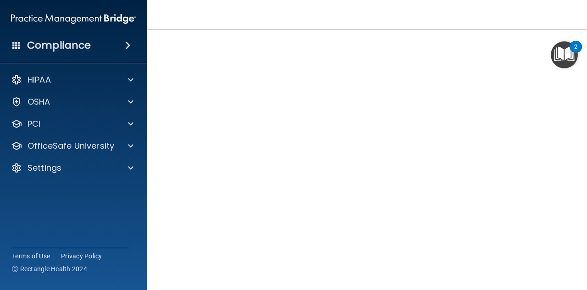
scroll to position [24, 0]
